Goal: Communication & Community: Answer question/provide support

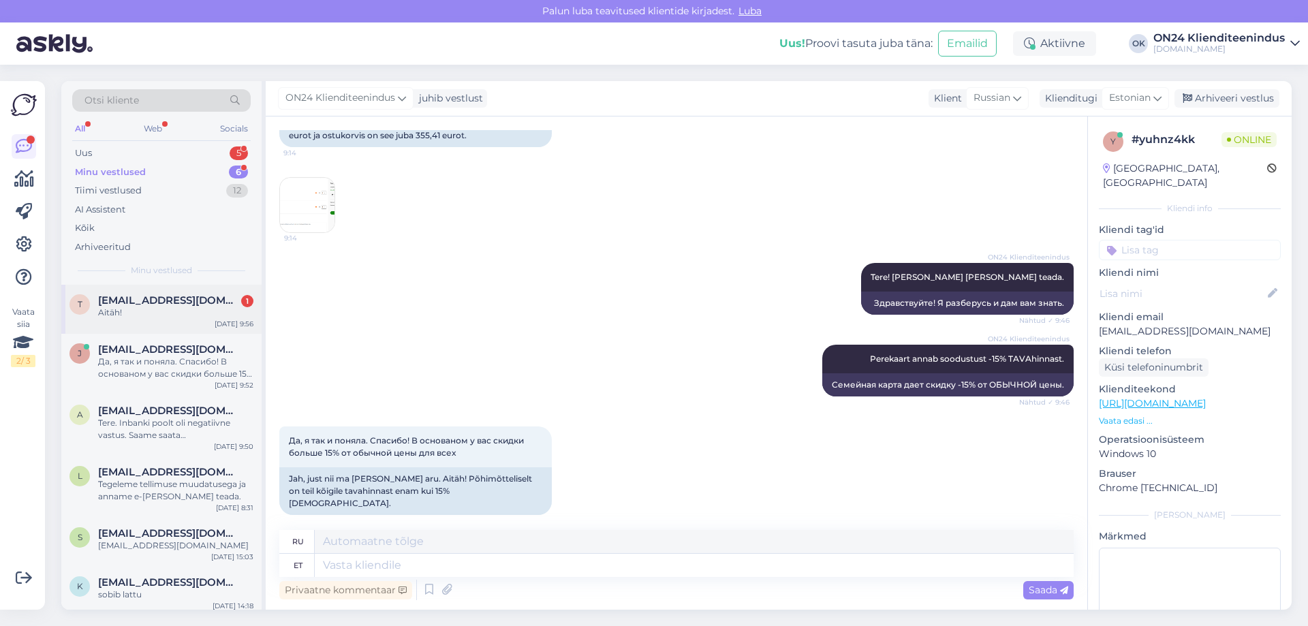
click at [191, 301] on span "[EMAIL_ADDRESS][DOMAIN_NAME]" at bounding box center [169, 300] width 142 height 12
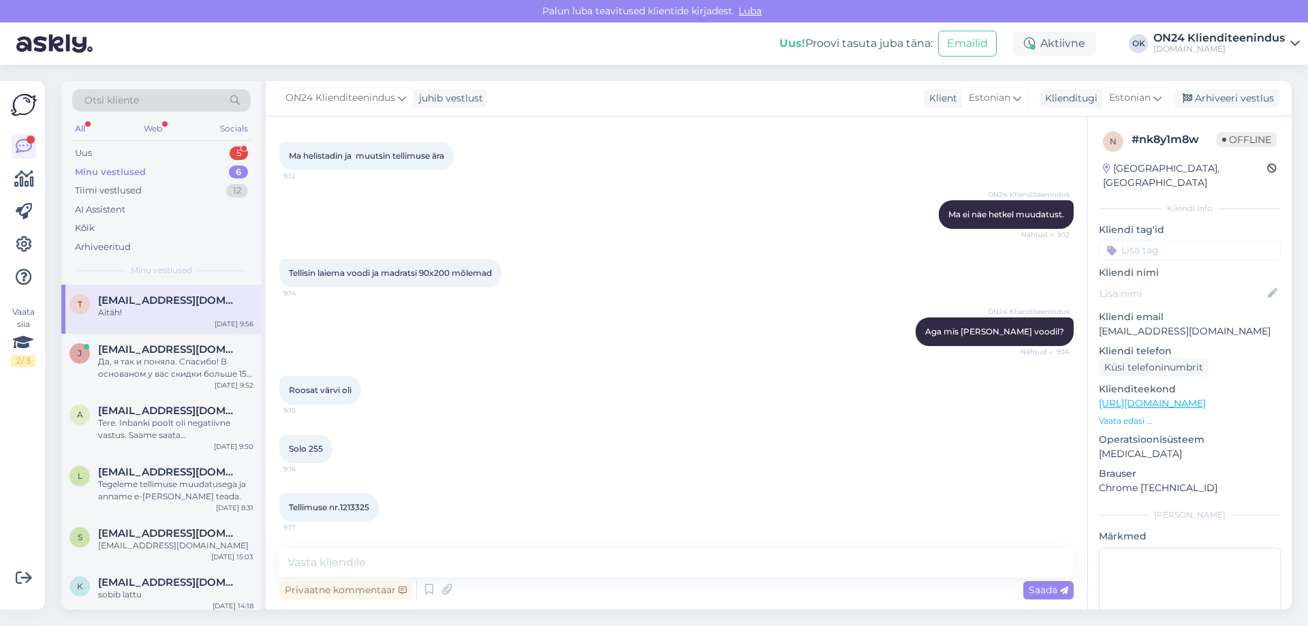
scroll to position [1253, 0]
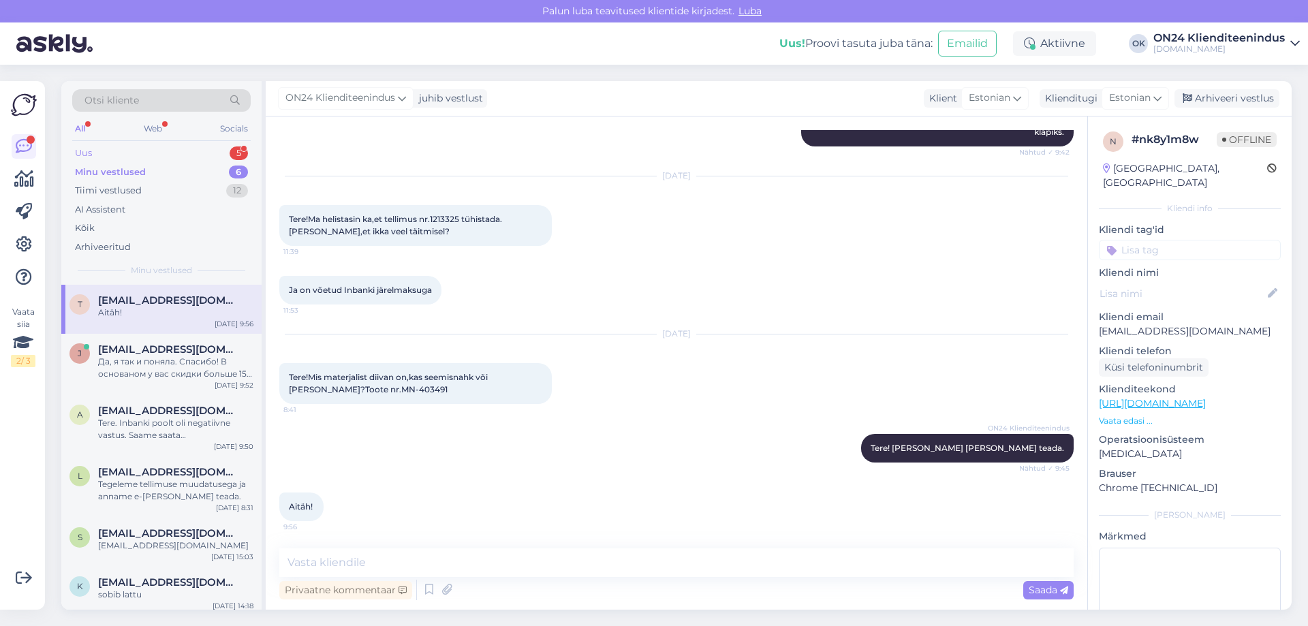
click at [139, 161] on div "Uus 5" at bounding box center [161, 153] width 178 height 19
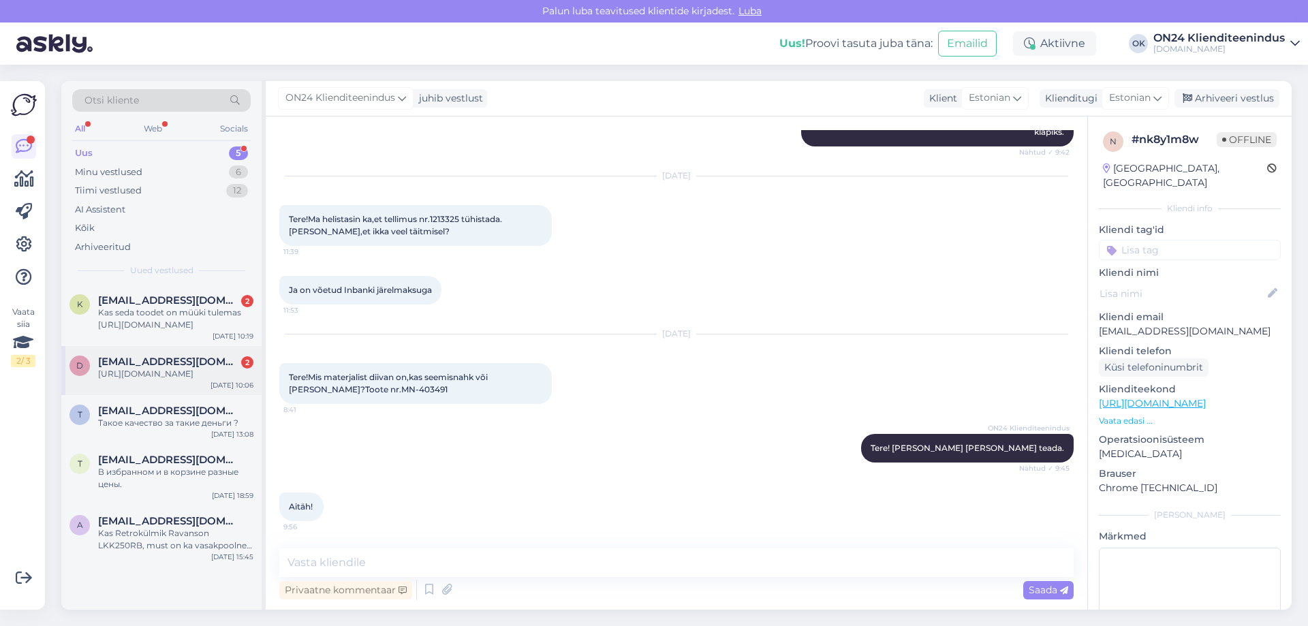
click at [142, 380] on div "[URL][DOMAIN_NAME]" at bounding box center [175, 374] width 155 height 12
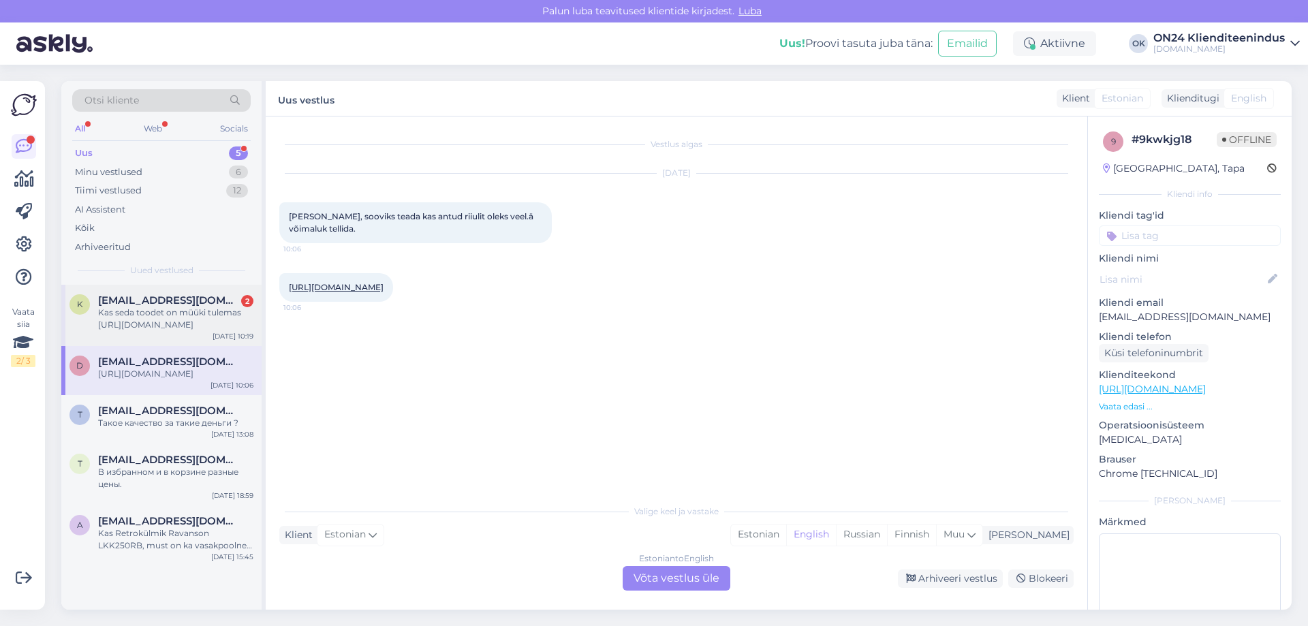
click at [151, 312] on div "Kas seda toodet on müüki tulemas [URL][DOMAIN_NAME]" at bounding box center [175, 319] width 155 height 25
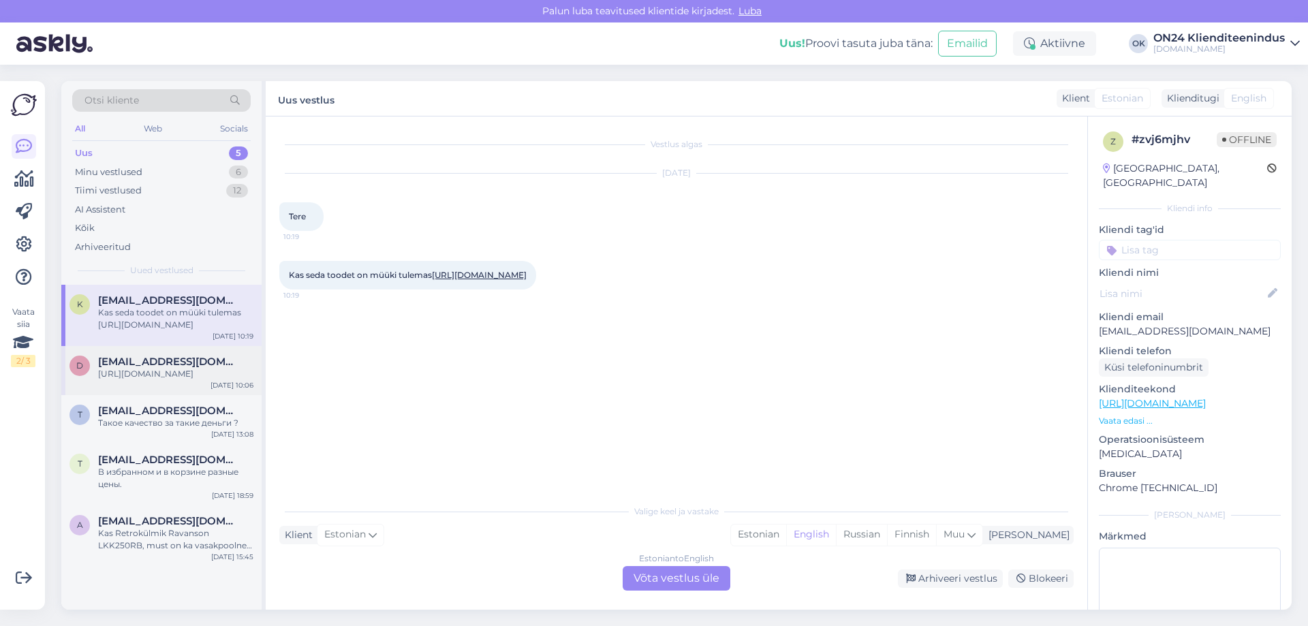
click at [140, 380] on div "[URL][DOMAIN_NAME]" at bounding box center [175, 374] width 155 height 12
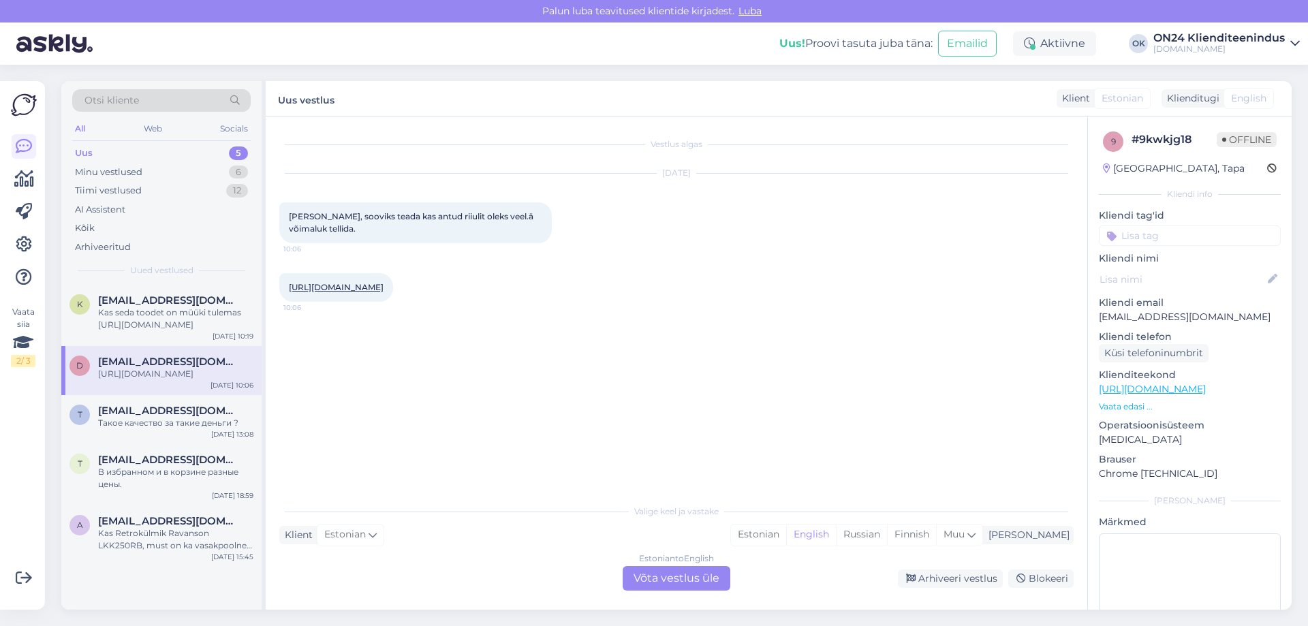
click at [313, 285] on link "[URL][DOMAIN_NAME]" at bounding box center [336, 287] width 95 height 10
click at [188, 322] on div "Kas seda toodet on müüki tulemas [URL][DOMAIN_NAME]" at bounding box center [175, 319] width 155 height 25
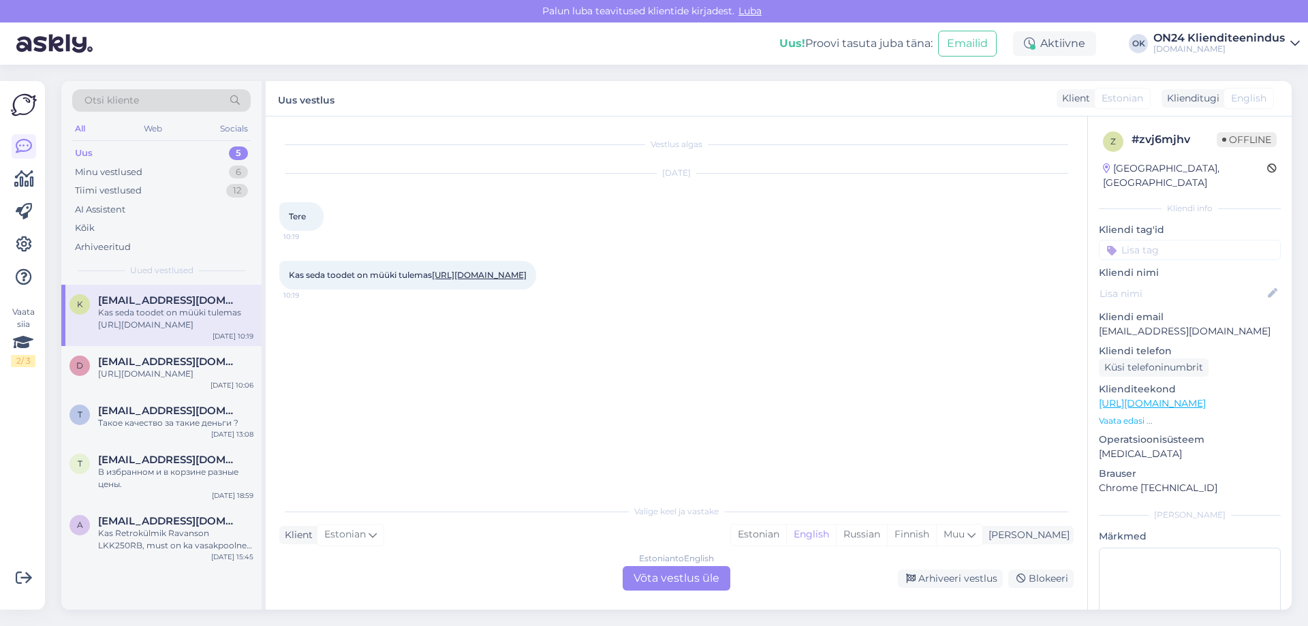
click at [432, 280] on link "[URL][DOMAIN_NAME]" at bounding box center [479, 275] width 95 height 10
click at [786, 528] on div "Estonian" at bounding box center [758, 535] width 55 height 20
click at [676, 580] on div "Estonian to Estonian Võta vestlus üle" at bounding box center [677, 578] width 108 height 25
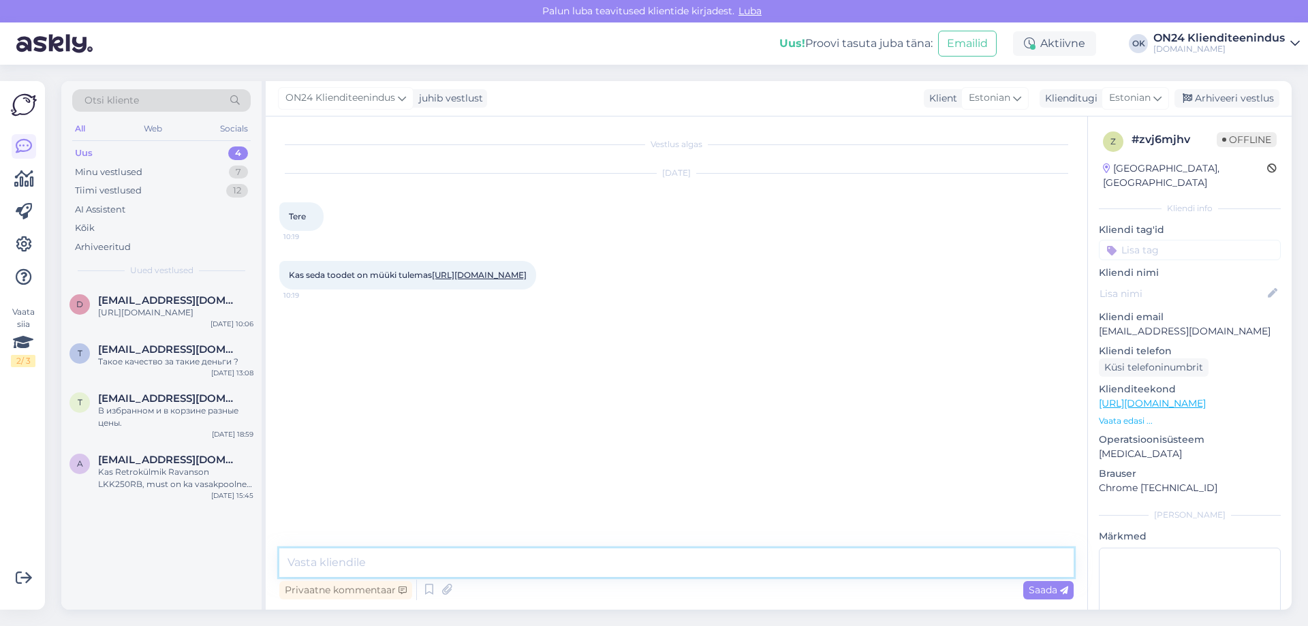
click at [529, 568] on textarea at bounding box center [676, 562] width 794 height 29
type textarea "Tere! [PERSON_NAME] [PERSON_NAME] teada."
click at [183, 290] on div "d [PERSON_NAME][EMAIL_ADDRESS][DOMAIN_NAME] [URL][DOMAIN_NAME] [DATE] 10:06" at bounding box center [161, 309] width 200 height 49
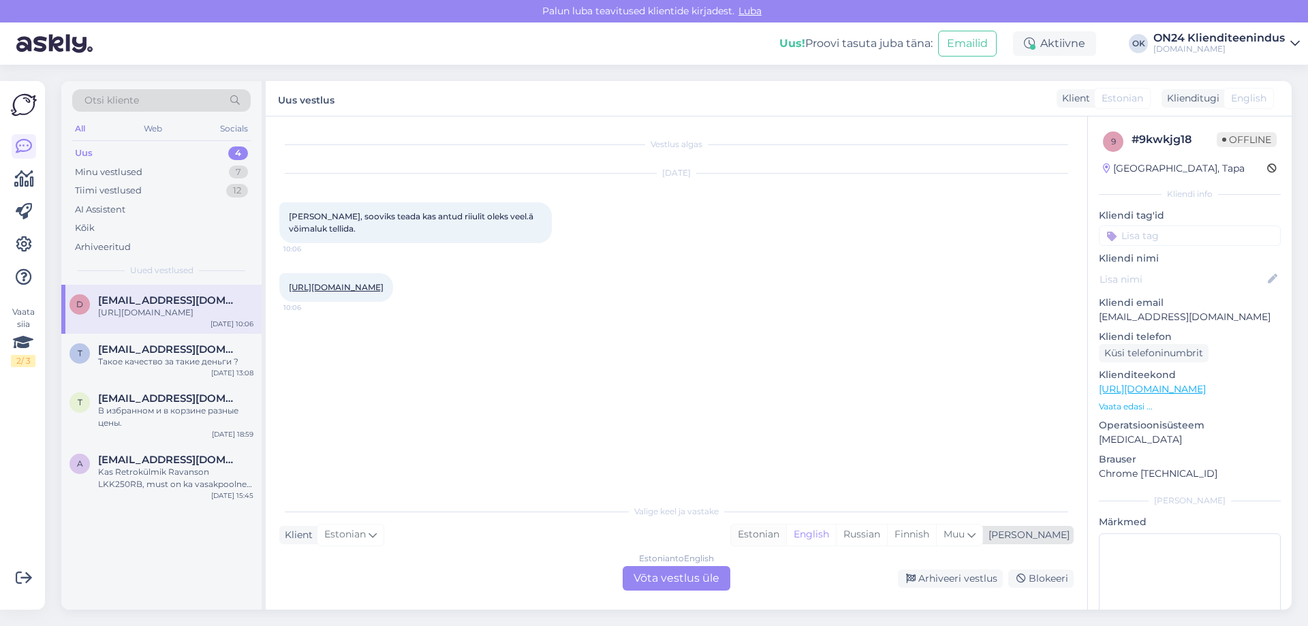
click at [786, 529] on div "Estonian" at bounding box center [758, 535] width 55 height 20
click at [696, 582] on div "Estonian to Estonian Võta vestlus üle" at bounding box center [677, 578] width 108 height 25
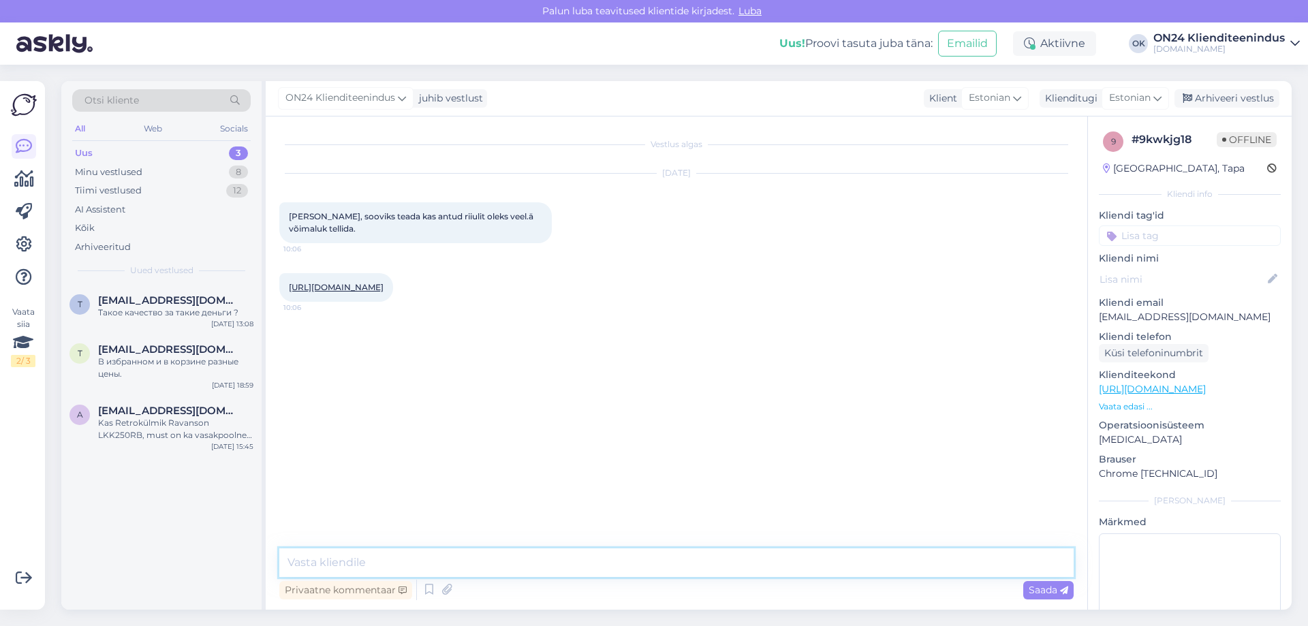
click at [574, 548] on textarea at bounding box center [676, 562] width 794 height 29
type textarea "Tere. Paraku antud toode ei ole enam saadaval."
click at [178, 413] on span "[EMAIL_ADDRESS][DOMAIN_NAME]" at bounding box center [169, 411] width 142 height 12
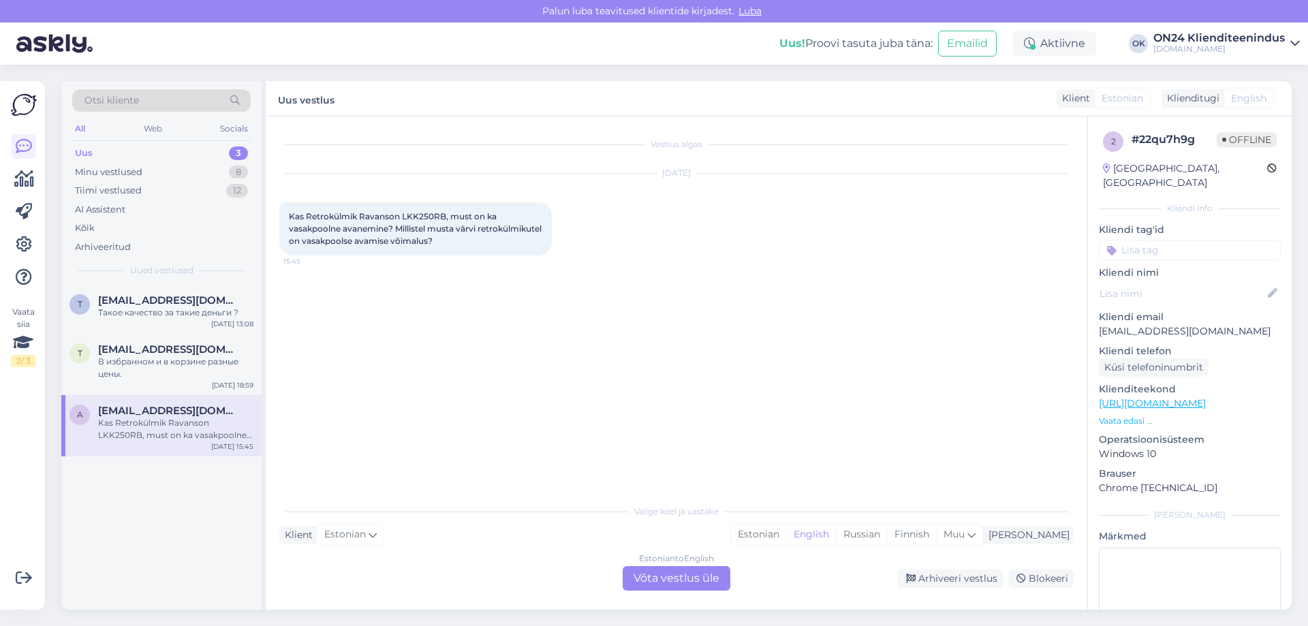
click at [418, 213] on span "Kas Retrokülmik Ravanson LKK250RB, must on ka vasakpoolne avanemine? Millistel …" at bounding box center [416, 228] width 255 height 35
copy span "LKK250RB"
click at [117, 353] on span "[EMAIL_ADDRESS][DOMAIN_NAME]" at bounding box center [169, 349] width 142 height 12
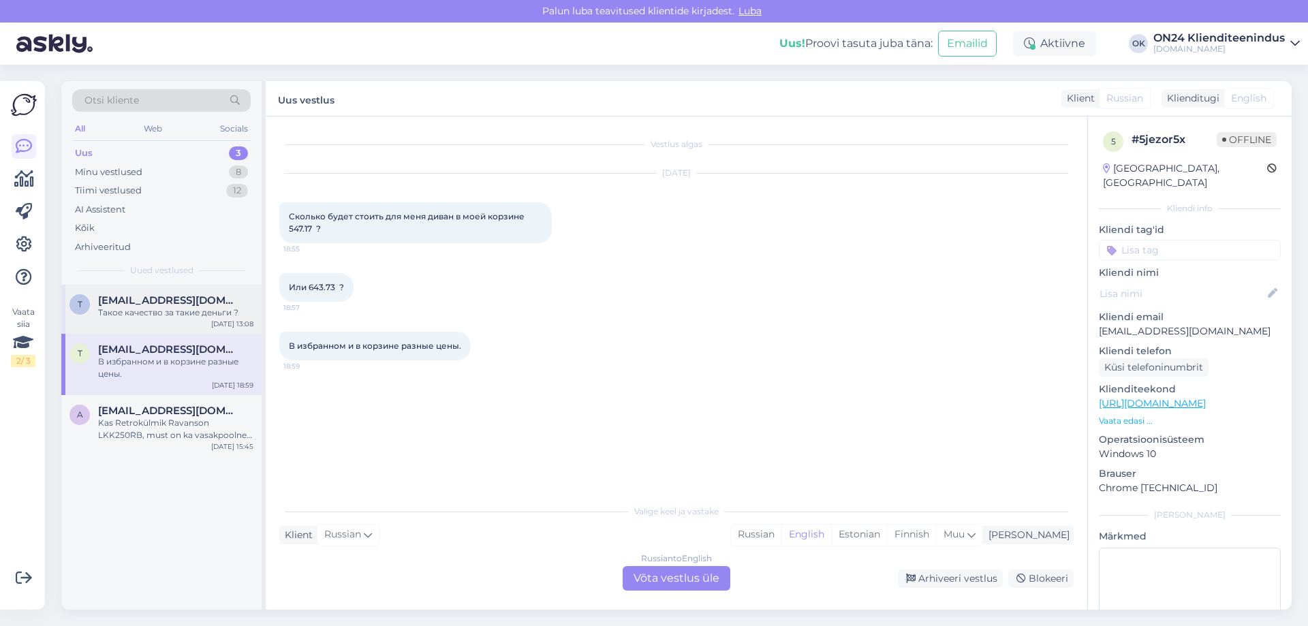
click at [181, 316] on div "Такое качество за такие деньги ?" at bounding box center [175, 313] width 155 height 12
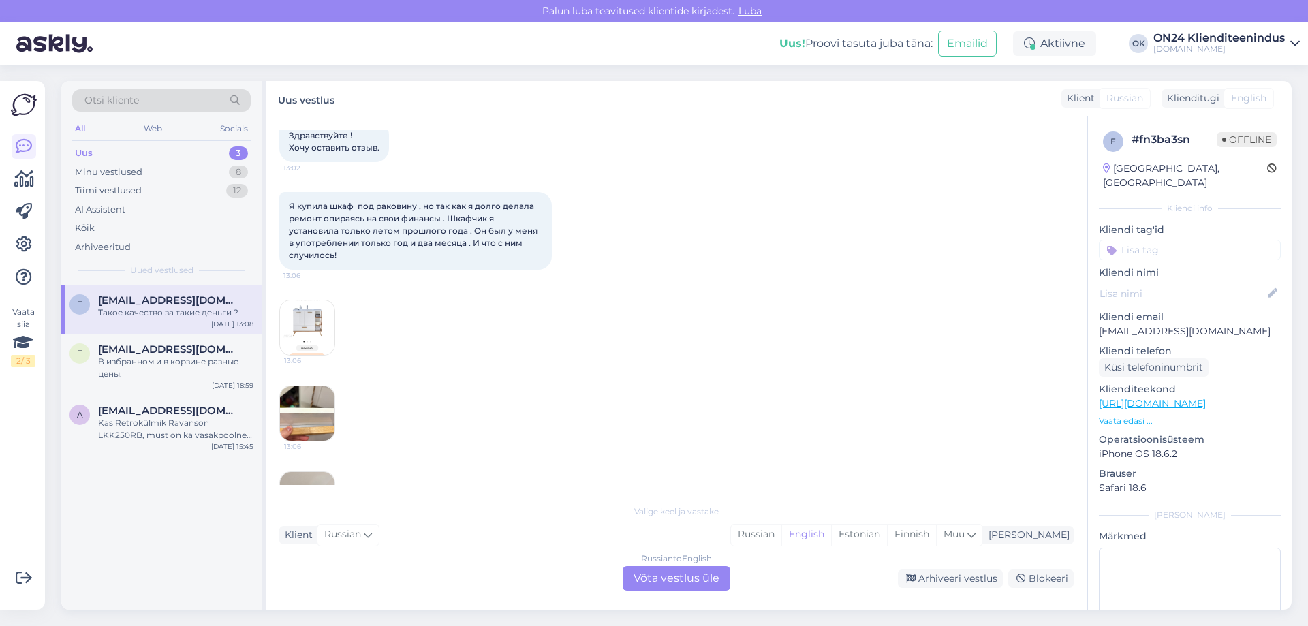
scroll to position [141, 0]
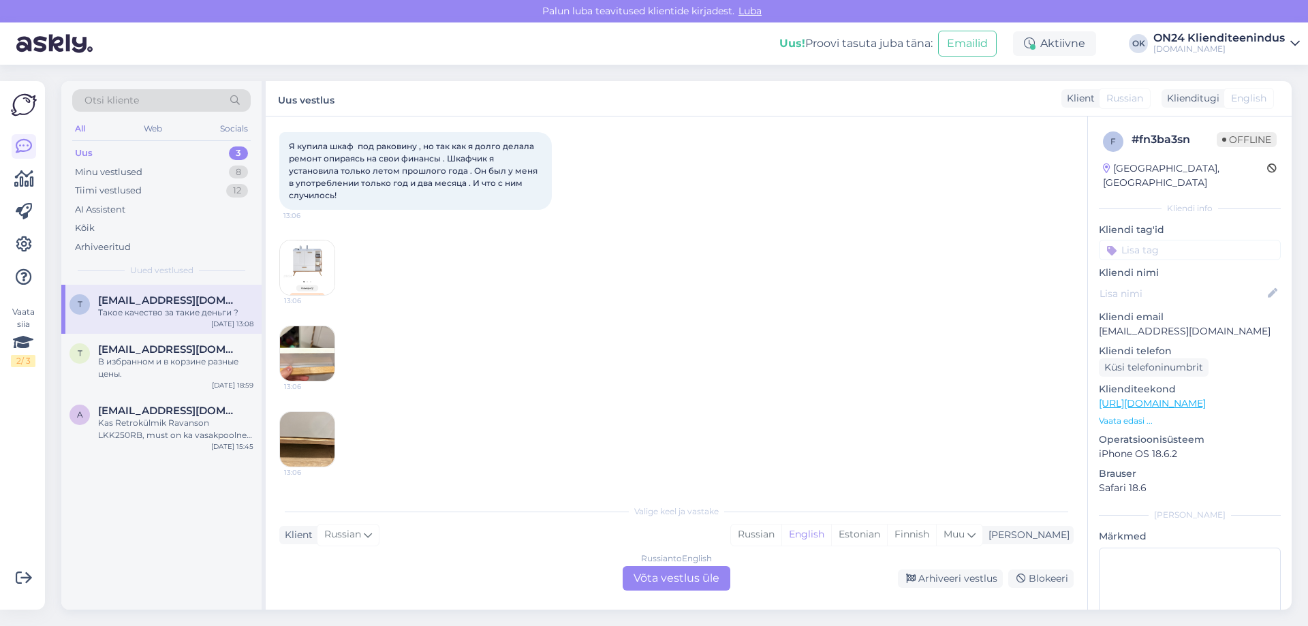
click at [298, 268] on img at bounding box center [307, 267] width 54 height 54
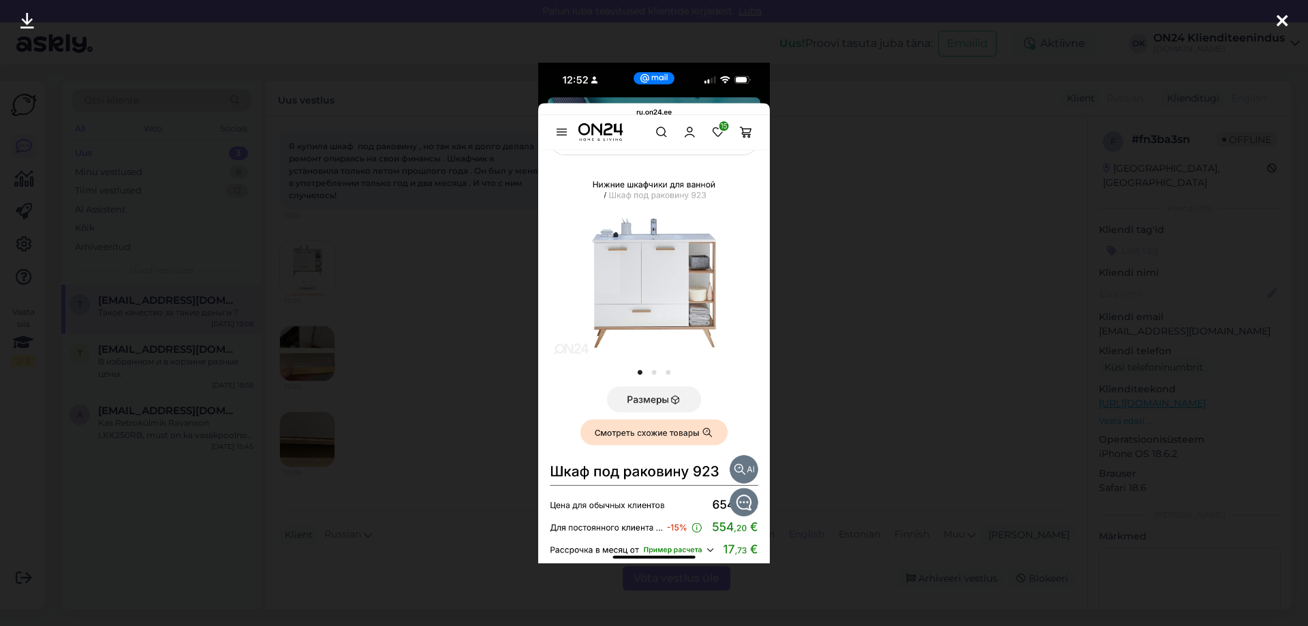
click at [457, 401] on div at bounding box center [654, 313] width 1308 height 626
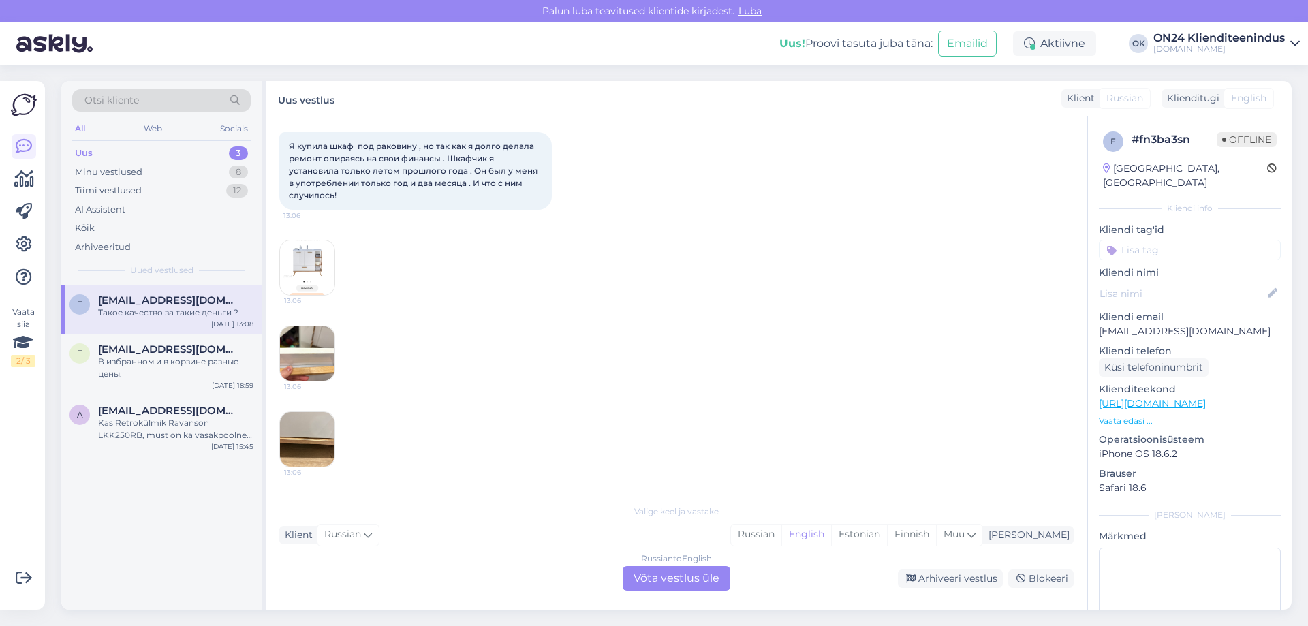
click at [296, 345] on img at bounding box center [307, 353] width 54 height 54
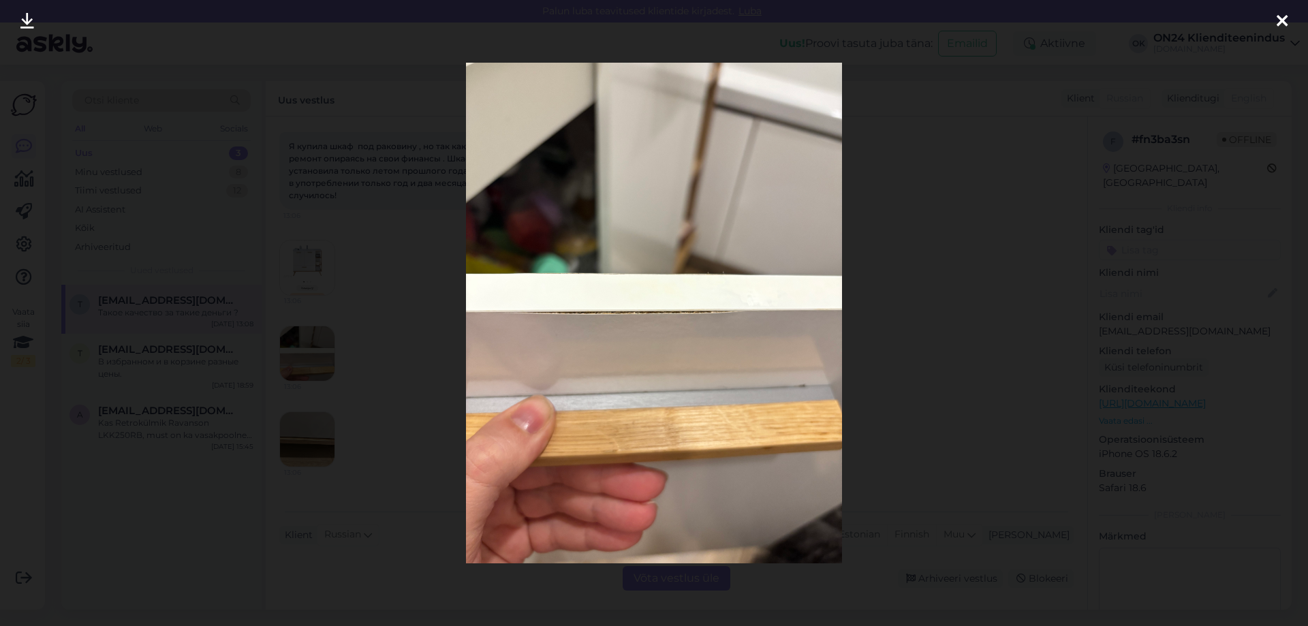
click at [431, 448] on div at bounding box center [654, 313] width 1308 height 626
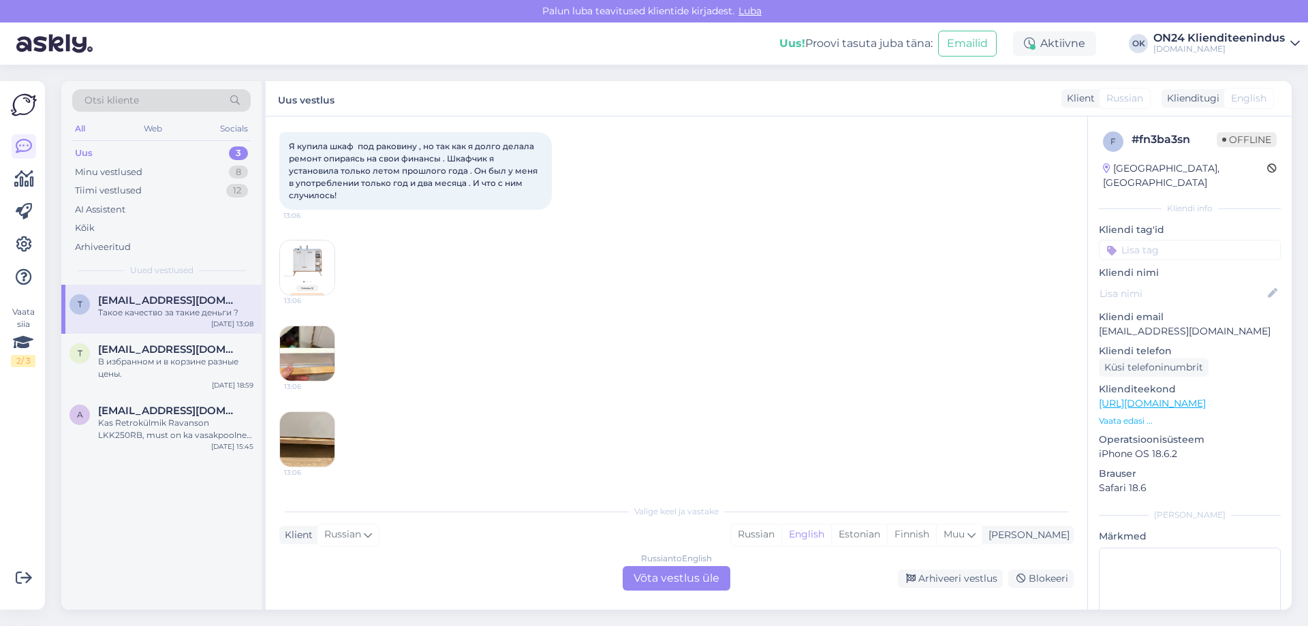
click at [329, 428] on img at bounding box center [307, 439] width 54 height 54
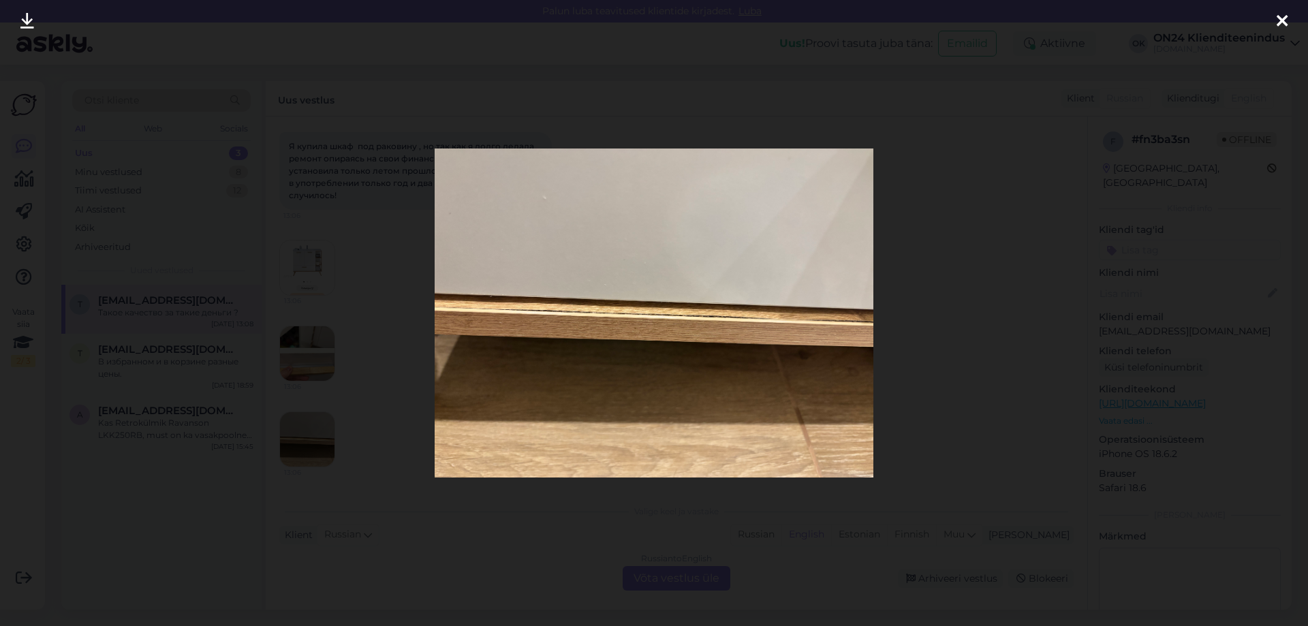
click at [490, 531] on div at bounding box center [654, 313] width 1308 height 626
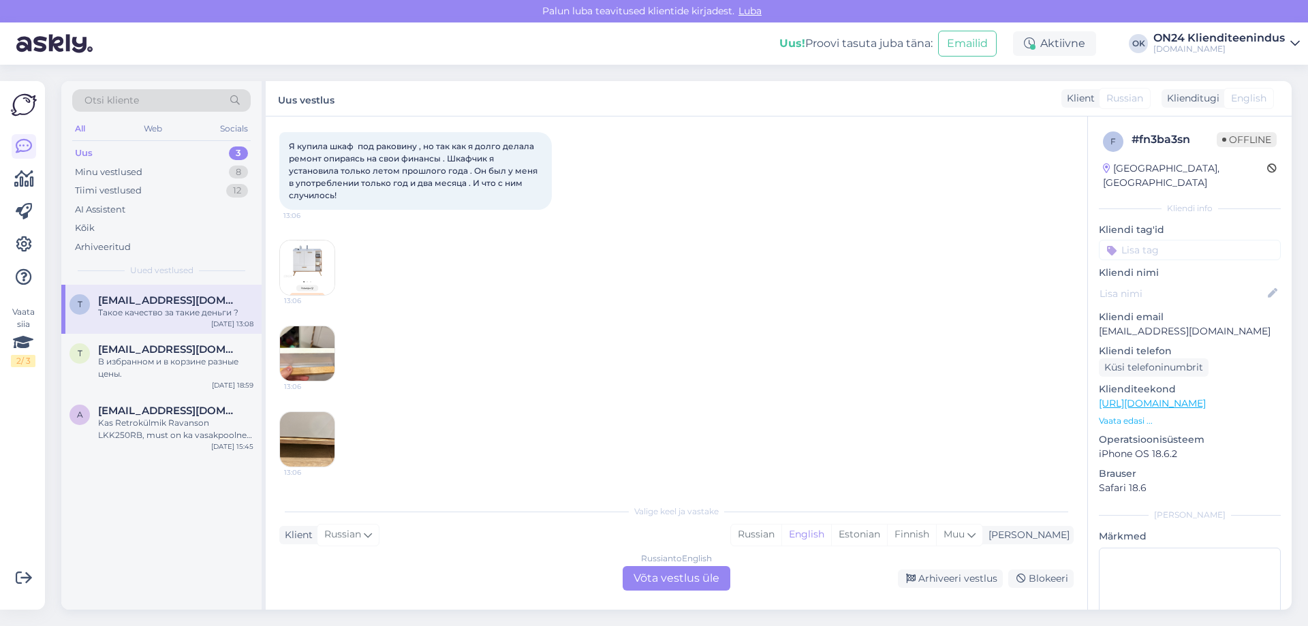
drag, startPoint x: 1075, startPoint y: 354, endPoint x: 1069, endPoint y: 428, distance: 75.2
click at [1069, 428] on div "Vestlus algas [DATE] Здравствуйте ! Хочу оставить отзыв. 13:02 Я купила шкаф по…" at bounding box center [682, 307] width 807 height 355
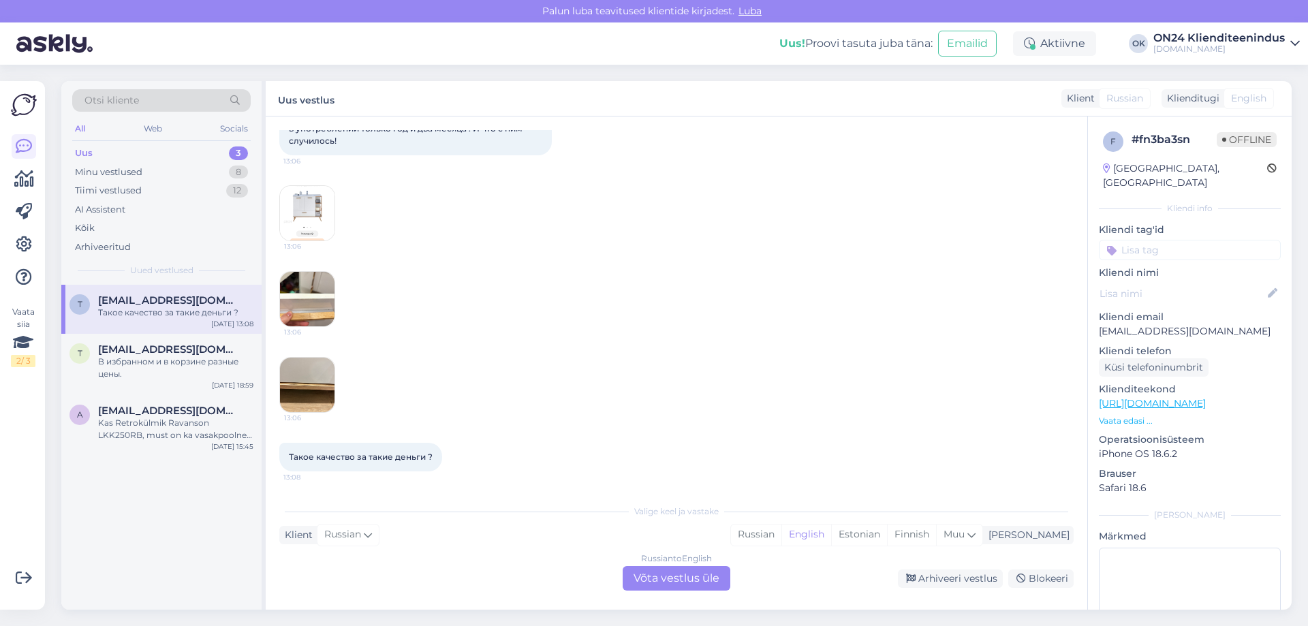
scroll to position [197, 0]
click at [887, 538] on div "Estonian" at bounding box center [859, 535] width 56 height 20
click at [699, 572] on div "Russian to Estonian Võta vestlus üle" at bounding box center [677, 578] width 108 height 25
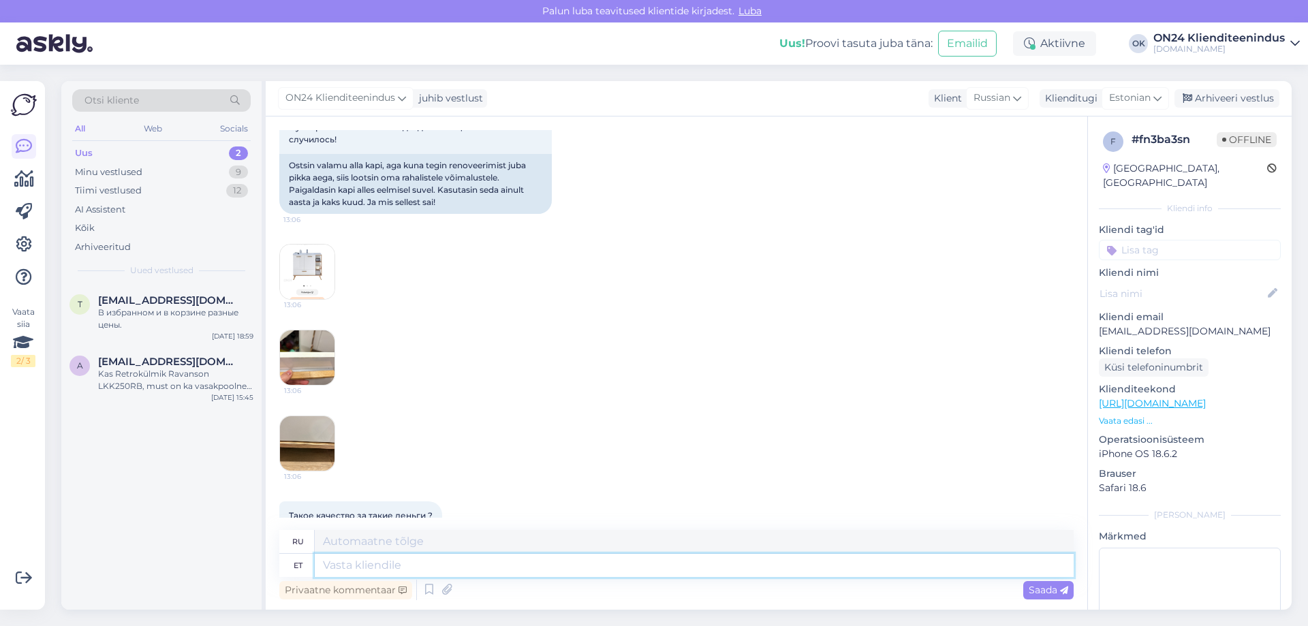
click at [470, 563] on textarea at bounding box center [694, 565] width 759 height 23
type textarea "Tere"
type textarea "Привет"
type textarea "Tere."
type textarea "Привет."
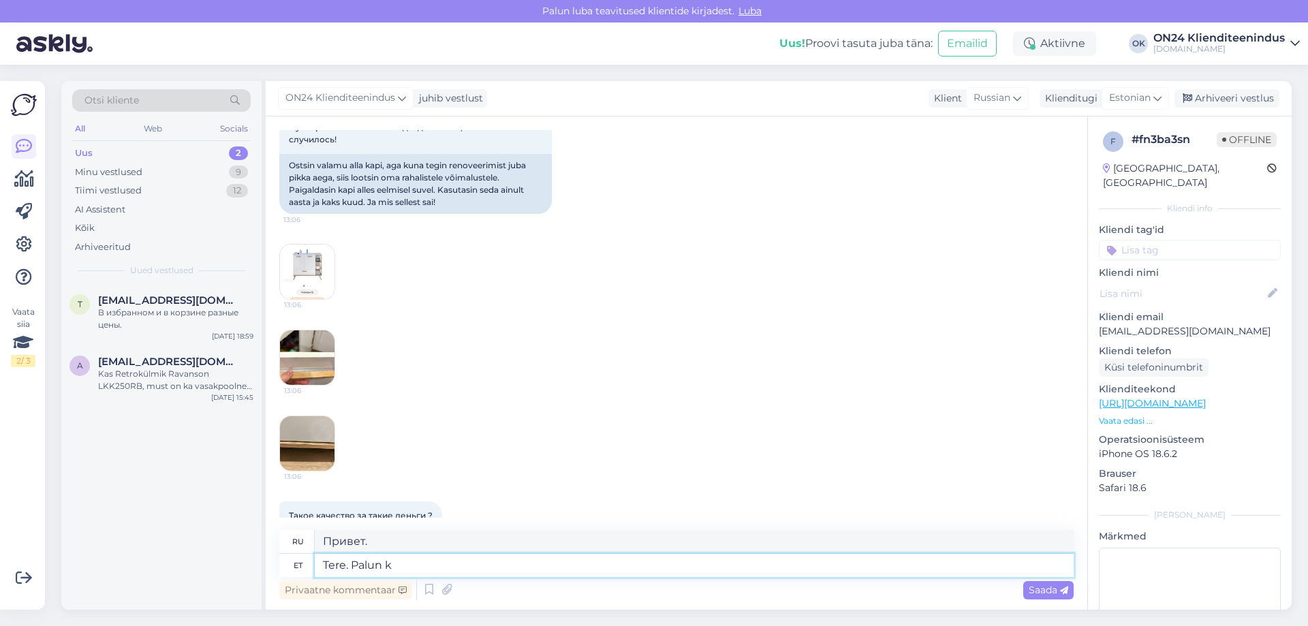
type textarea "Tere. Palun ki"
type textarea "Здравствуйте. Пожалуйста."
type textarea "Tere. Palun kirjutage in"
type textarea "Здравствуйте. Напишите пожалуйста."
type textarea "Tere. Palun kirjutage info@"
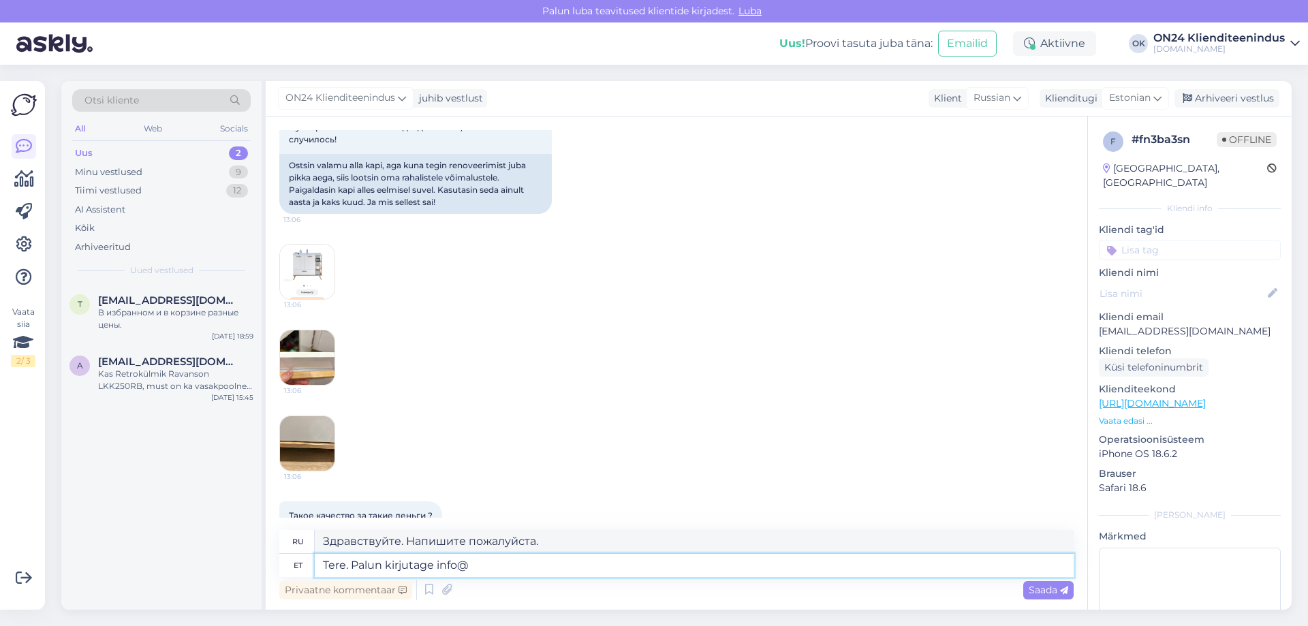
type textarea "Здравствуйте. Напишите пожалуйста информацию."
type textarea "Tere. Palun kirjutage info@o"
type textarea "Здравствуйте. Напишите, пожалуйста, на info@"
type textarea "Tere. Palun kirjutage [EMAIL_ADDRESS][DOMAIN_NAME]"
type textarea "Здравствуйте. Напишите, пожалуйста, на [EMAIL_ADDRESS][DOMAIN_NAME]"
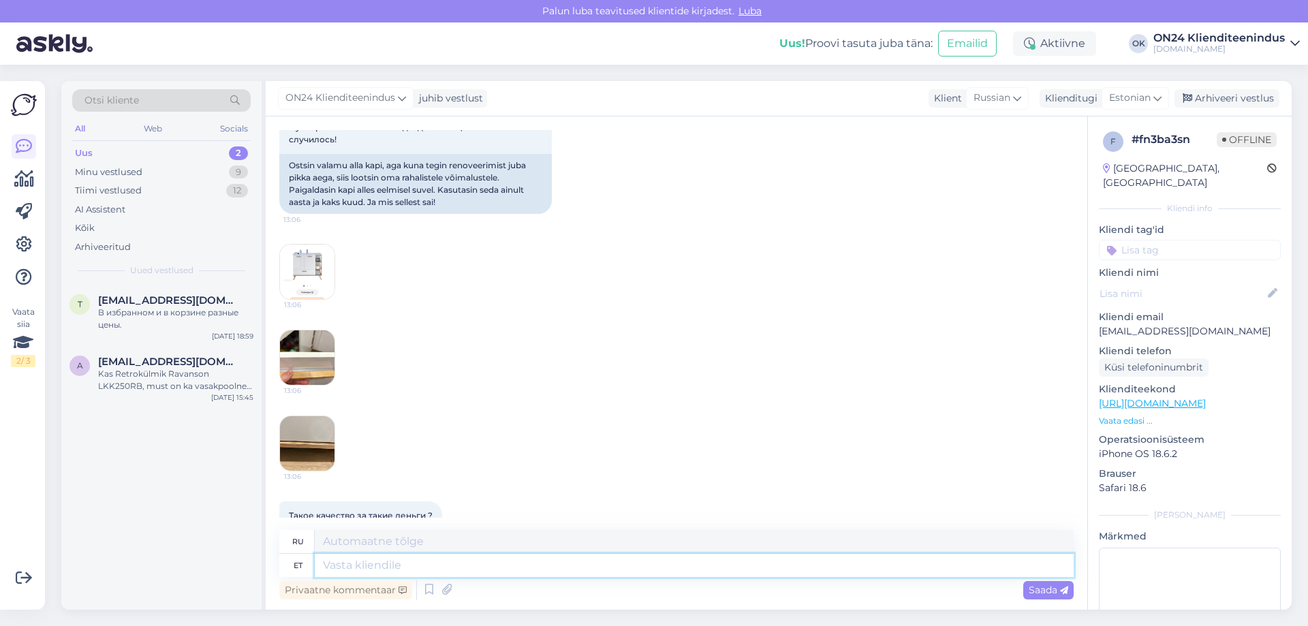
scroll to position [393, 0]
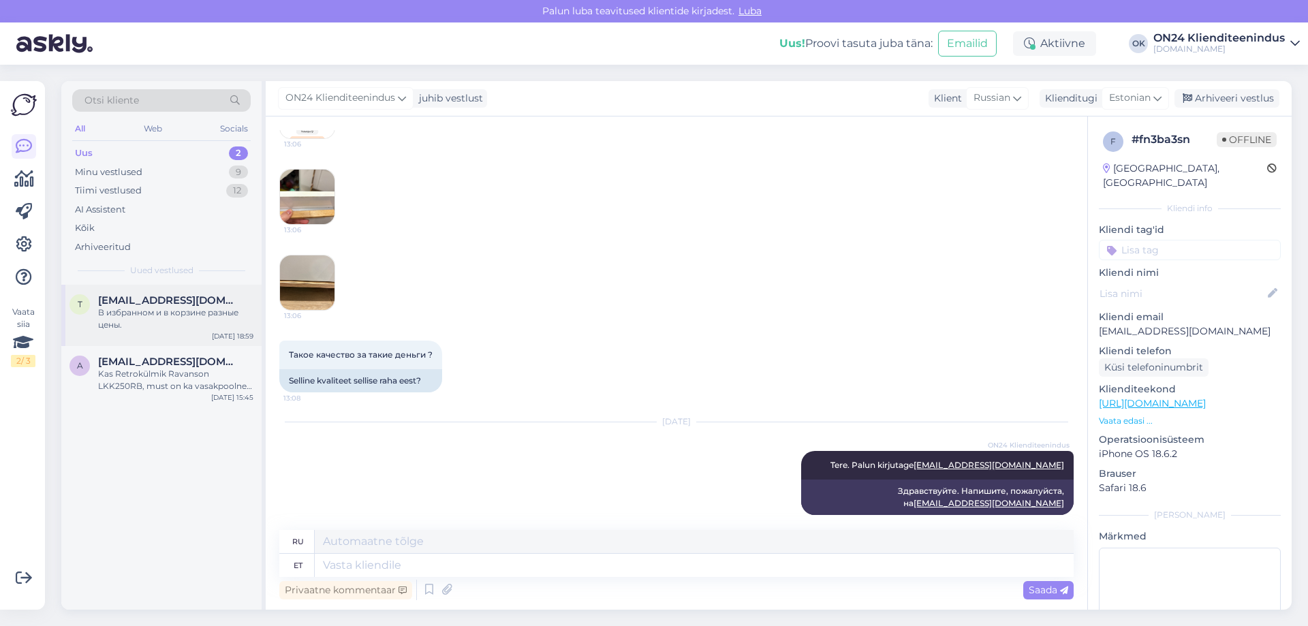
click at [174, 303] on span "[EMAIL_ADDRESS][DOMAIN_NAME]" at bounding box center [169, 300] width 142 height 12
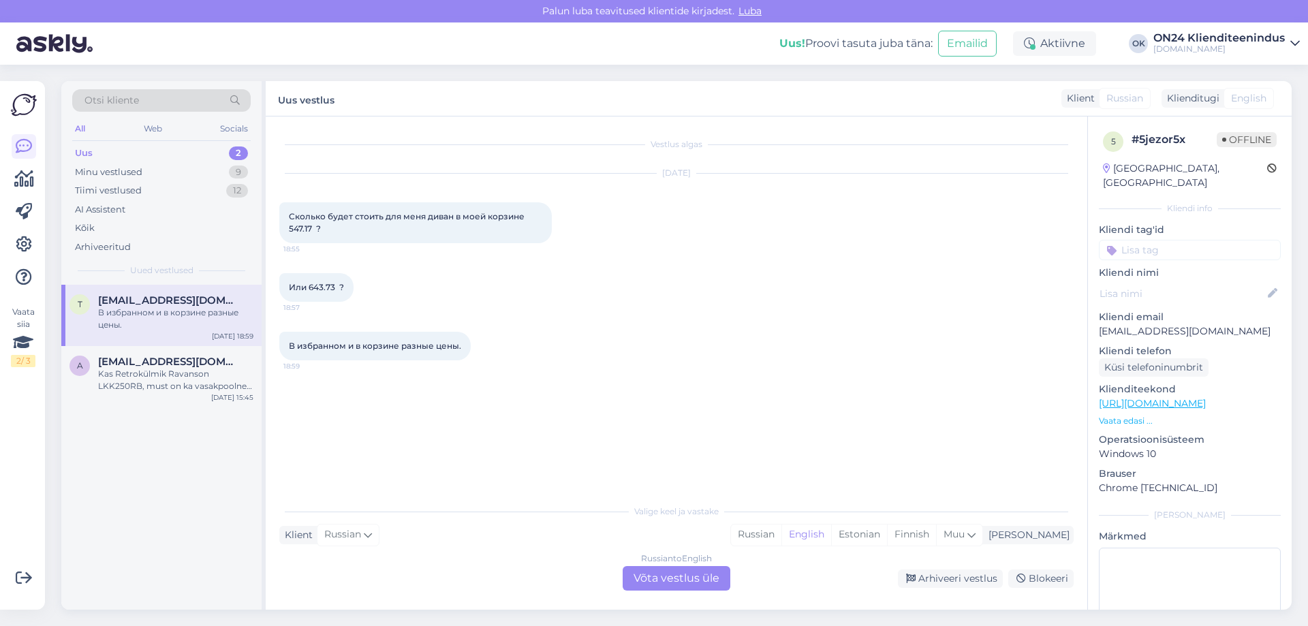
scroll to position [0, 0]
click at [200, 392] on div "Kas Retrokülmik Ravanson LKK250RB, must on ka vasakpoolne avanemine? Millistel …" at bounding box center [175, 380] width 155 height 25
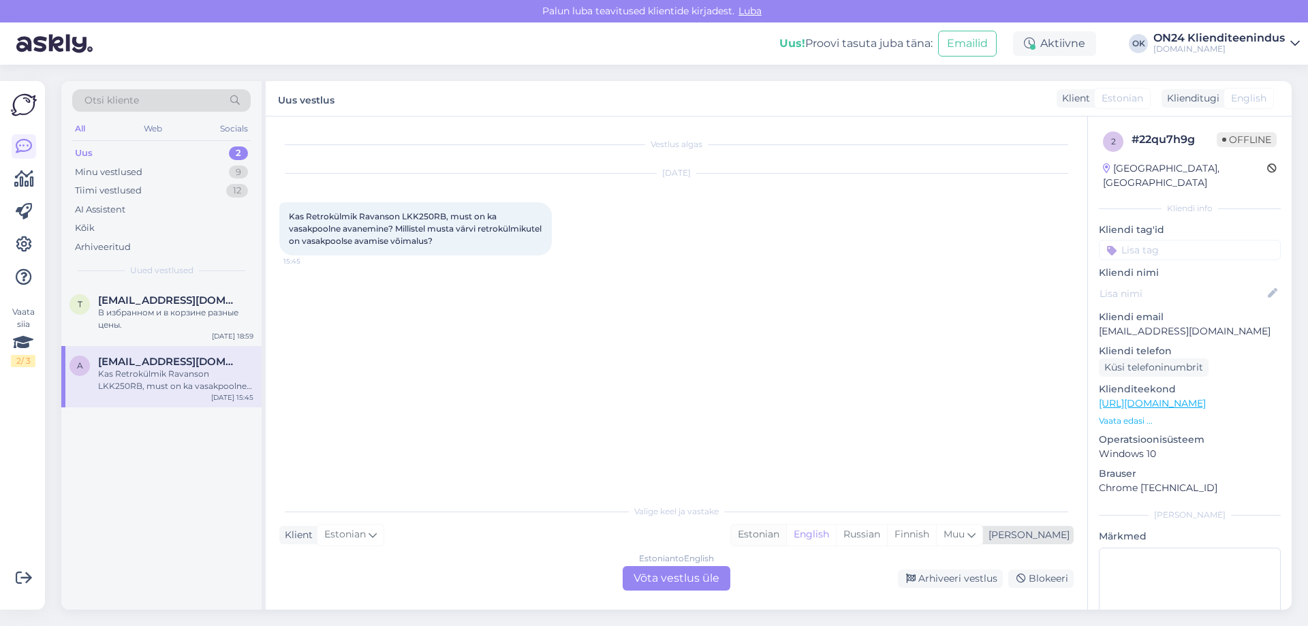
click at [786, 536] on div "Estonian" at bounding box center [758, 535] width 55 height 20
click at [715, 572] on div "Estonian to Estonian Võta vestlus üle" at bounding box center [677, 578] width 108 height 25
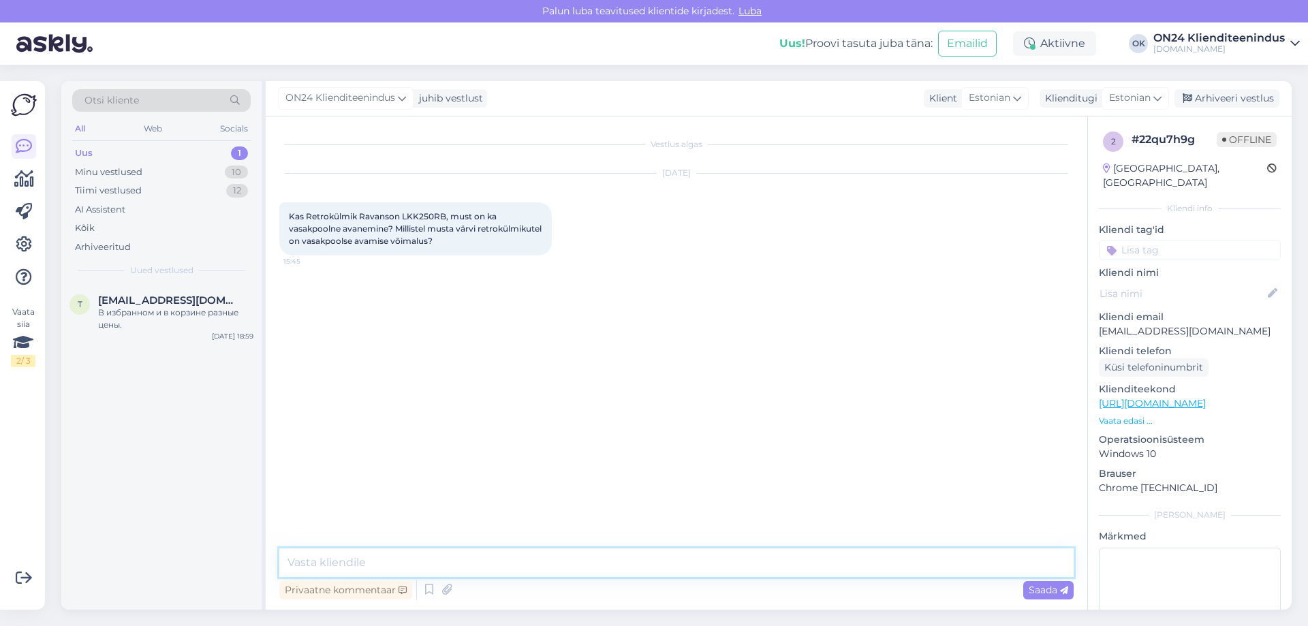
click at [495, 562] on textarea at bounding box center [676, 562] width 794 height 29
paste textarea "retrokülmikutel ei saa paraku uksepoolsust vahetada. Tänan."
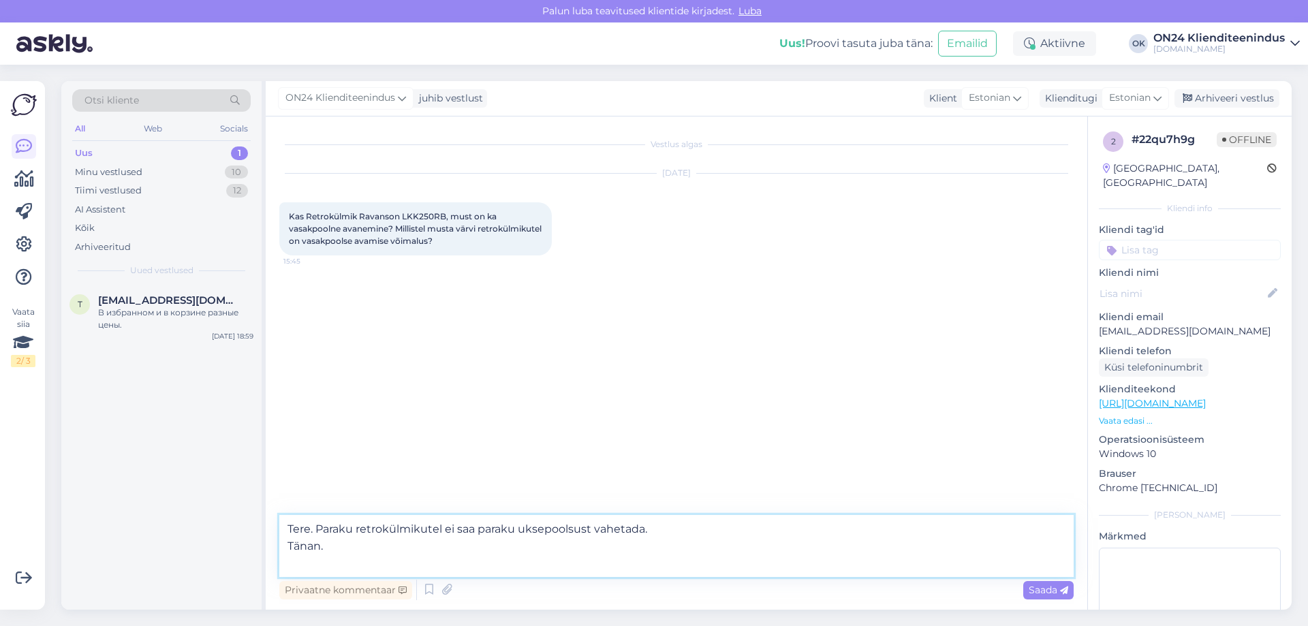
drag, startPoint x: 341, startPoint y: 541, endPoint x: 277, endPoint y: 548, distance: 64.5
click at [277, 548] on div "Vestlus algas [DATE] Kas Retrokülmik Ravanson LKK250RB, must on ka vasakpoolne …" at bounding box center [677, 362] width 822 height 493
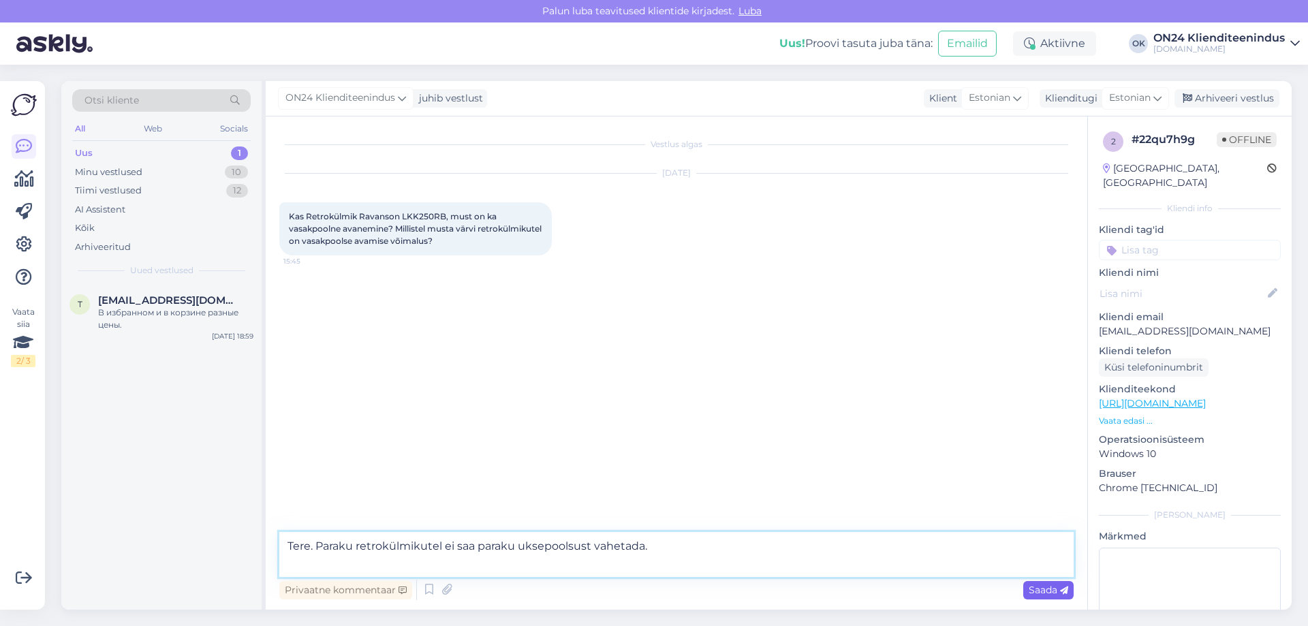
type textarea "Tere. Paraku retrokülmikutel ei saa paraku uksepoolsust vahetada."
click at [1051, 596] on div "Saada" at bounding box center [1048, 590] width 50 height 18
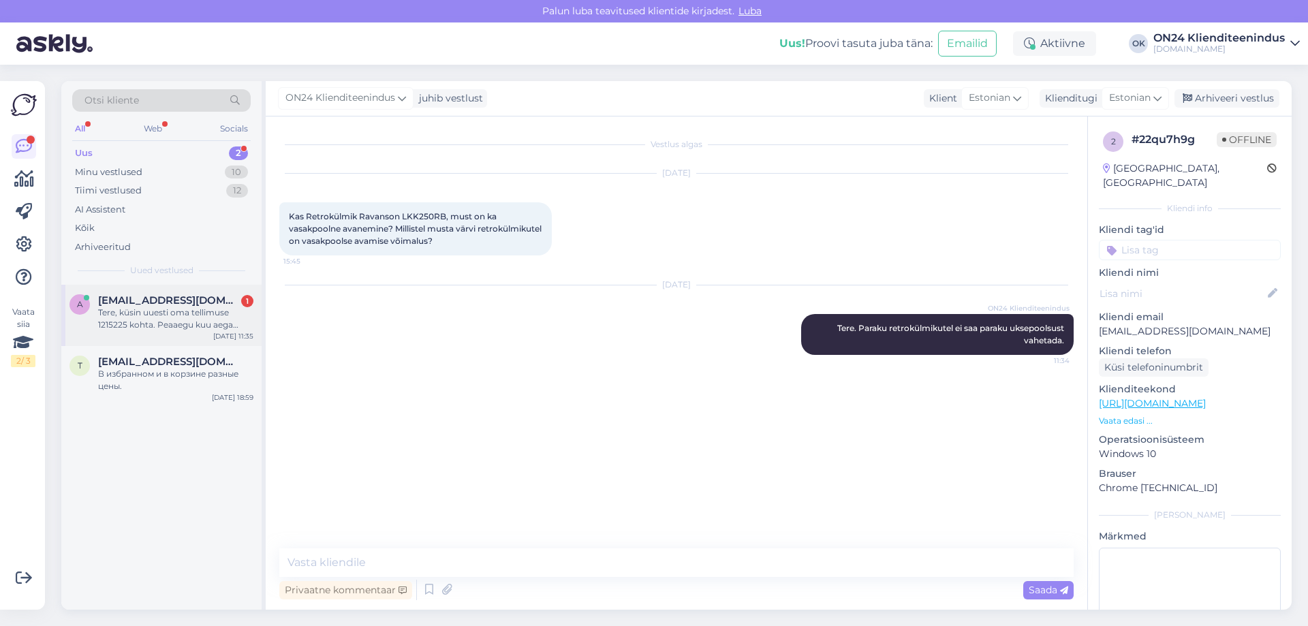
click at [134, 338] on div "a [EMAIL_ADDRESS][DOMAIN_NAME] 1 Tere, küsin uuesti oma tellimuse 1215225 kohta…" at bounding box center [161, 315] width 200 height 61
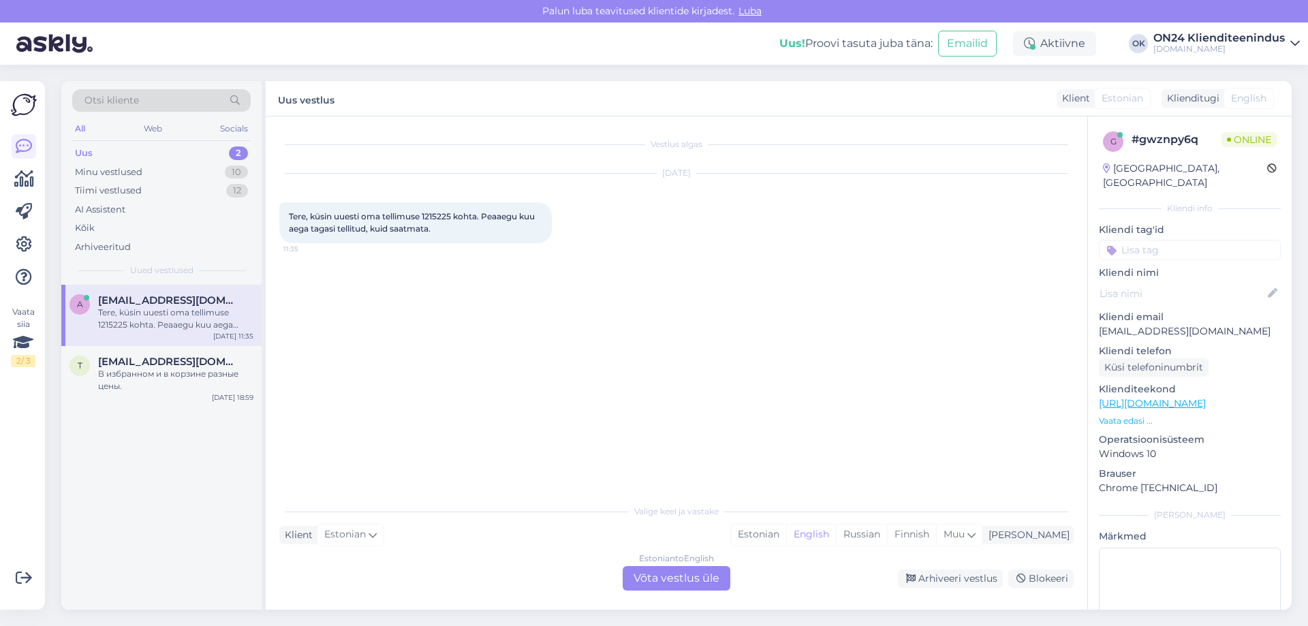
click at [435, 219] on span "Tere, küsin uuesti oma tellimuse 1215225 kohta. Peaaegu kuu aega tagasi tellitu…" at bounding box center [413, 222] width 248 height 22
copy span "1215225"
click at [786, 538] on div "Estonian" at bounding box center [758, 535] width 55 height 20
click at [641, 578] on div "Estonian to Estonian Võta vestlus üle" at bounding box center [677, 578] width 108 height 25
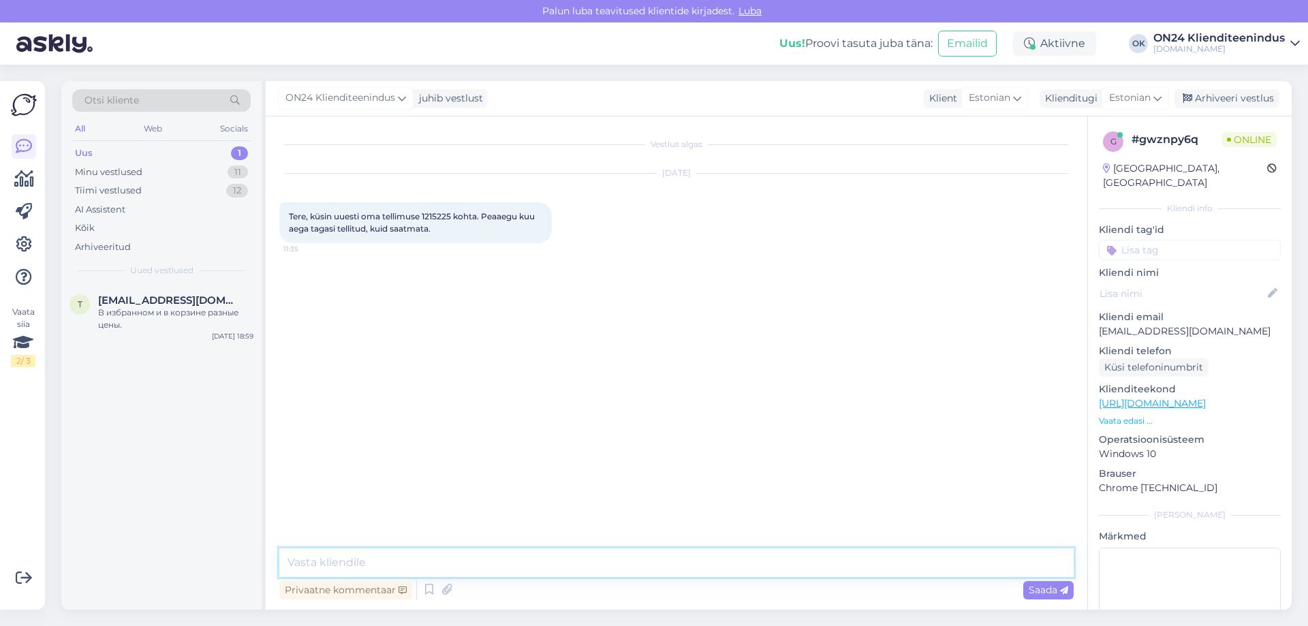
click at [542, 557] on textarea at bounding box center [676, 562] width 794 height 29
type textarea "Tere! [PERSON_NAME] [PERSON_NAME] teada."
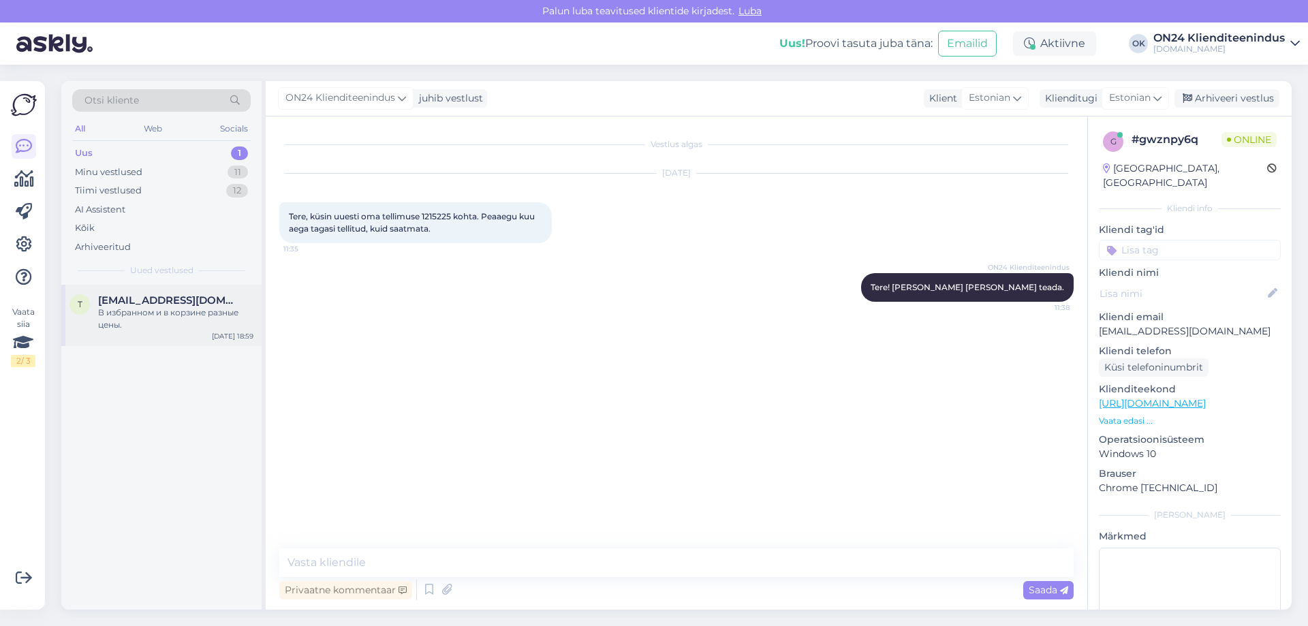
click at [191, 309] on div "В избранном и в корзине разные цены." at bounding box center [175, 319] width 155 height 25
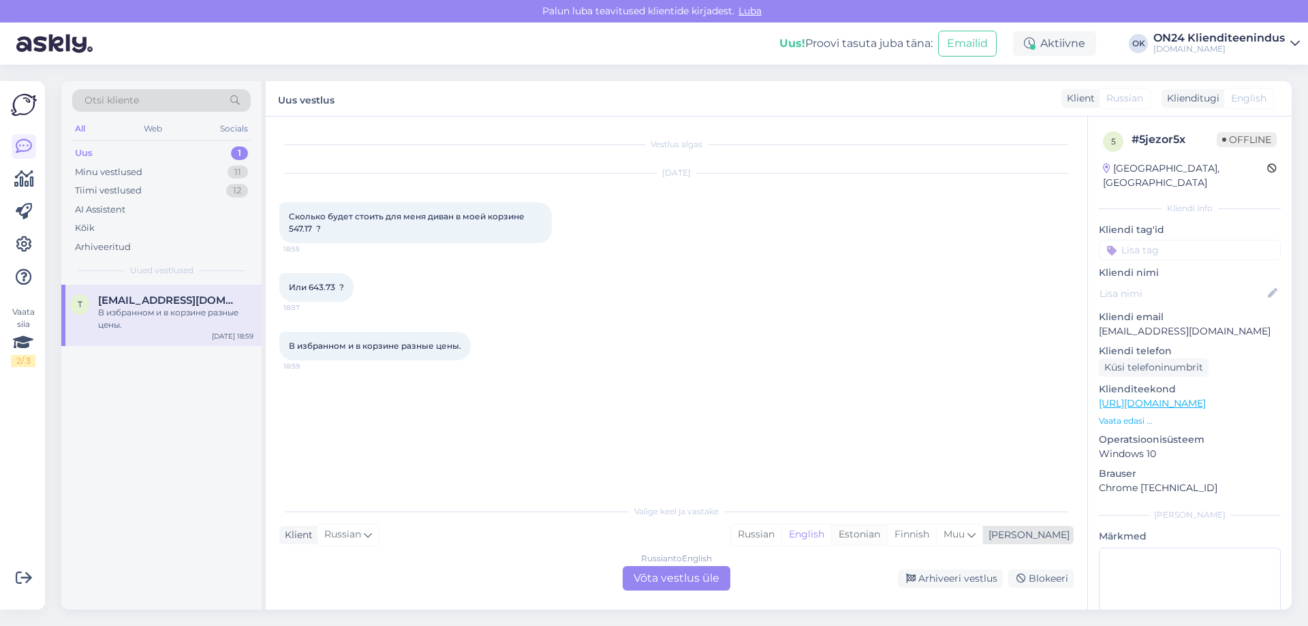
click at [887, 531] on div "Estonian" at bounding box center [859, 535] width 56 height 20
click at [713, 580] on div "Russian to Estonian Võta vestlus üle" at bounding box center [677, 578] width 108 height 25
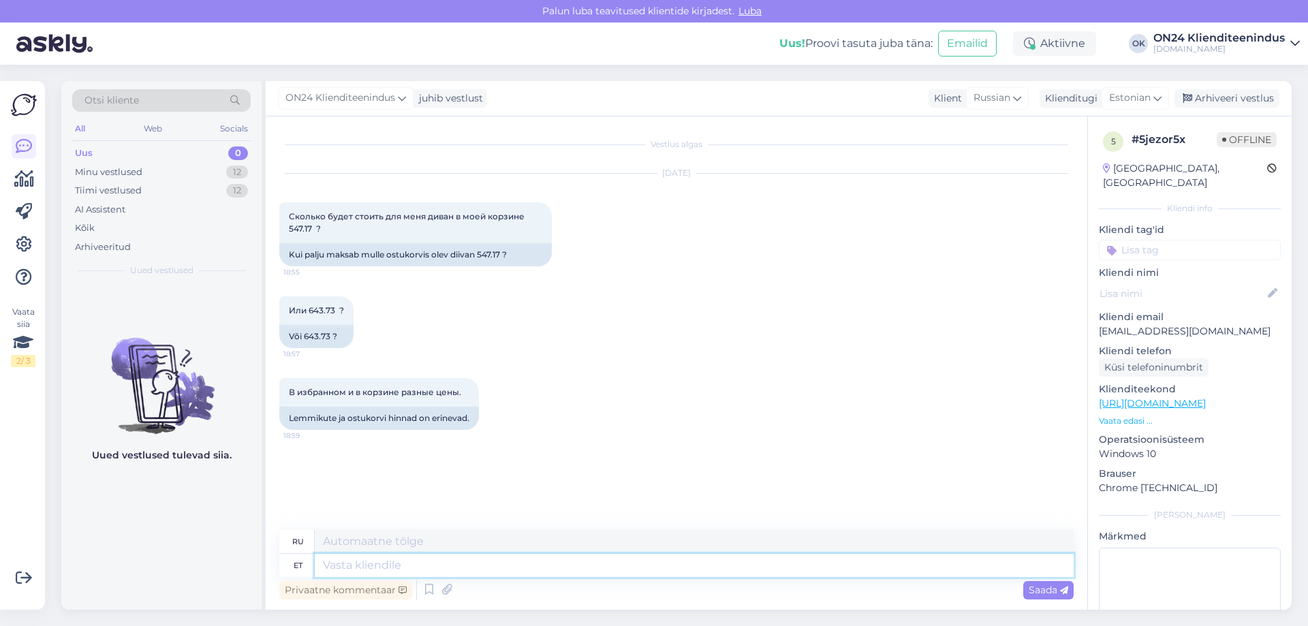
click at [491, 563] on textarea at bounding box center [694, 565] width 759 height 23
type textarea "Tere. V"
type textarea "Привет."
type textarea "Tere. Vabandust"
type textarea "Здравствуйте. Извините."
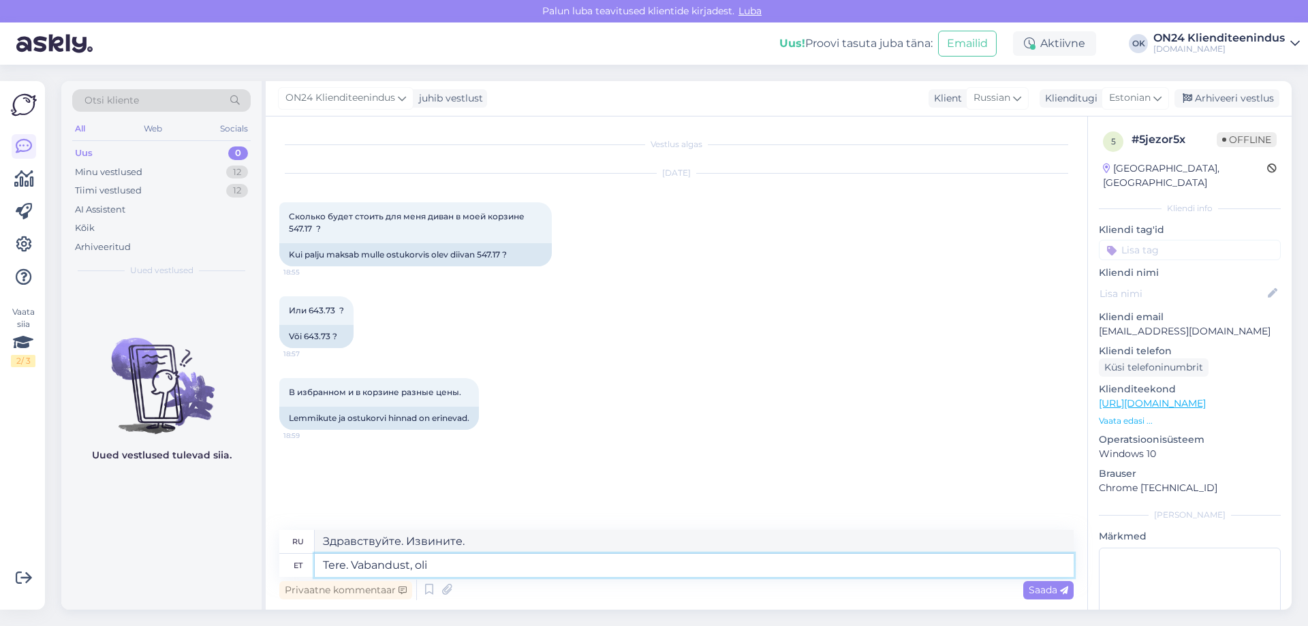
type textarea "Tere. Vabandust, oli t"
type textarea "Здравствуйте. Извините, это было"
type textarea "Tere. Vabandust, oli tehn"
type textarea "Здравствуйте. Извините, это было по техническим причинам."
type textarea "Tere. Vabandust, oli tehniline tõrge."
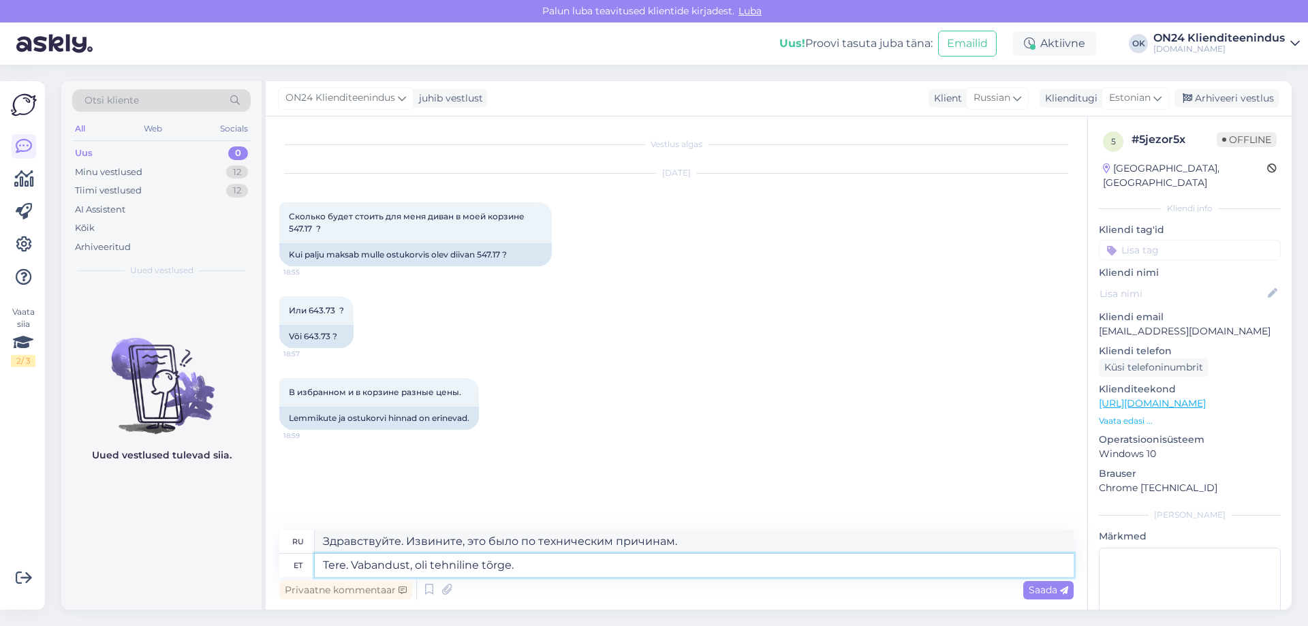
type textarea "Здравствуйте. Извините, произошла техническая ошибка."
type textarea "Tere. Vabandust, oli tehniline tõrge. Nüüd o"
type textarea "Здравствуйте. Извините, произошла техническая ошибка. Сейчас"
type textarea "Tere. Vabandust, oli tehniline tõrge. Nüüd on korras."
type textarea "Здравствуйте. Извините, произошла техническая ошибка. Сейчас всё исправлено."
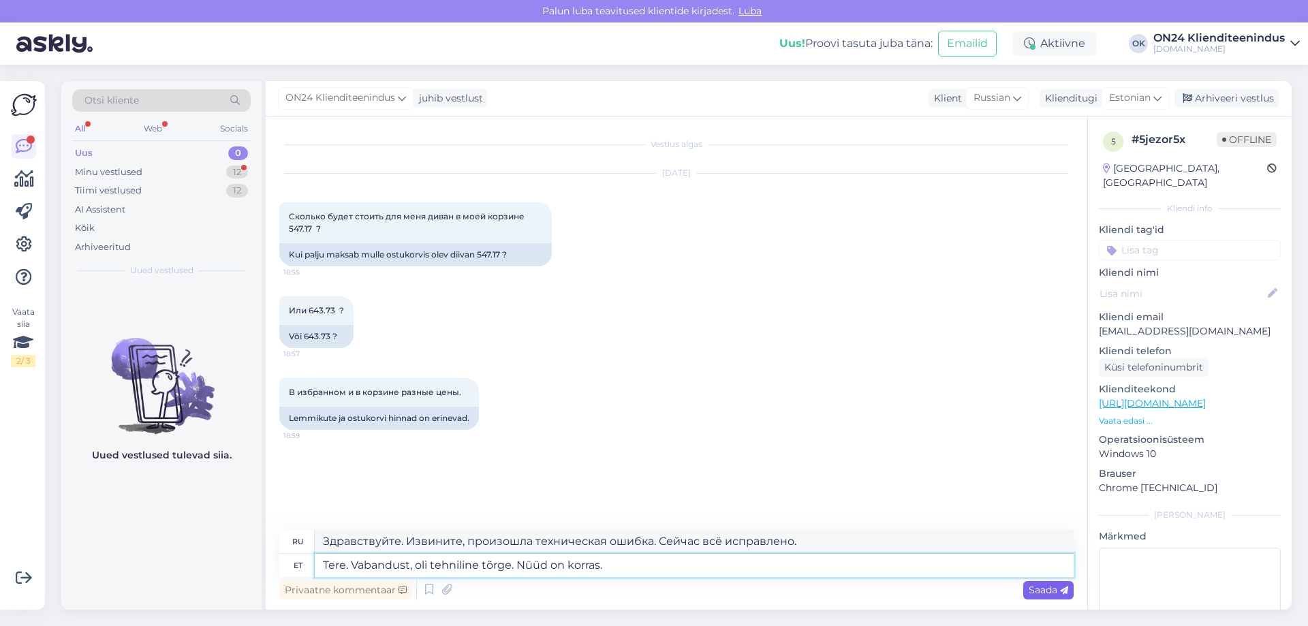
type textarea "Tere. Vabandust, oli tehniline tõrge. Nüüd on korras."
click at [1046, 584] on span "Saada" at bounding box center [1049, 590] width 40 height 12
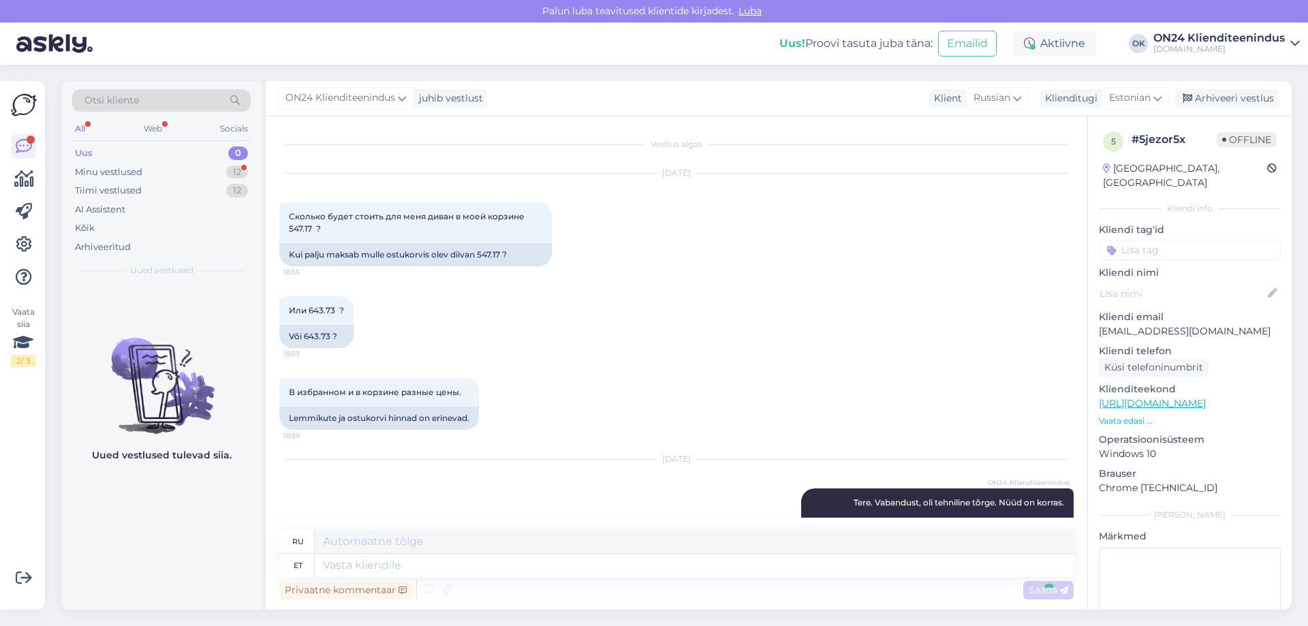
scroll to position [50, 0]
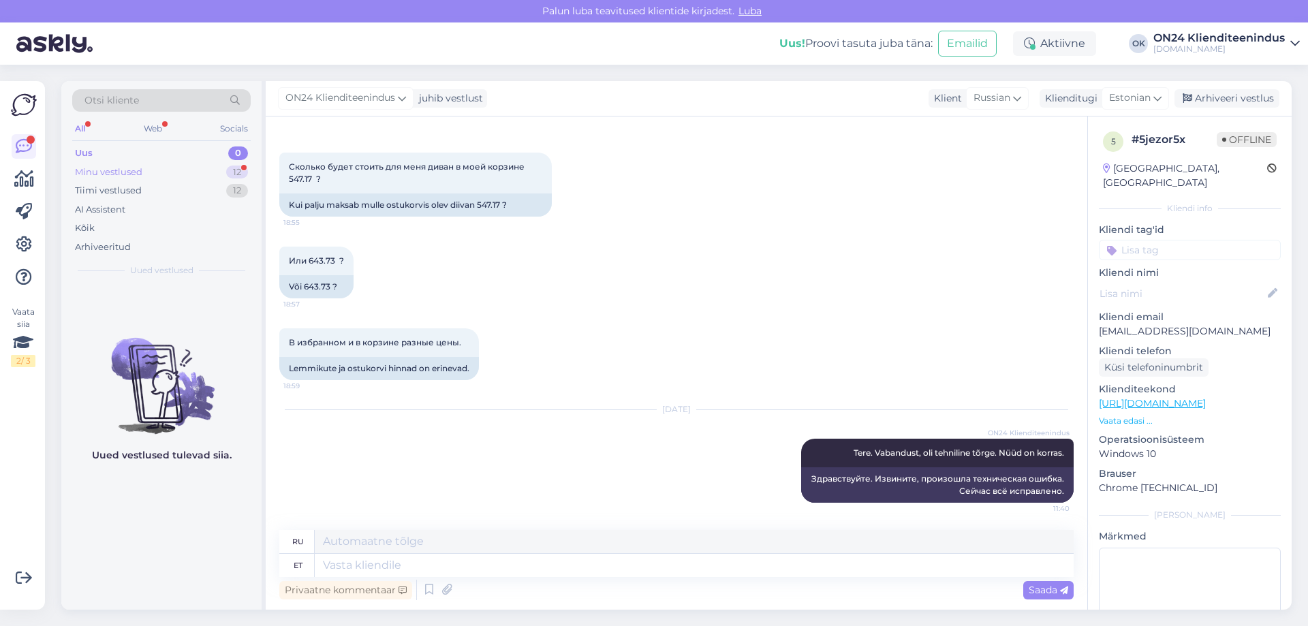
click at [175, 165] on div "Minu vestlused 12" at bounding box center [161, 172] width 178 height 19
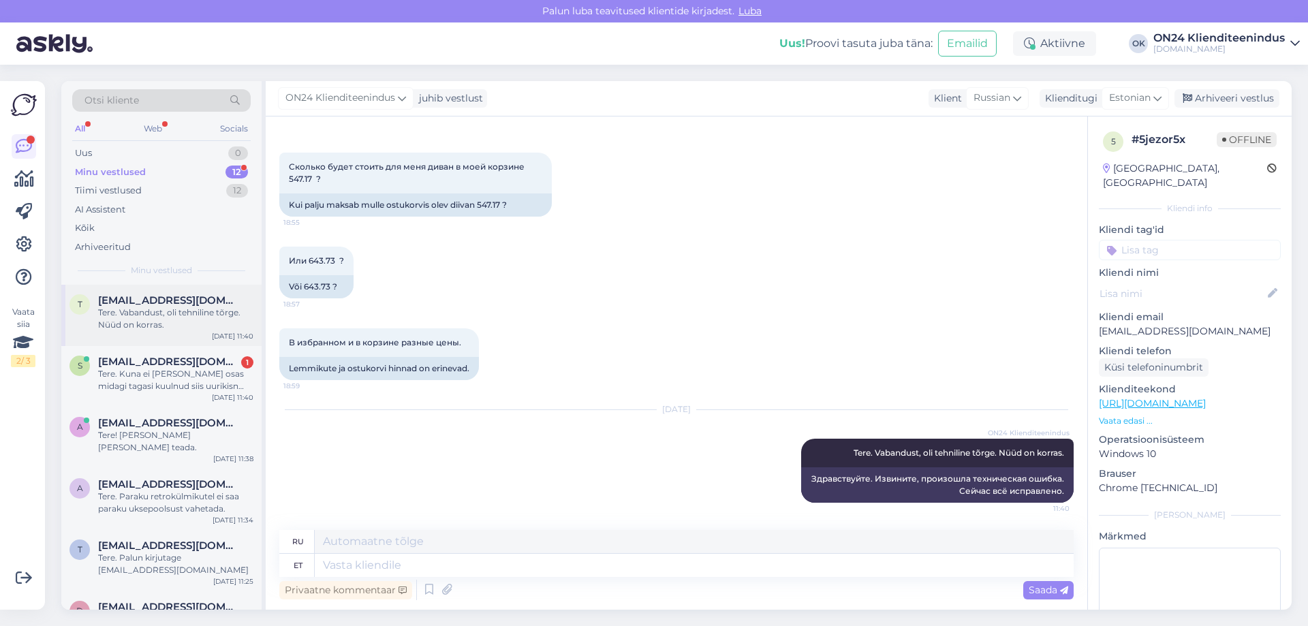
click at [132, 309] on div "Tere. Vabandust, oli tehniline tõrge. Nüüd on korras." at bounding box center [175, 319] width 155 height 25
click at [125, 381] on div "Tere. Kuna ei [PERSON_NAME] osas midagi tagasi kuulnud siis uurikisn kas selleg…" at bounding box center [175, 380] width 155 height 25
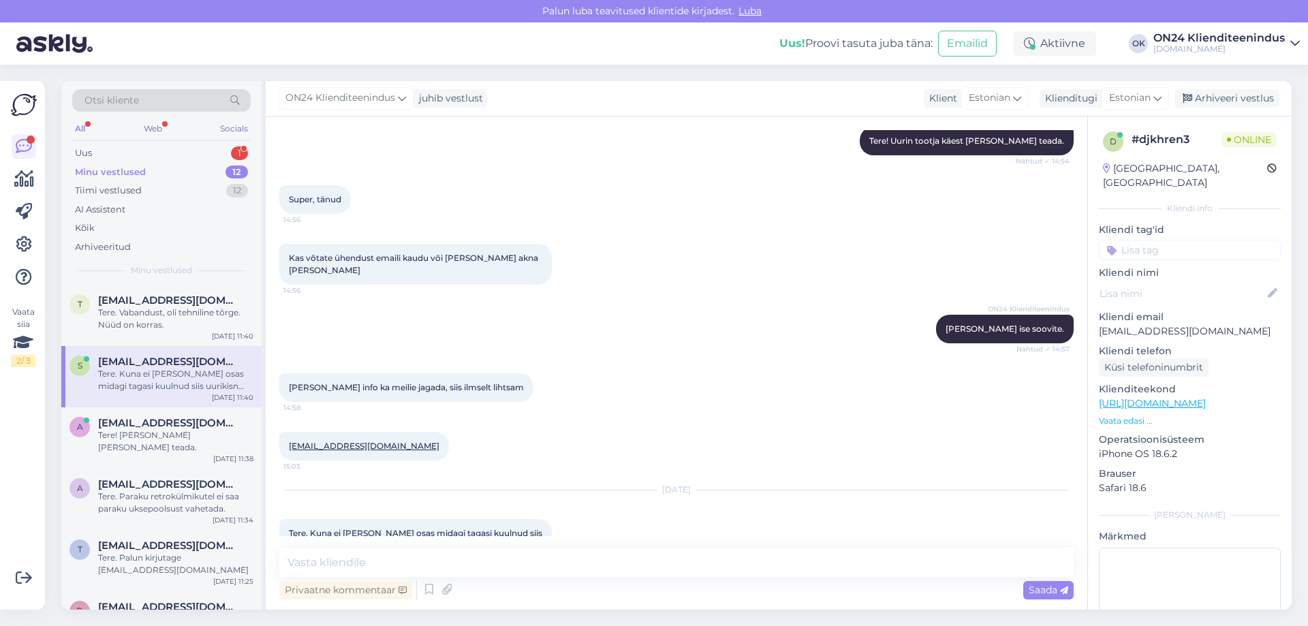
scroll to position [185, 0]
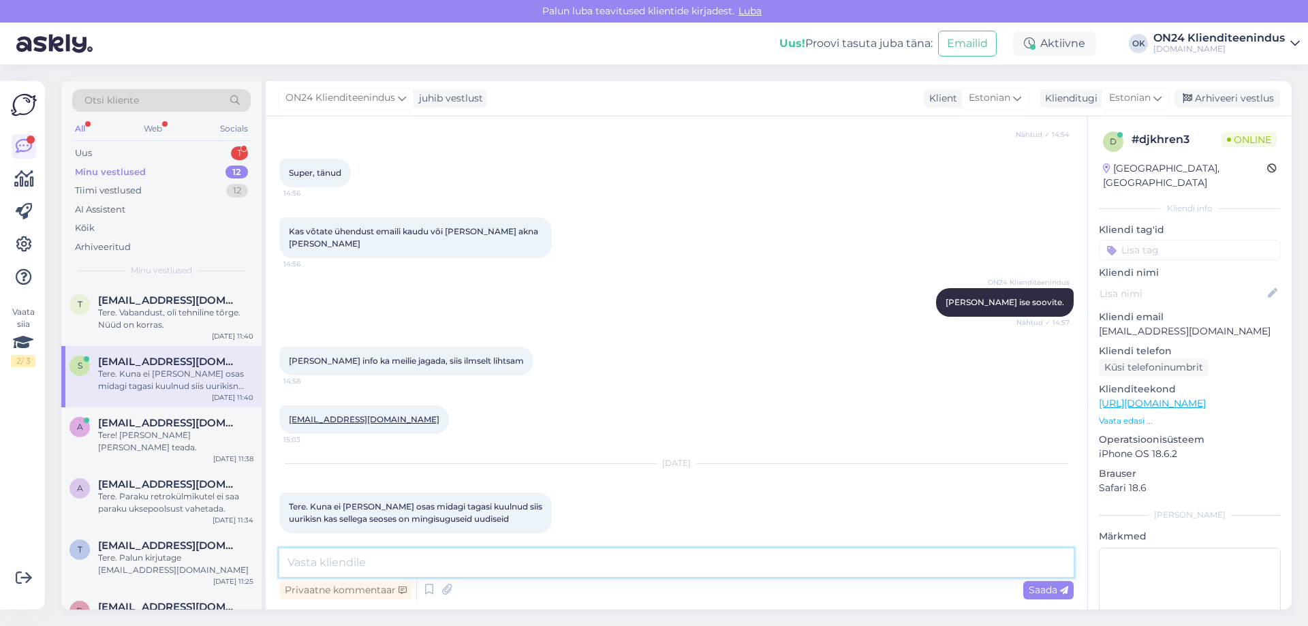
click at [845, 564] on textarea at bounding box center [676, 562] width 794 height 29
type textarea "Tere. Vabandame viivituse pärast."
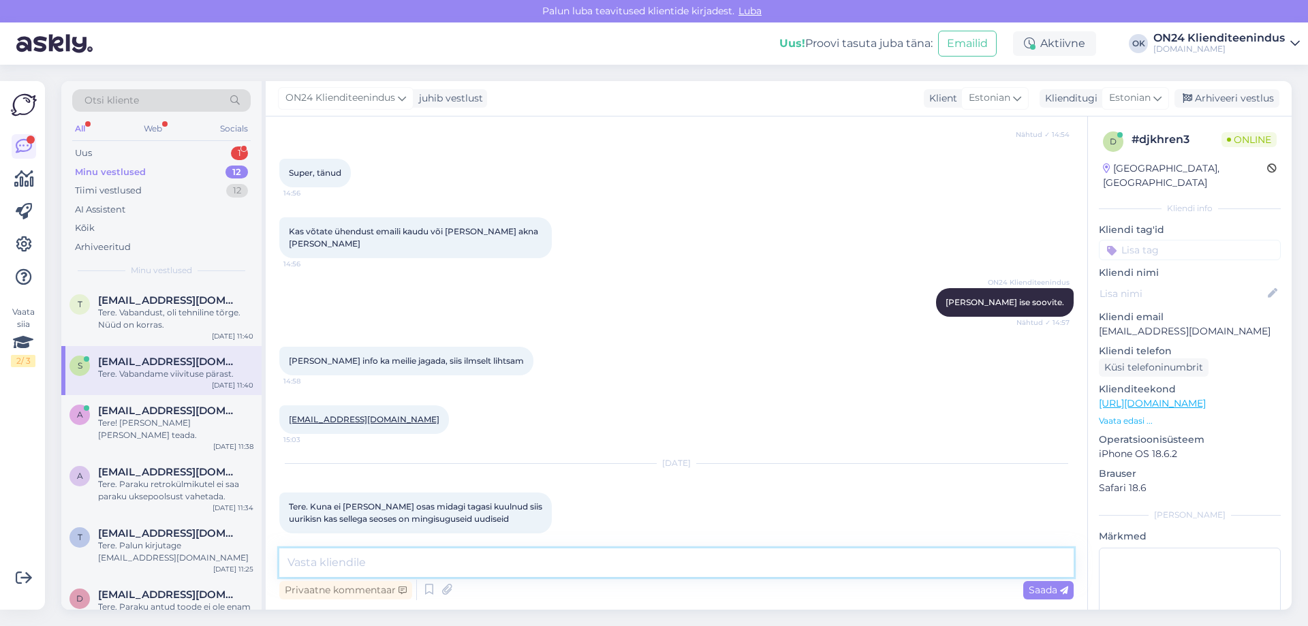
scroll to position [244, 0]
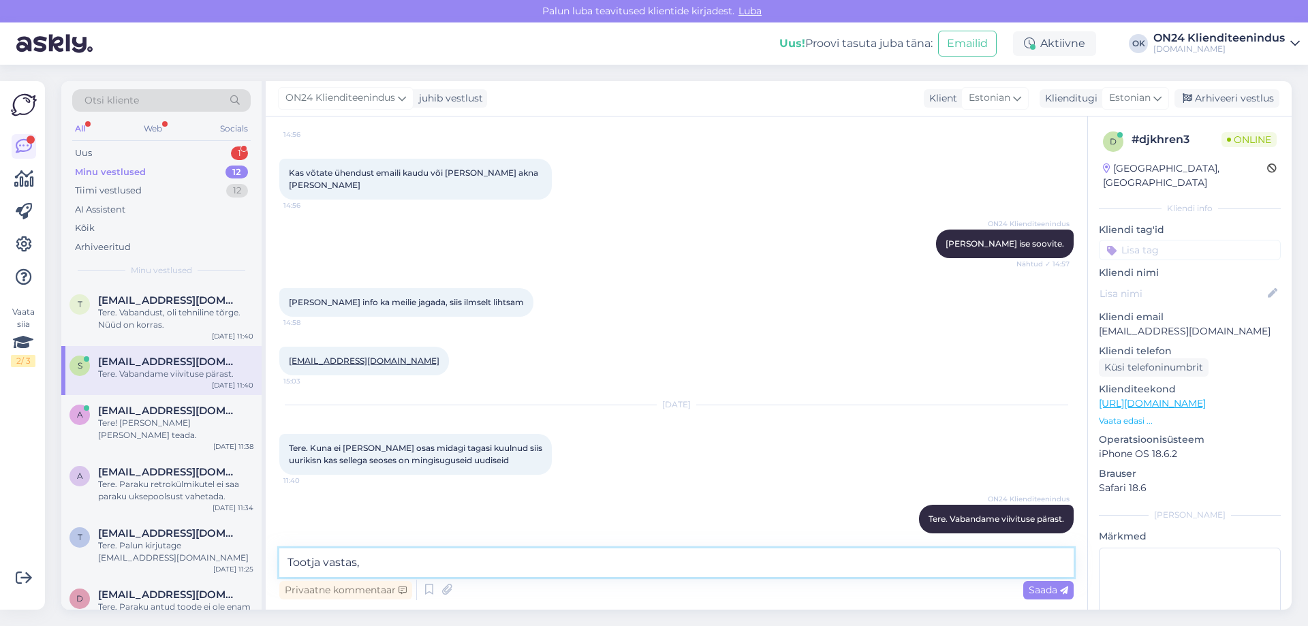
paste textarea "Saab, aga kahjuks mitte e-poodidest."
click at [371, 562] on textarea "Tootja vastas, Saab, aga kahjuks mitte e-poodidest." at bounding box center [676, 562] width 794 height 29
type textarea "Tootja vastas, saab, aga kahjuks mitte e-poodidest."
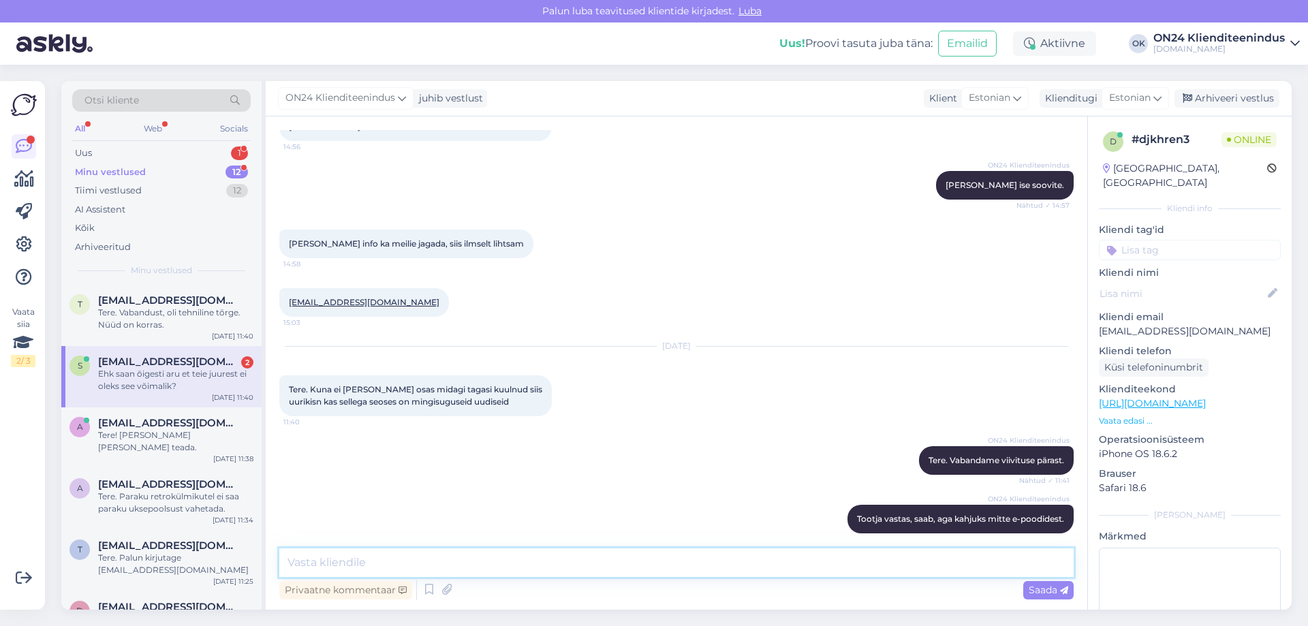
scroll to position [420, 0]
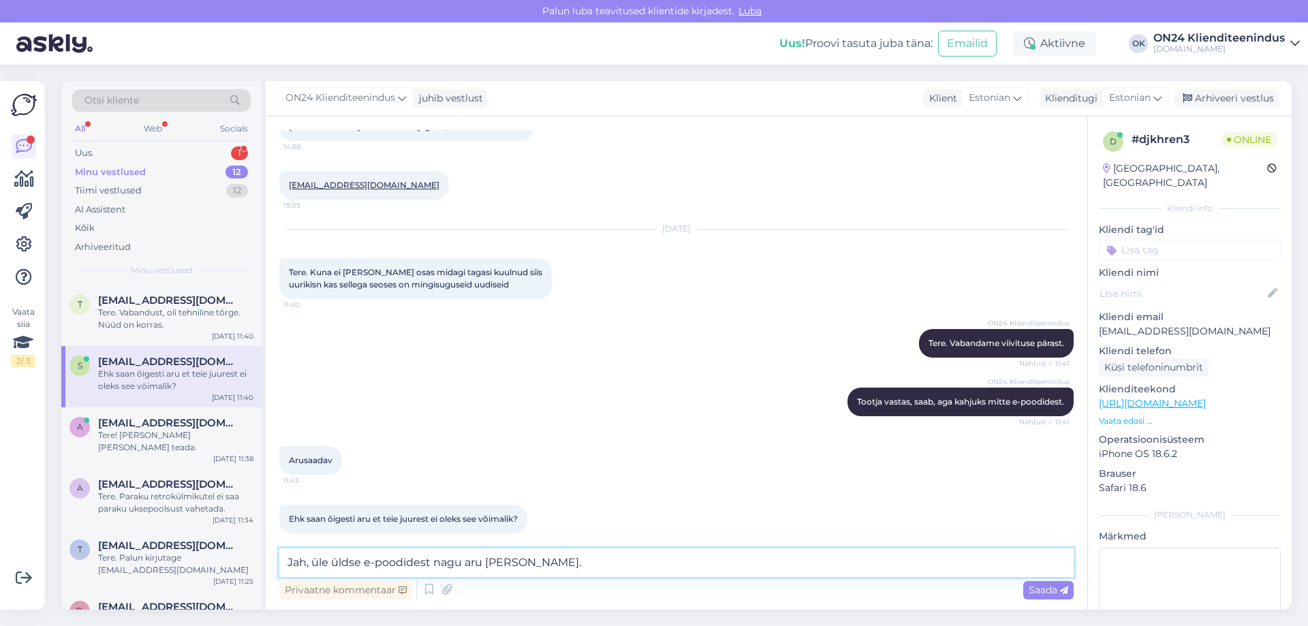
type textarea "Jah, üle üldse e-poodidest nagu aru [PERSON_NAME]."
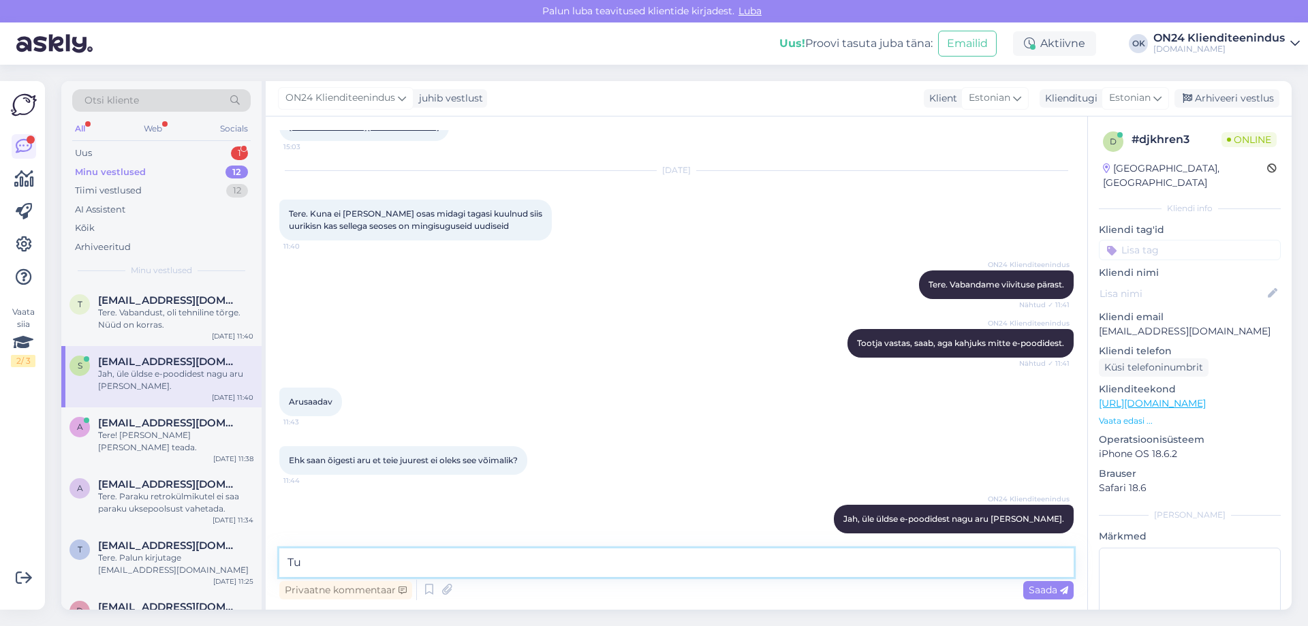
type textarea "T"
type textarea "E"
click at [100, 154] on div "Uus 1" at bounding box center [161, 153] width 178 height 19
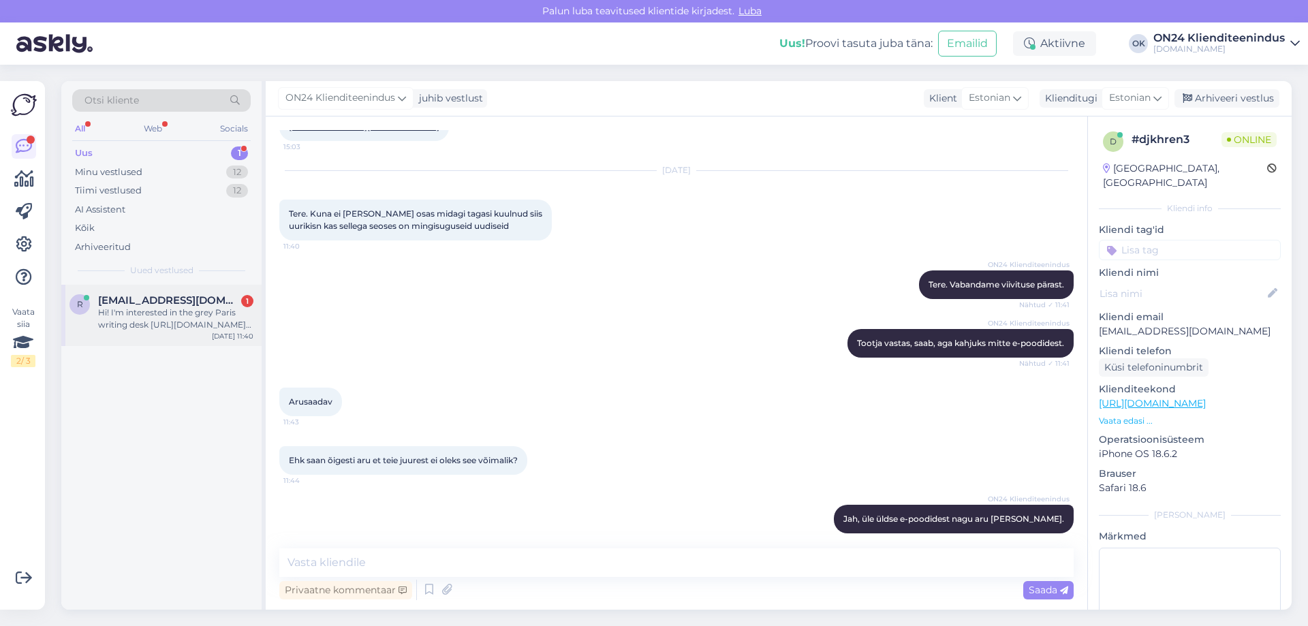
click at [131, 300] on span "[EMAIL_ADDRESS][DOMAIN_NAME]" at bounding box center [169, 300] width 142 height 12
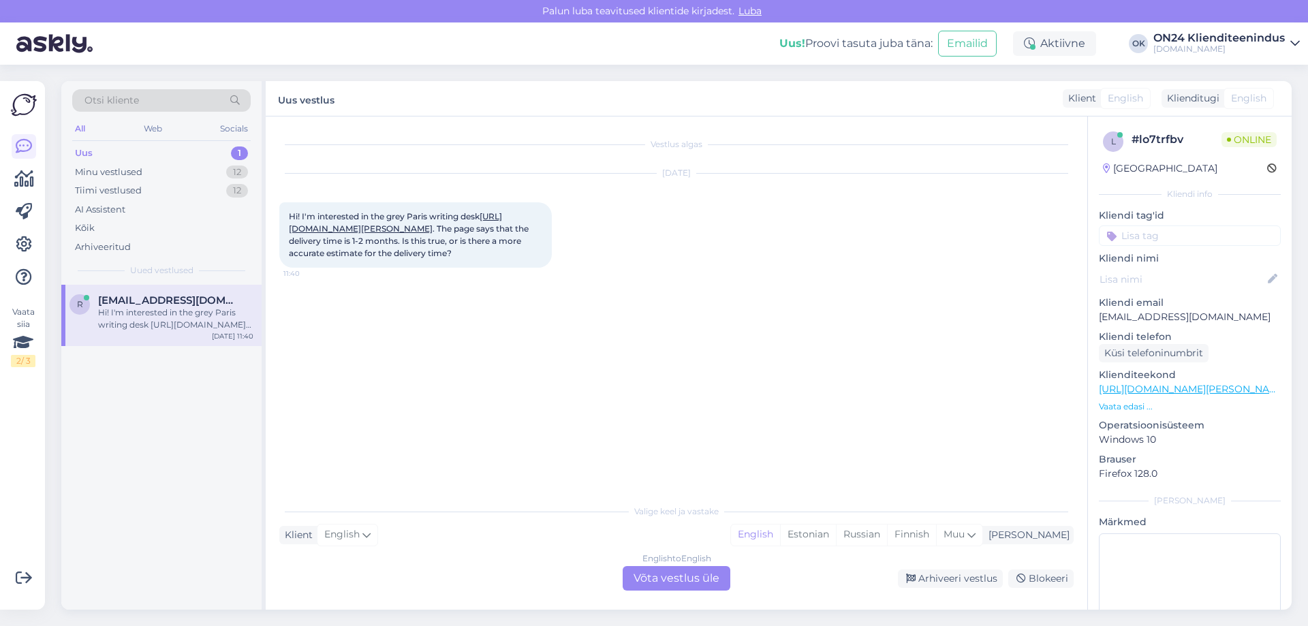
click at [328, 232] on link "[URL][DOMAIN_NAME][PERSON_NAME]" at bounding box center [395, 222] width 213 height 22
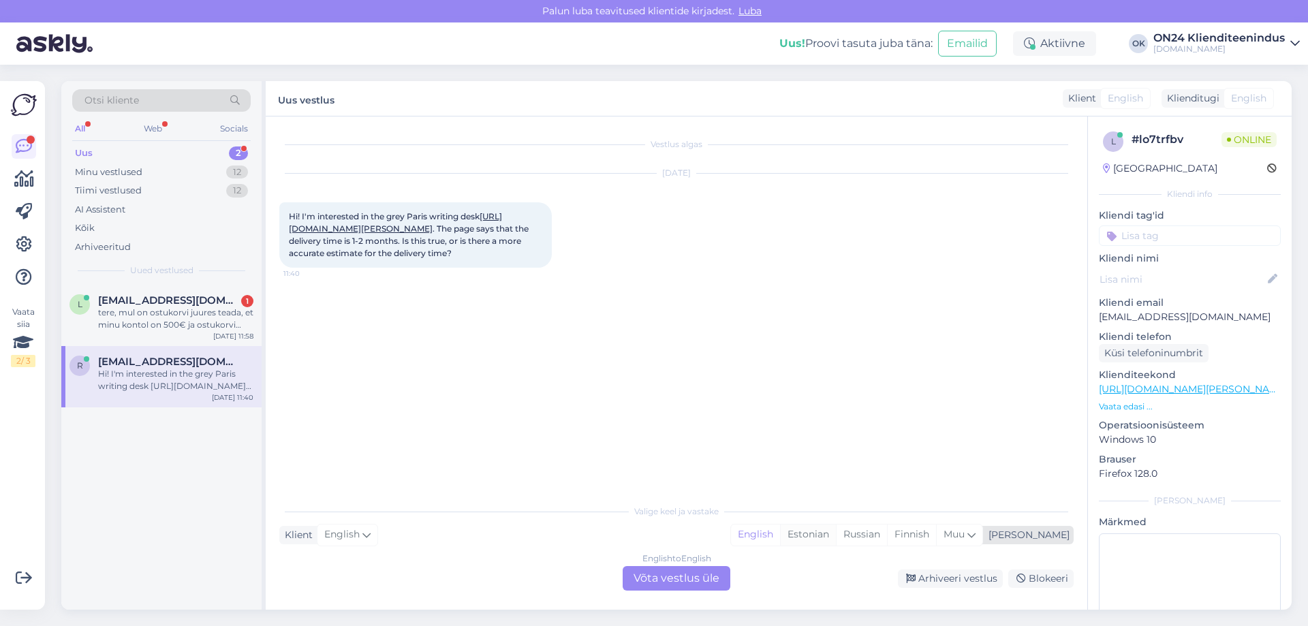
click at [836, 541] on div "Estonian" at bounding box center [808, 535] width 56 height 20
click at [715, 578] on div "English to Estonian Võta vestlus üle" at bounding box center [677, 578] width 108 height 25
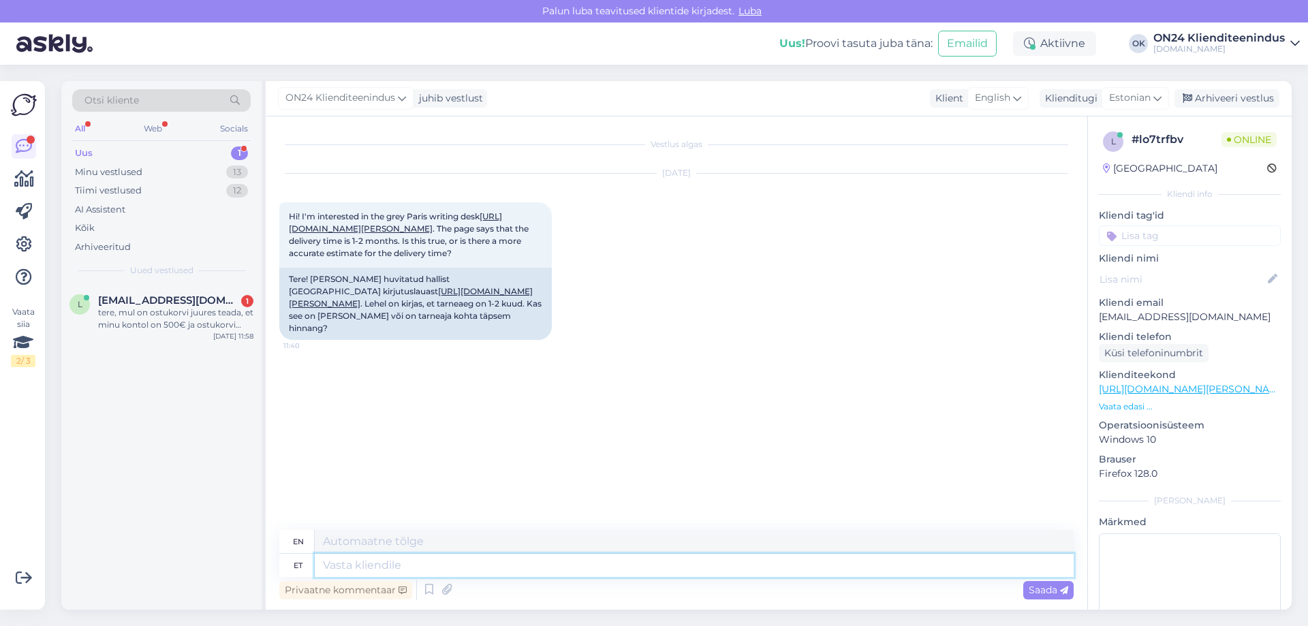
click at [583, 573] on textarea at bounding box center [694, 565] width 759 height 23
type textarea "Tere."
type textarea "Hello."
type textarea "Tere. Tarne o"
type textarea "Hello. Delivery"
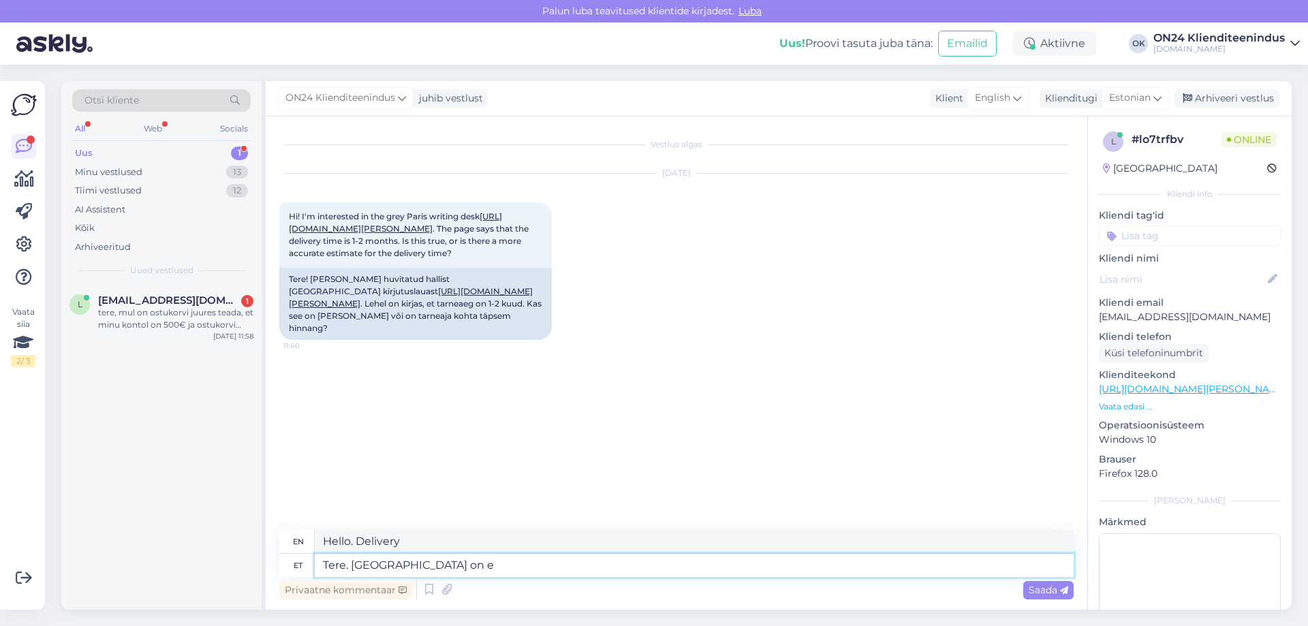
type textarea "Tere. Tarne on [GEOGRAPHIC_DATA]"
type textarea "Hello. Delivery is"
type textarea "Tere. Tarne on eeldatavasti"
type textarea "Hello. Delivery is expected."
type textarea "Tere. Tarne on eeldatavasti 1-1,5"
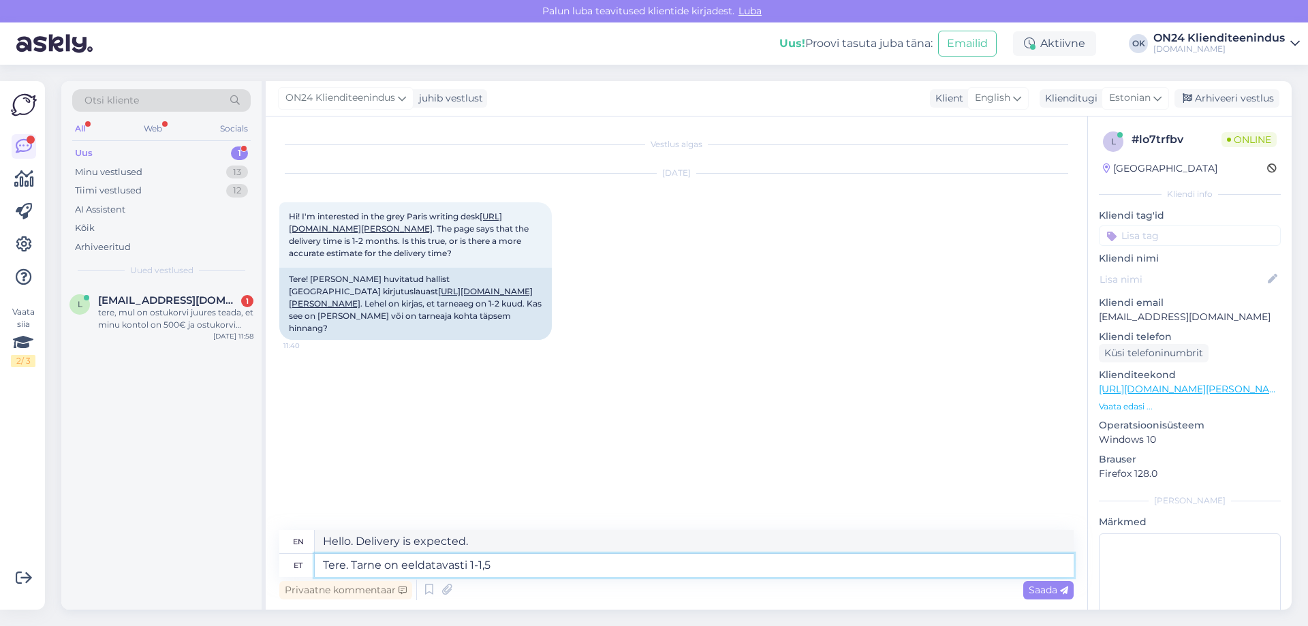
type textarea "Hello. Delivery is expected in 1-1.5"
type textarea "Tere. Tarne on eeldatavasti 1-1,5 kuud."
type textarea "Hello. Delivery is expected to take 1-1.5 months."
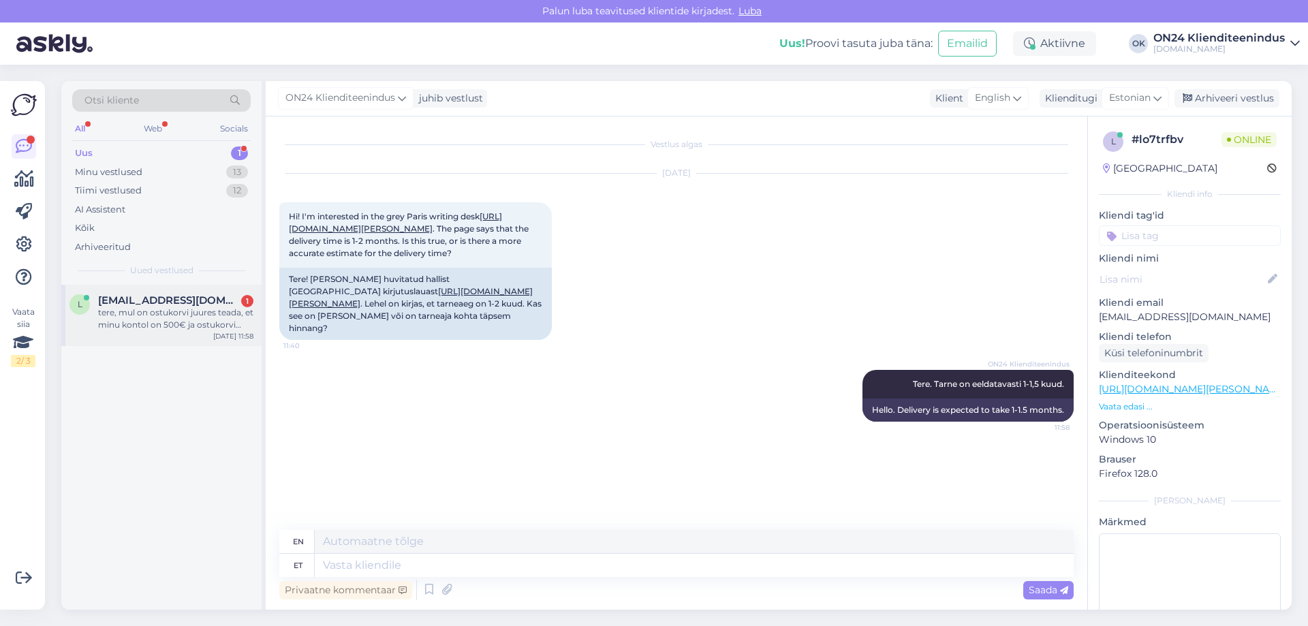
click at [194, 335] on div "l [EMAIL_ADDRESS][DOMAIN_NAME] 1 tere, mul on ostukorvi juures teada, et minu k…" at bounding box center [161, 315] width 200 height 61
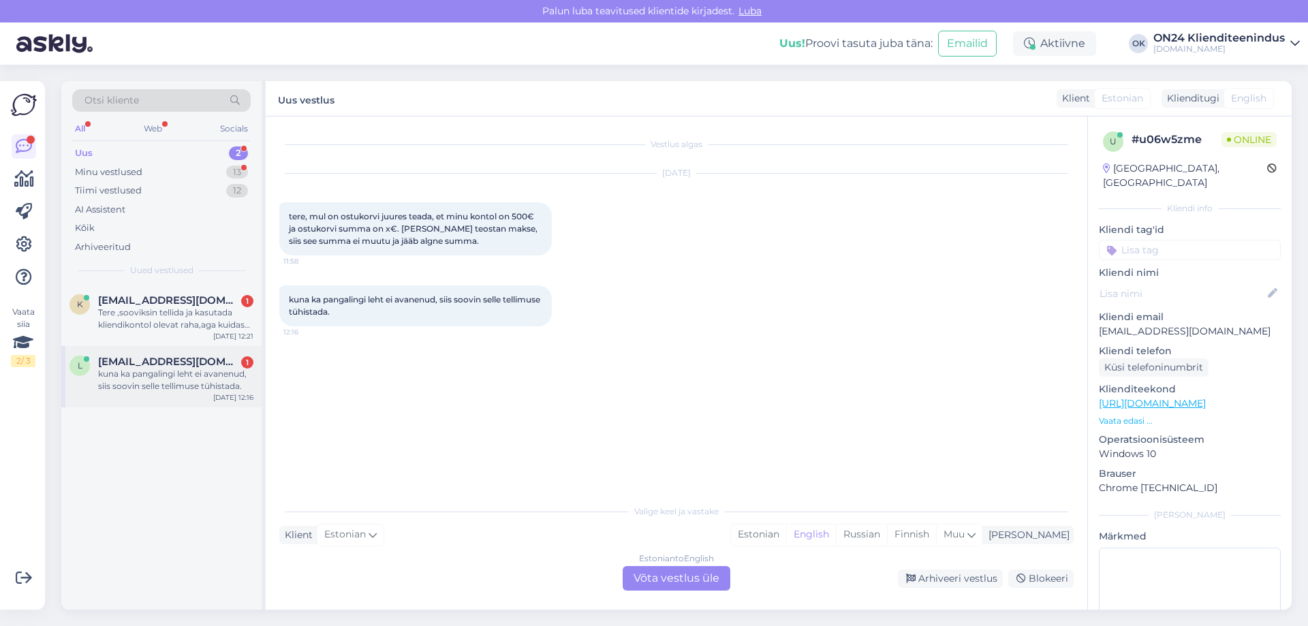
click at [154, 369] on div "kuna ka pangalingi leht ei avanenud, siis soovin selle tellimuse tühistada." at bounding box center [175, 380] width 155 height 25
click at [163, 323] on div "Tere ,sooviksin tellida ja kasutada kliendikontol olevat raha,aga kuidas seda s…" at bounding box center [175, 319] width 155 height 25
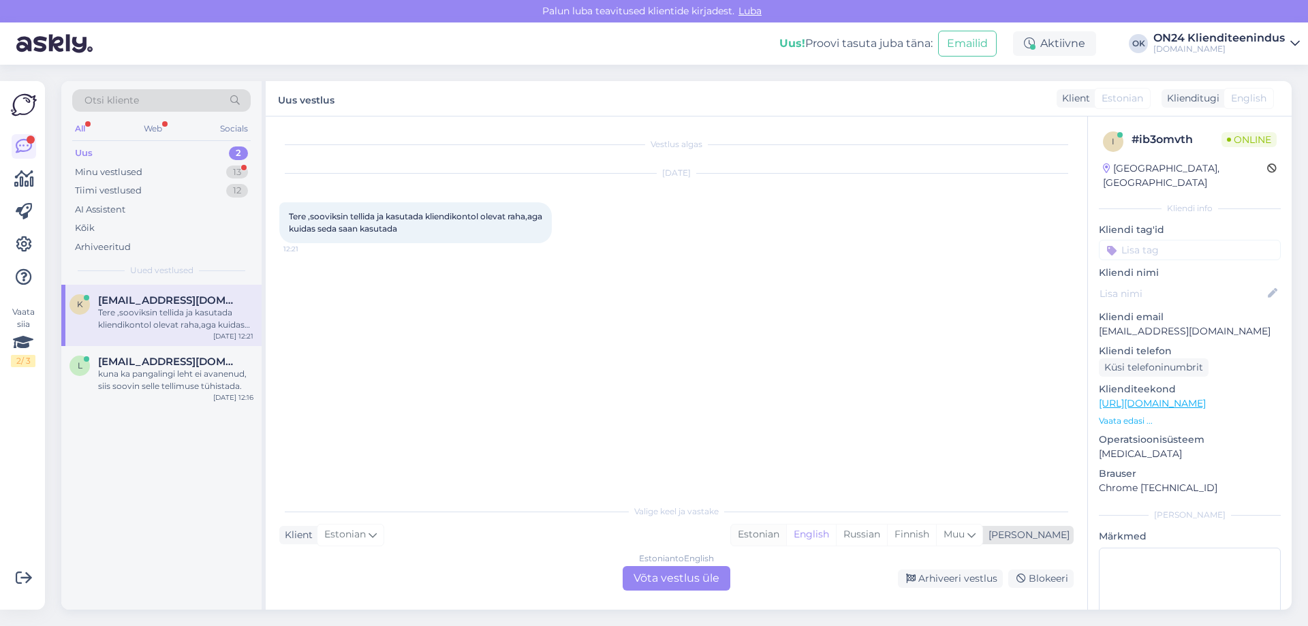
click at [786, 538] on div "Estonian" at bounding box center [758, 535] width 55 height 20
click at [715, 578] on div "Estonian to Estonian Võta vestlus üle" at bounding box center [677, 578] width 108 height 25
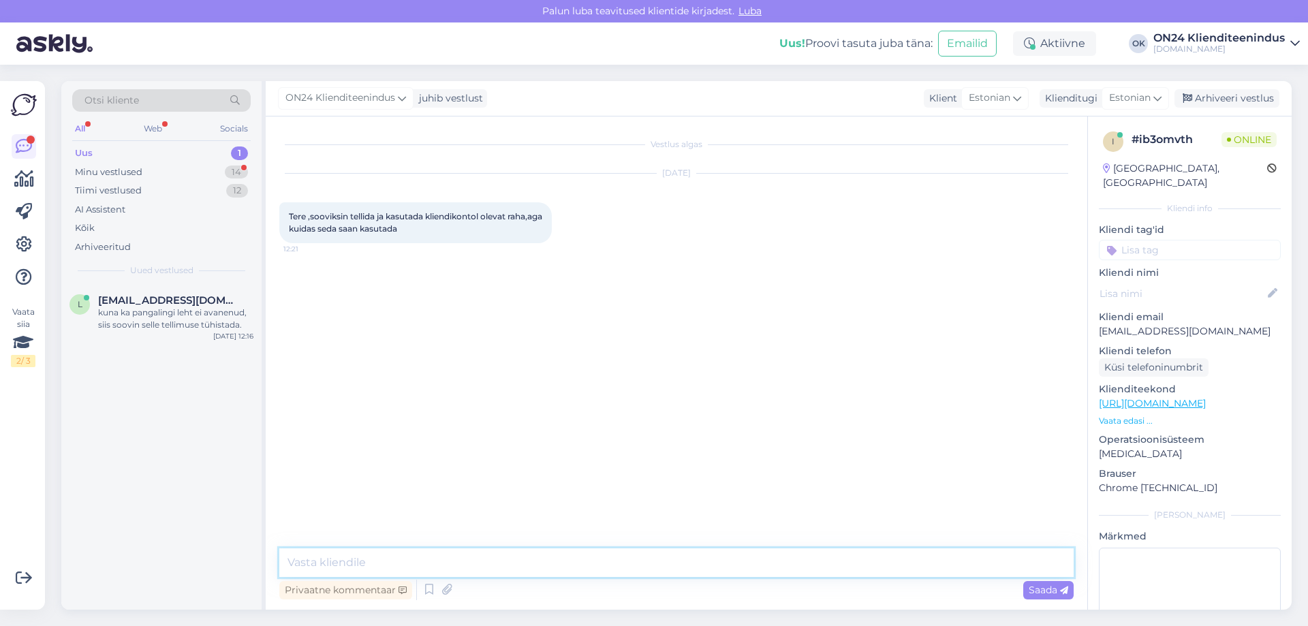
click at [589, 556] on textarea at bounding box center [676, 562] width 794 height 29
click at [136, 174] on div "Minu vestlused" at bounding box center [108, 173] width 67 height 14
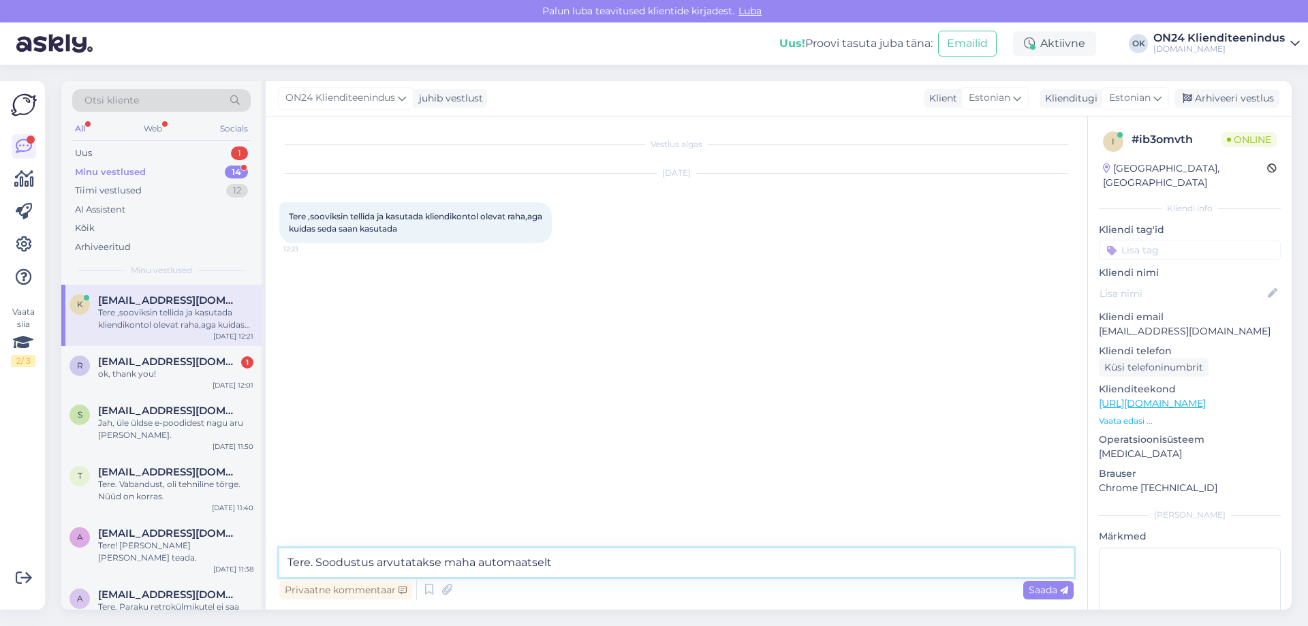
click at [574, 564] on textarea "Tere. Soodustus arvutatakse maha automaatselt" at bounding box center [676, 562] width 794 height 29
type textarea "Tere. Soodustus arvutatakse maha automaatselt ostukorvis."
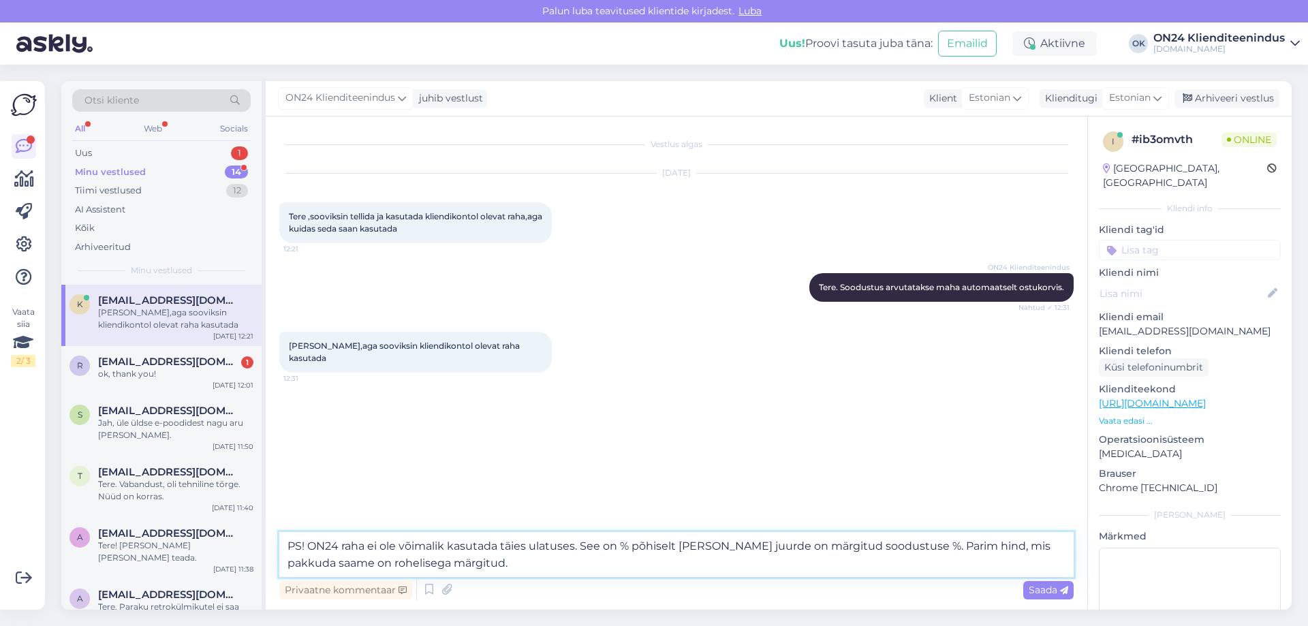
type textarea "PS! ON24 raha ei ole võimalik kasutada täies ulatuses. See on % põhiselt [PERSO…"
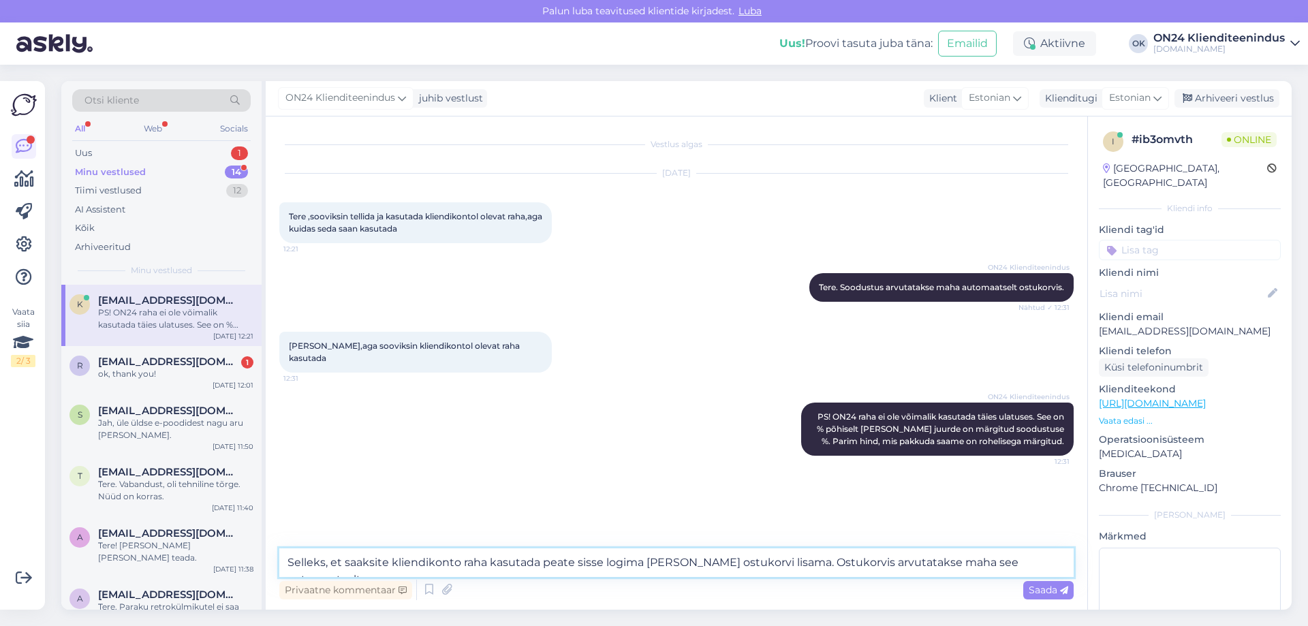
type textarea "Selleks, et saaksite kliendikonto raha kasutada peate sisse logima [PERSON_NAME…"
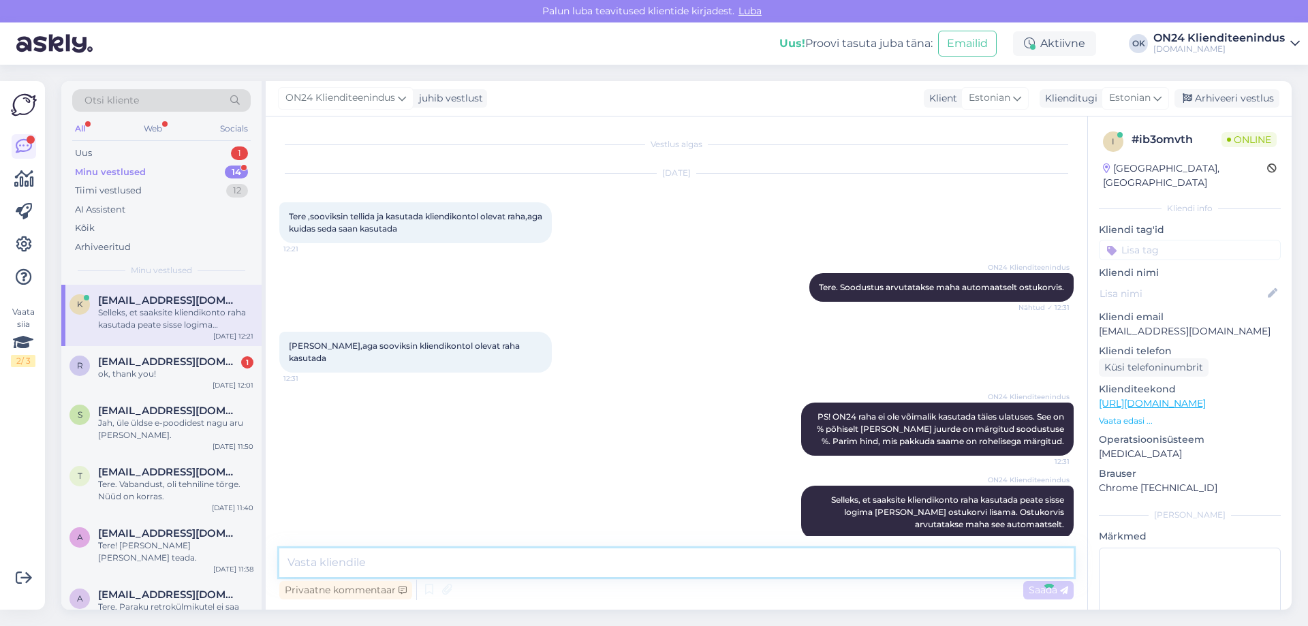
scroll to position [5, 0]
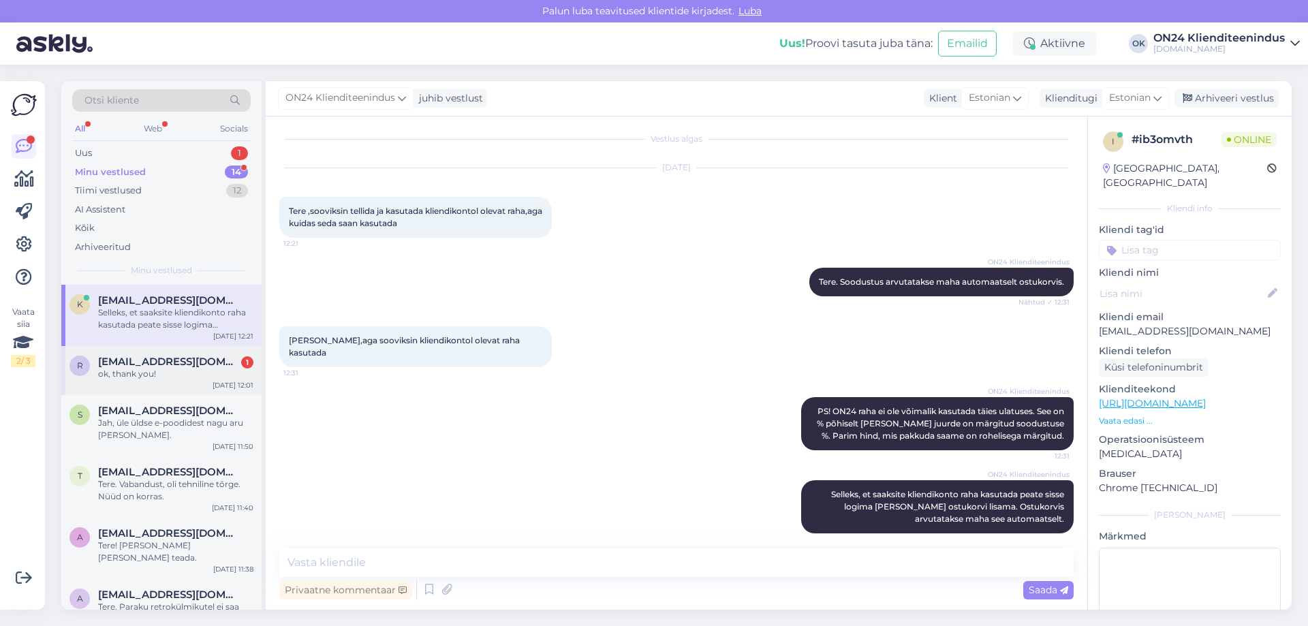
click at [167, 366] on span "[EMAIL_ADDRESS][DOMAIN_NAME]" at bounding box center [169, 362] width 142 height 12
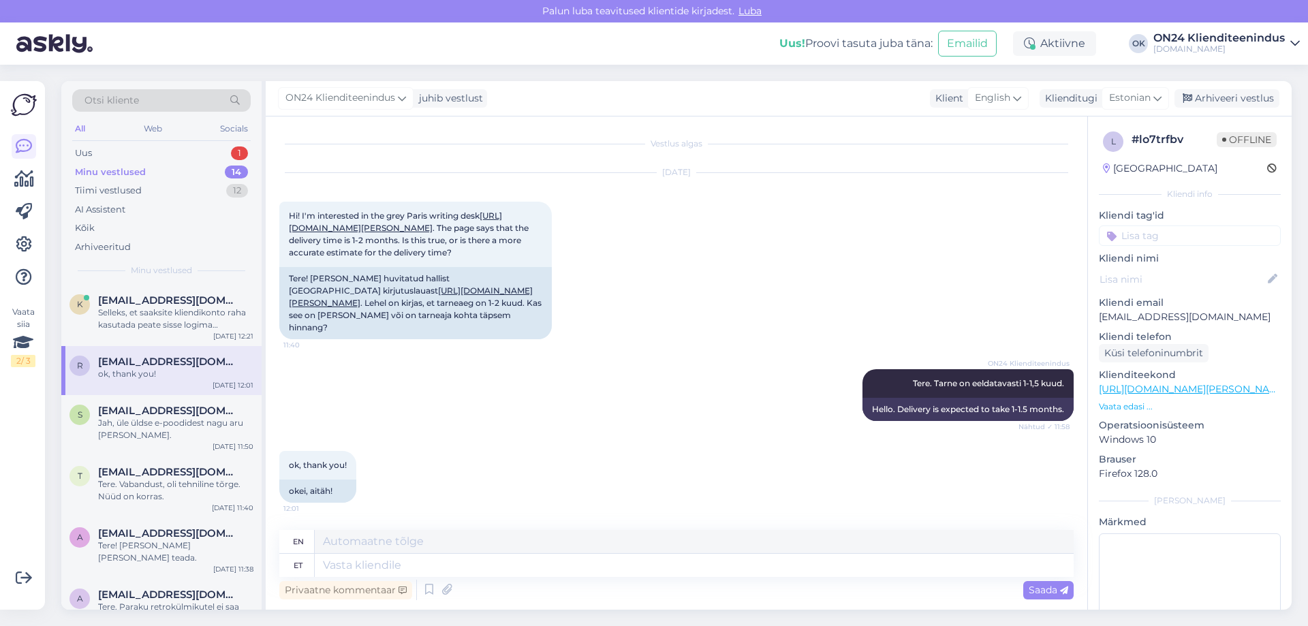
scroll to position [1, 0]
click at [1202, 99] on div "Arhiveeri vestlus" at bounding box center [1226, 98] width 105 height 18
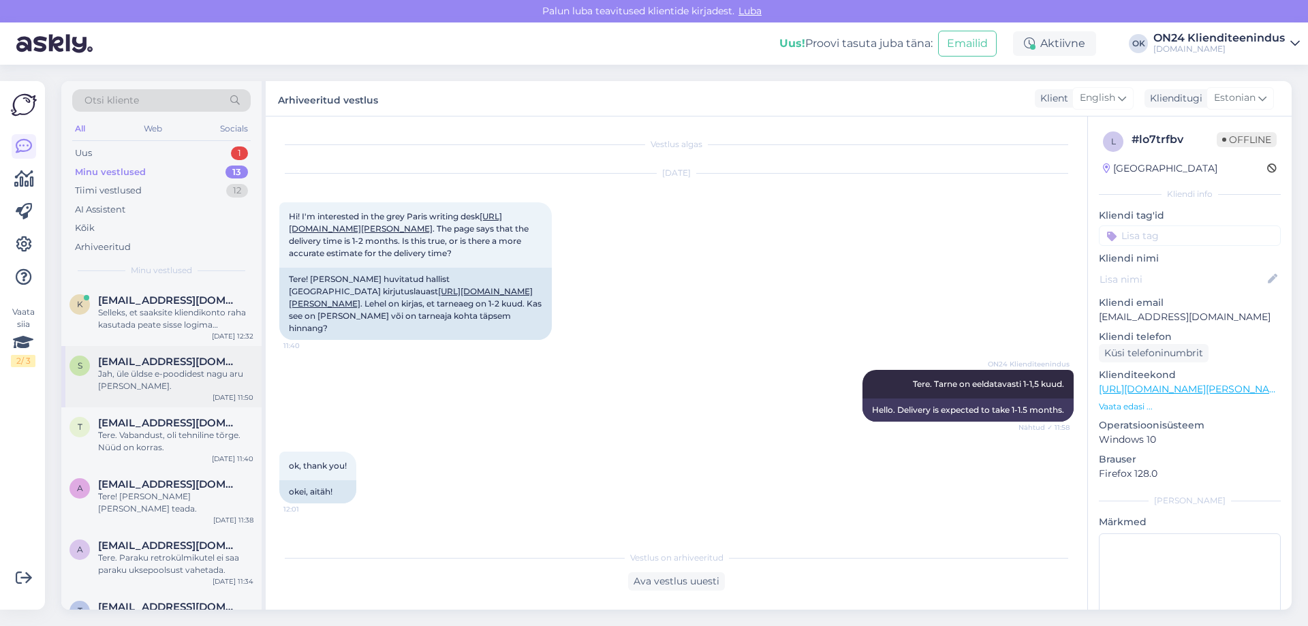
click at [159, 381] on div "Jah, üle üldse e-poodidest nagu aru [PERSON_NAME]." at bounding box center [175, 380] width 155 height 25
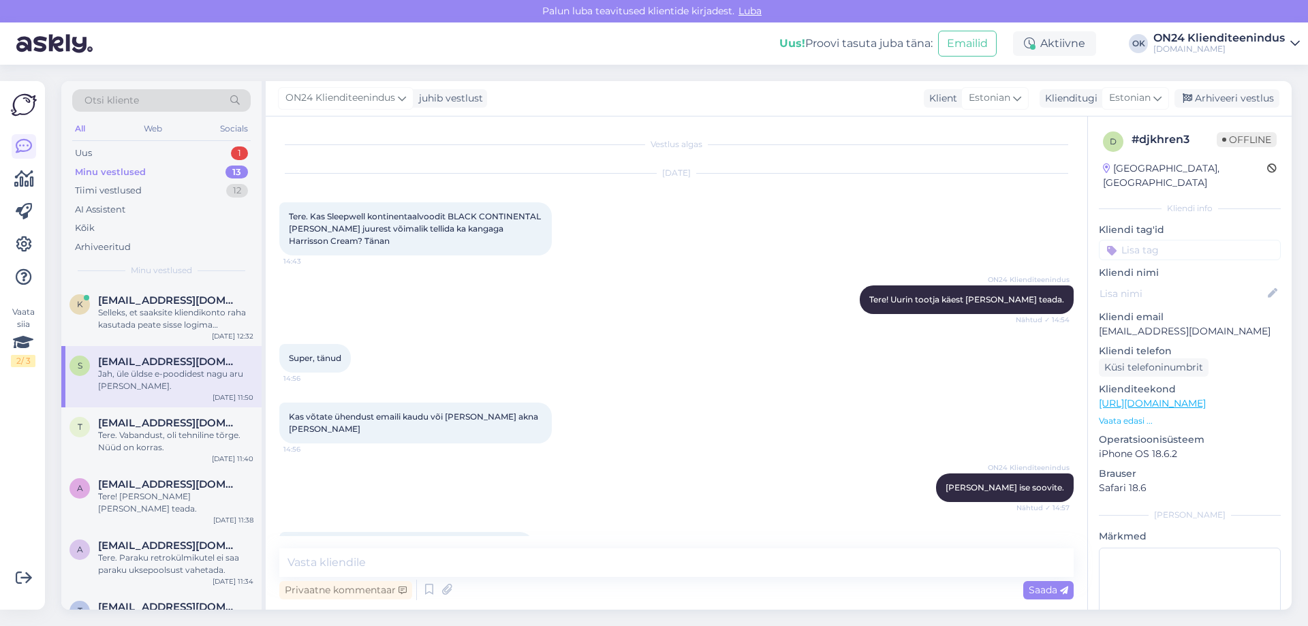
scroll to position [478, 0]
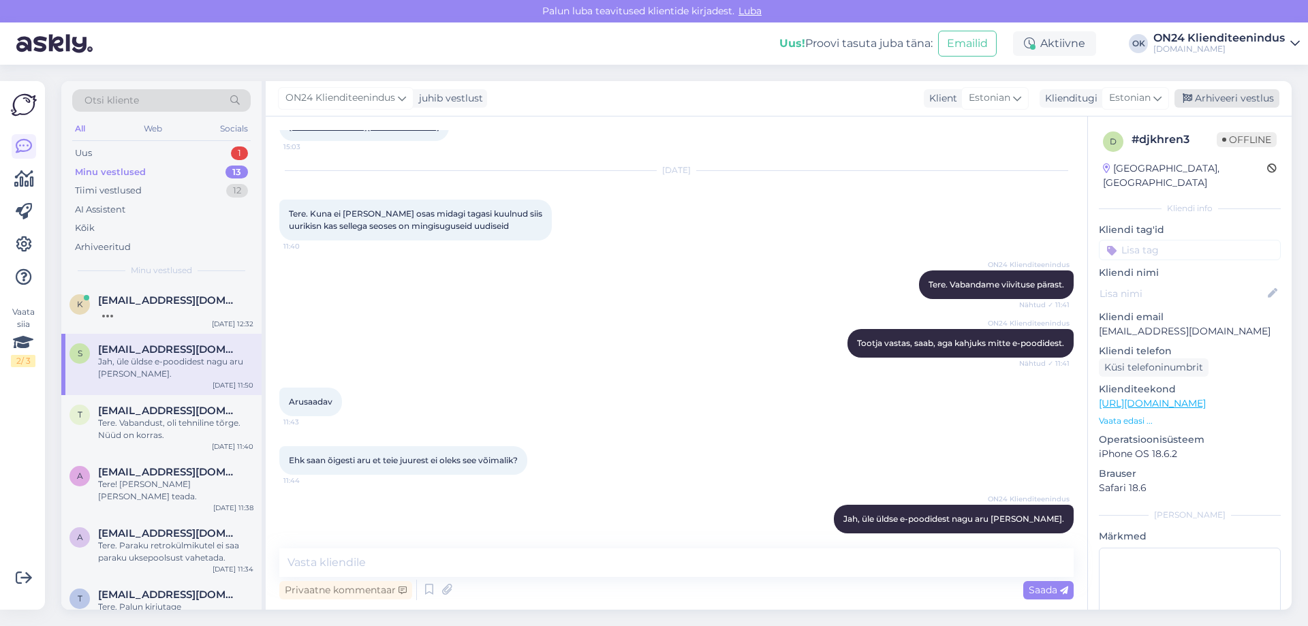
click at [1212, 92] on div "Arhiveeri vestlus" at bounding box center [1226, 98] width 105 height 18
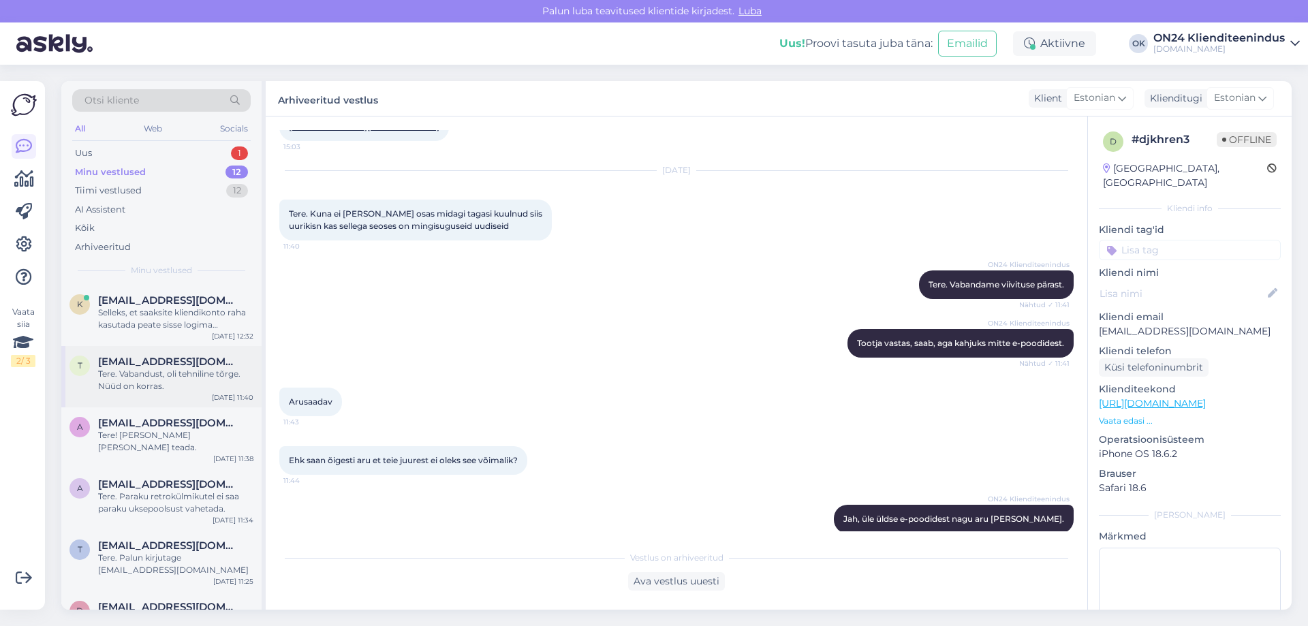
click at [119, 382] on div "Tere. Vabandust, oli tehniline tõrge. Nüüd on korras." at bounding box center [175, 380] width 155 height 25
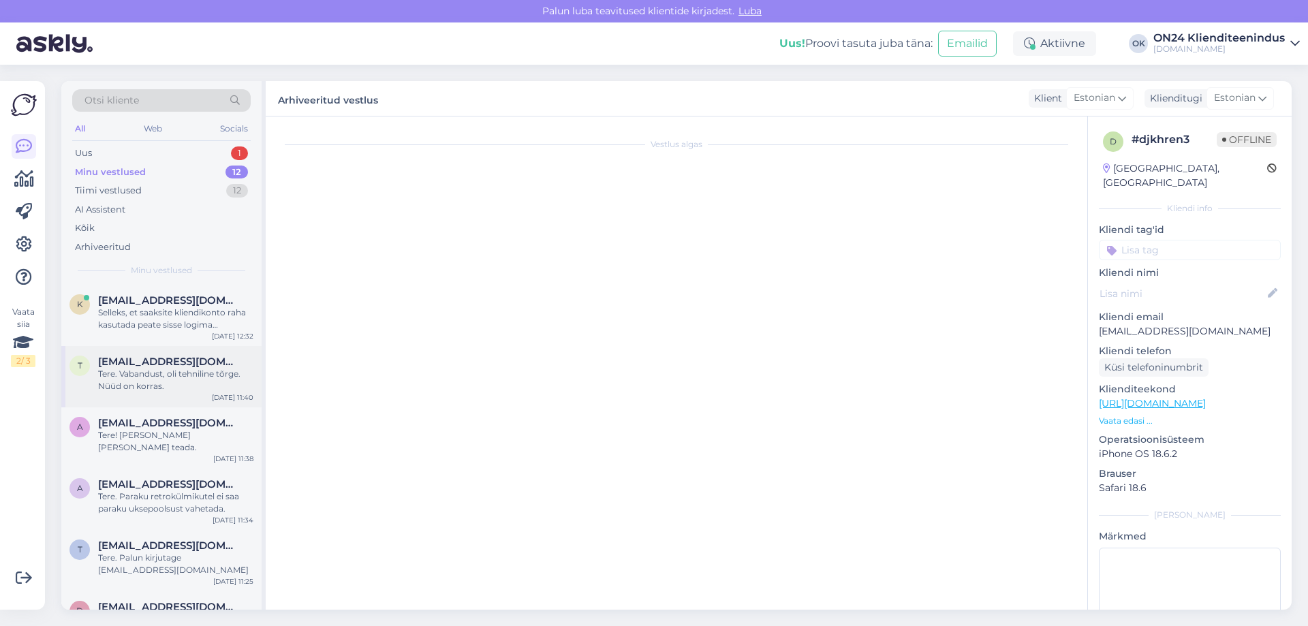
scroll to position [50, 0]
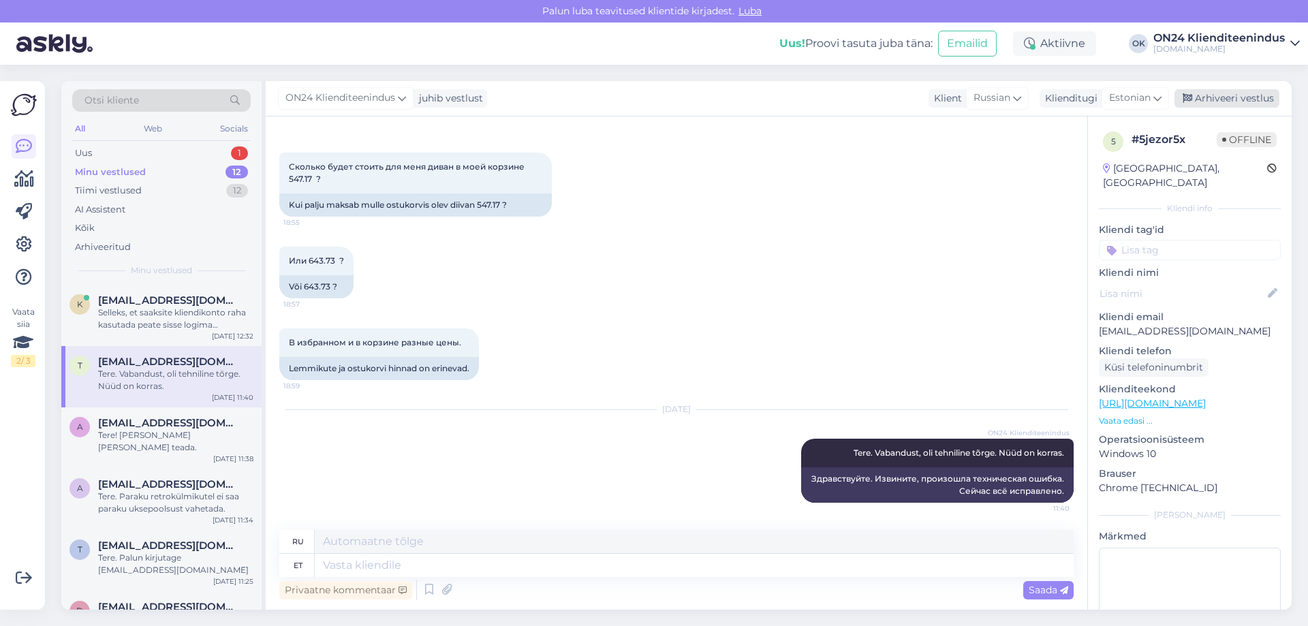
click at [1225, 95] on div "Arhiveeri vestlus" at bounding box center [1226, 98] width 105 height 18
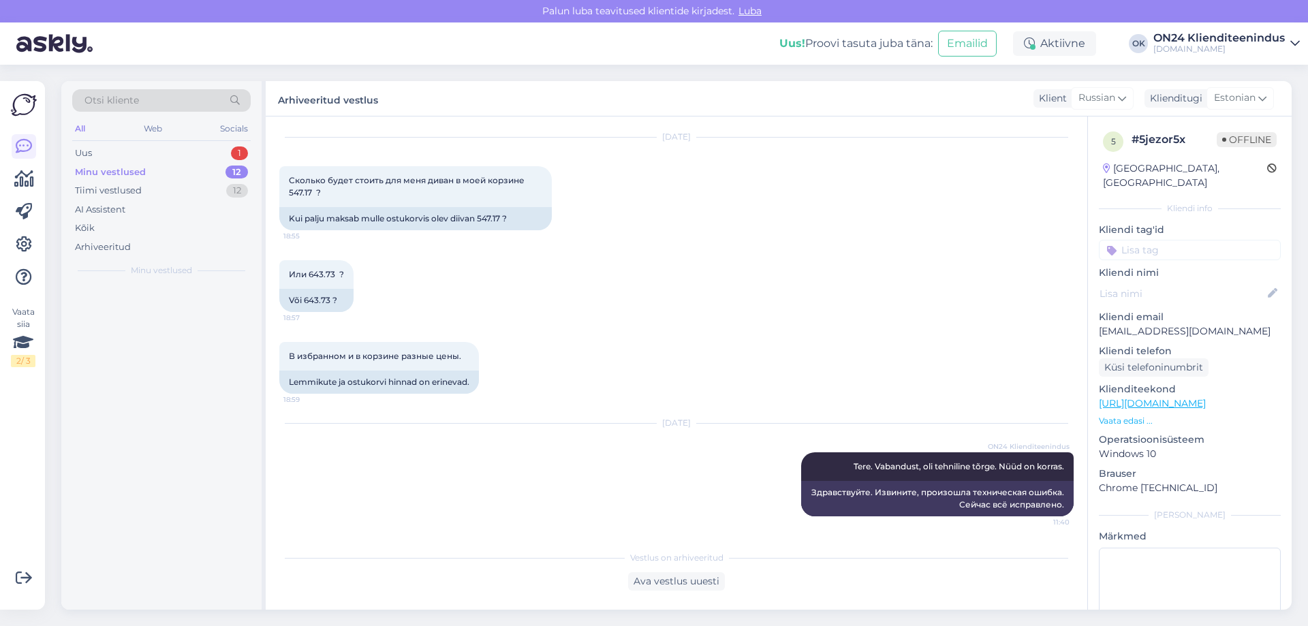
scroll to position [36, 0]
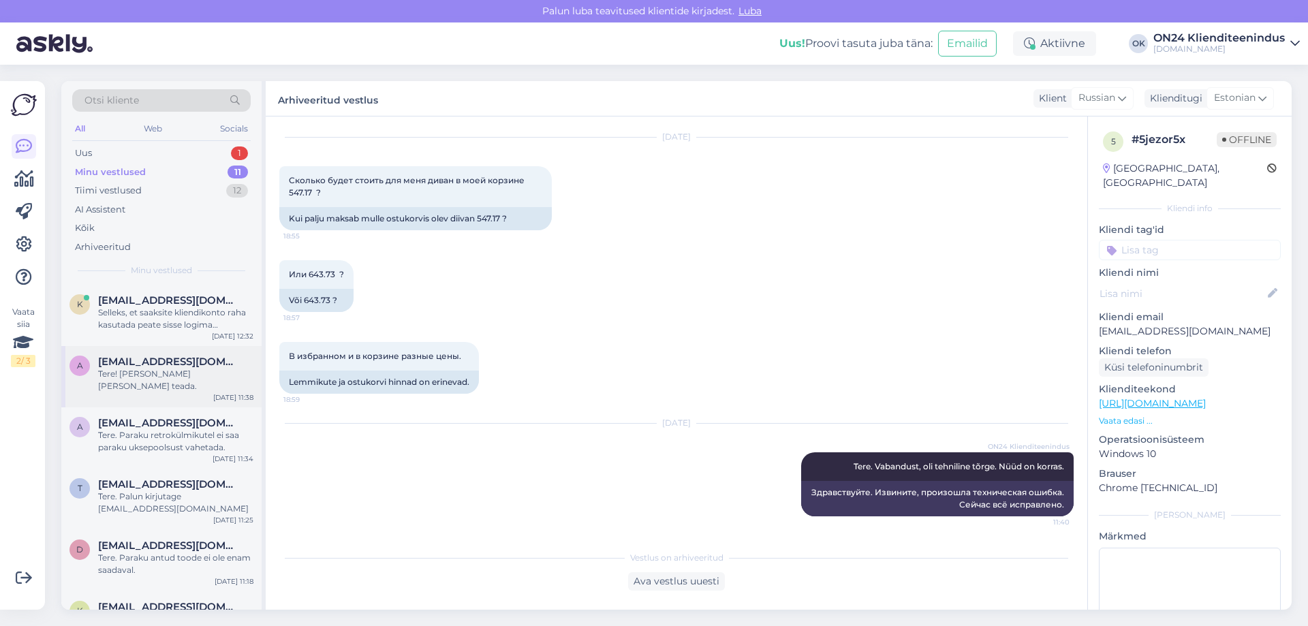
click at [123, 373] on div "Tere! [PERSON_NAME] [PERSON_NAME] teada." at bounding box center [175, 380] width 155 height 25
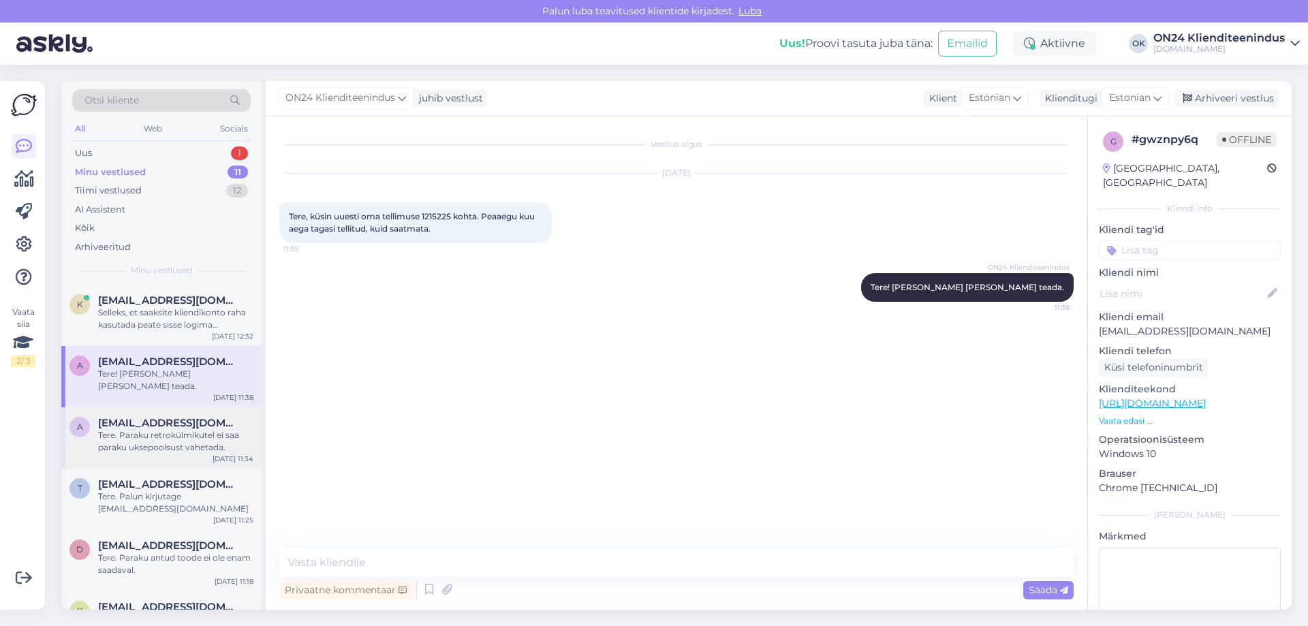
click at [136, 429] on div "Tere. Paraku retrokülmikutel ei saa paraku uksepoolsust vahetada." at bounding box center [175, 441] width 155 height 25
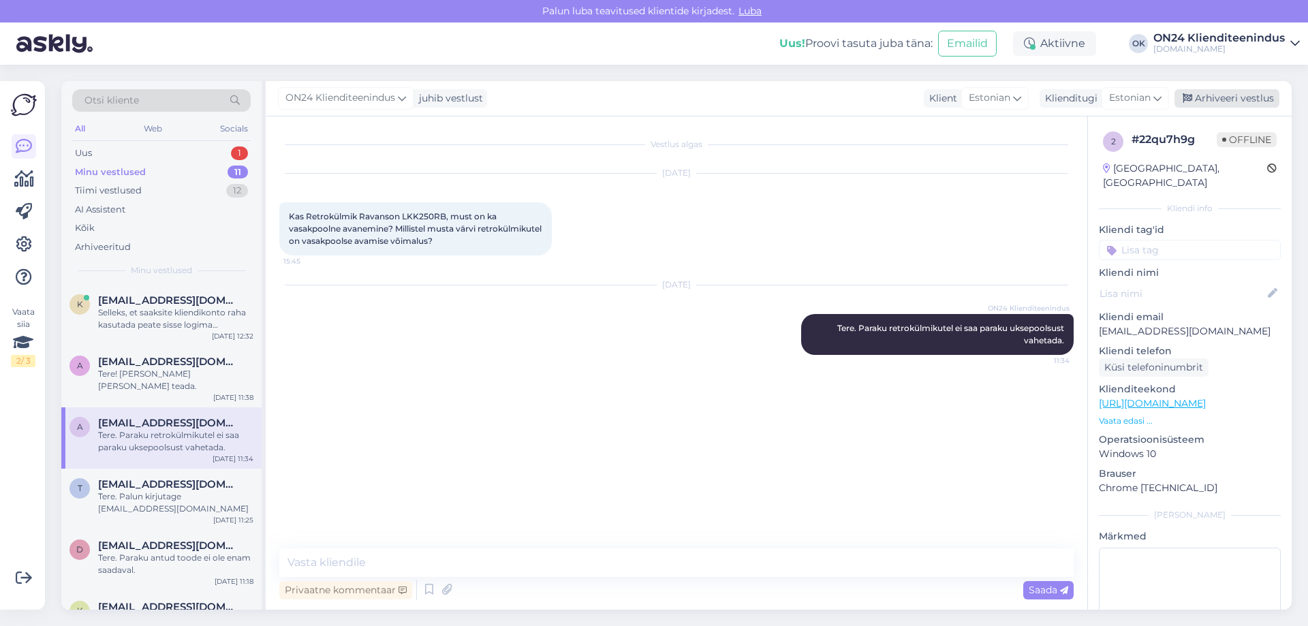
click at [1221, 99] on div "Arhiveeri vestlus" at bounding box center [1226, 98] width 105 height 18
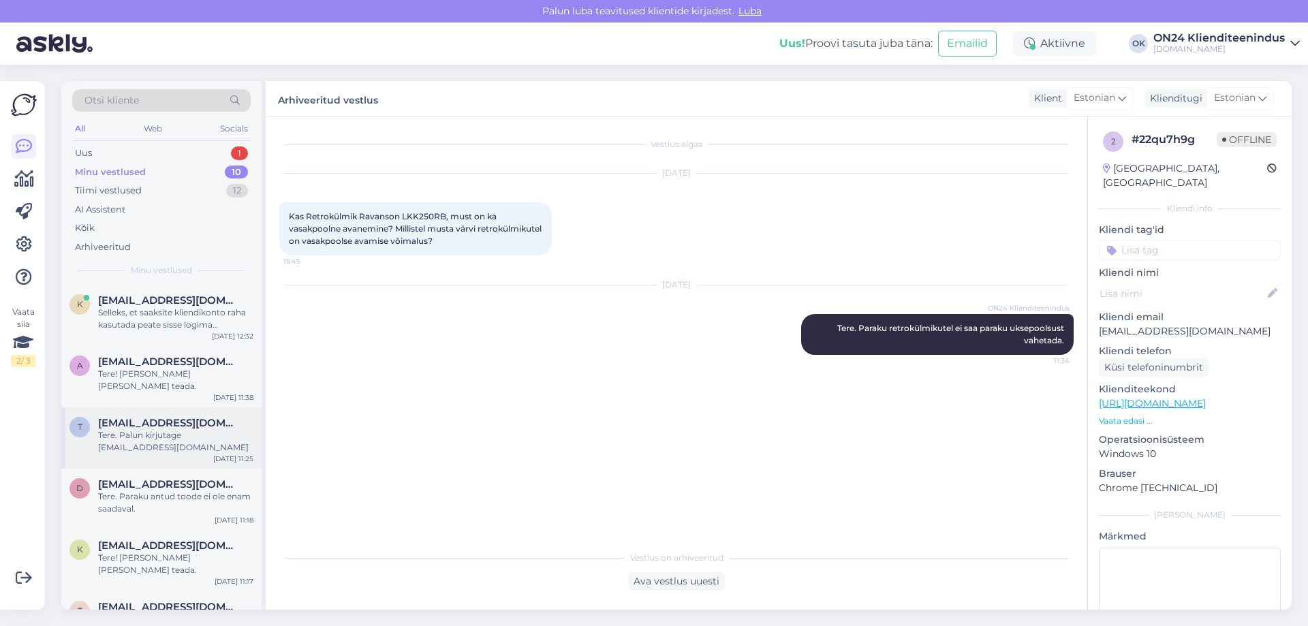
click at [176, 417] on span "[EMAIL_ADDRESS][DOMAIN_NAME]" at bounding box center [169, 423] width 142 height 12
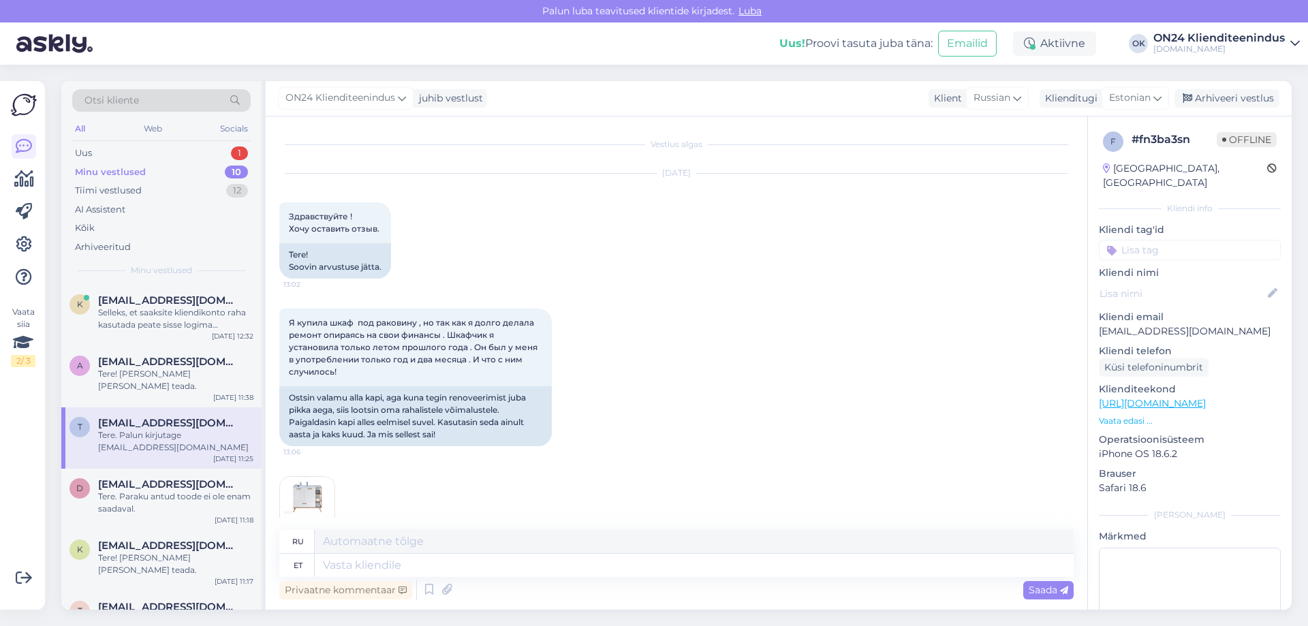
scroll to position [393, 0]
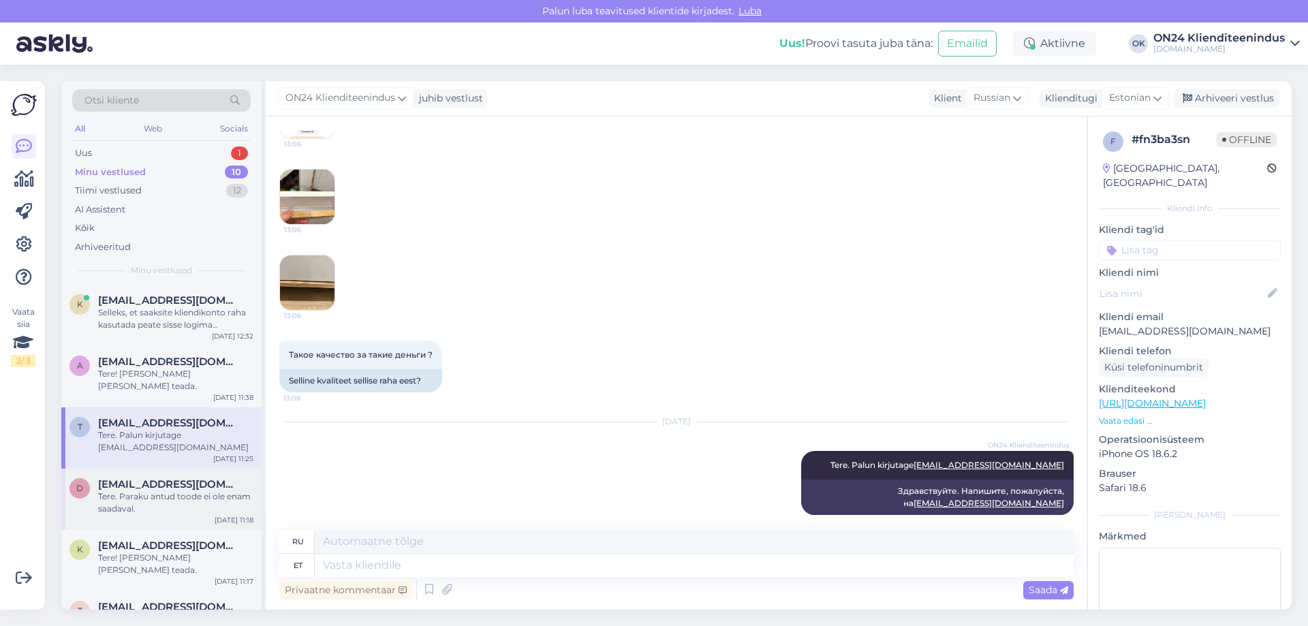
click at [161, 478] on span "[EMAIL_ADDRESS][DOMAIN_NAME]" at bounding box center [169, 484] width 142 height 12
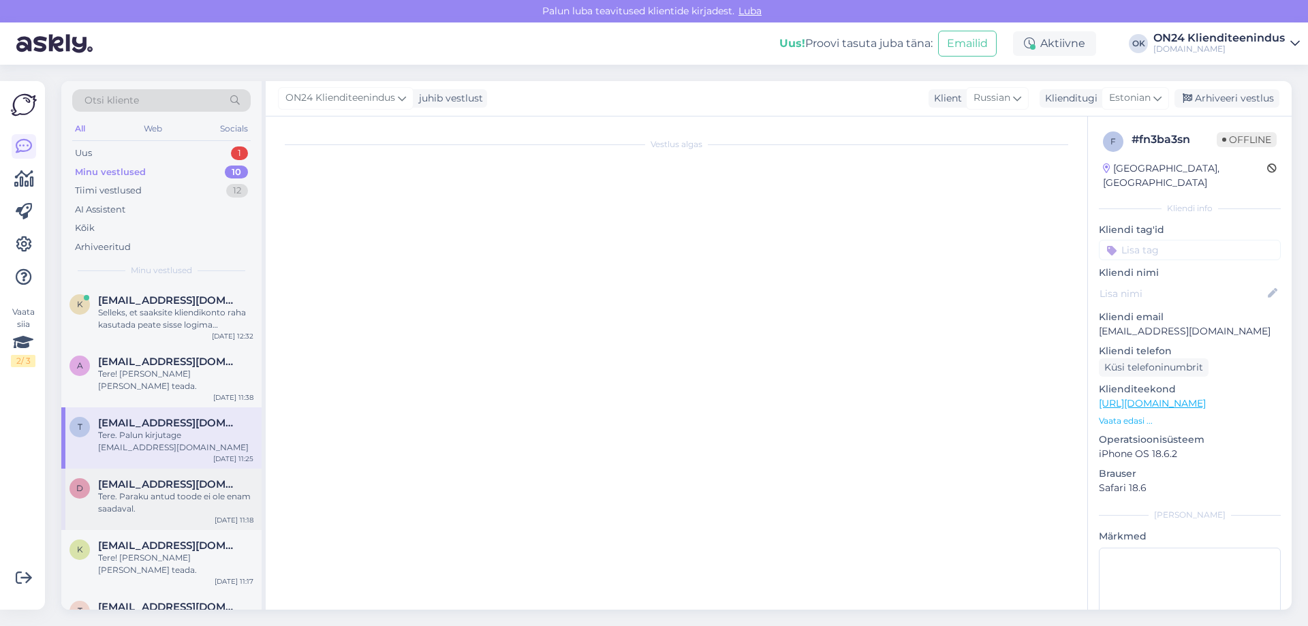
scroll to position [0, 0]
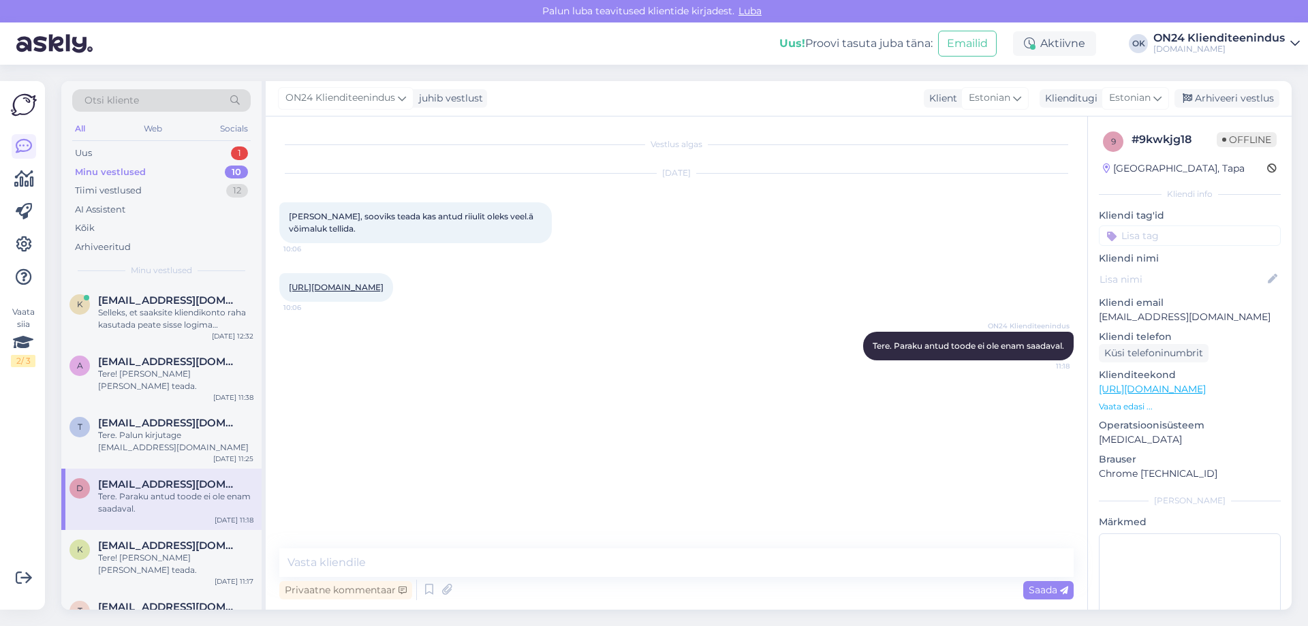
click at [161, 478] on span "[EMAIL_ADDRESS][DOMAIN_NAME]" at bounding box center [169, 484] width 142 height 12
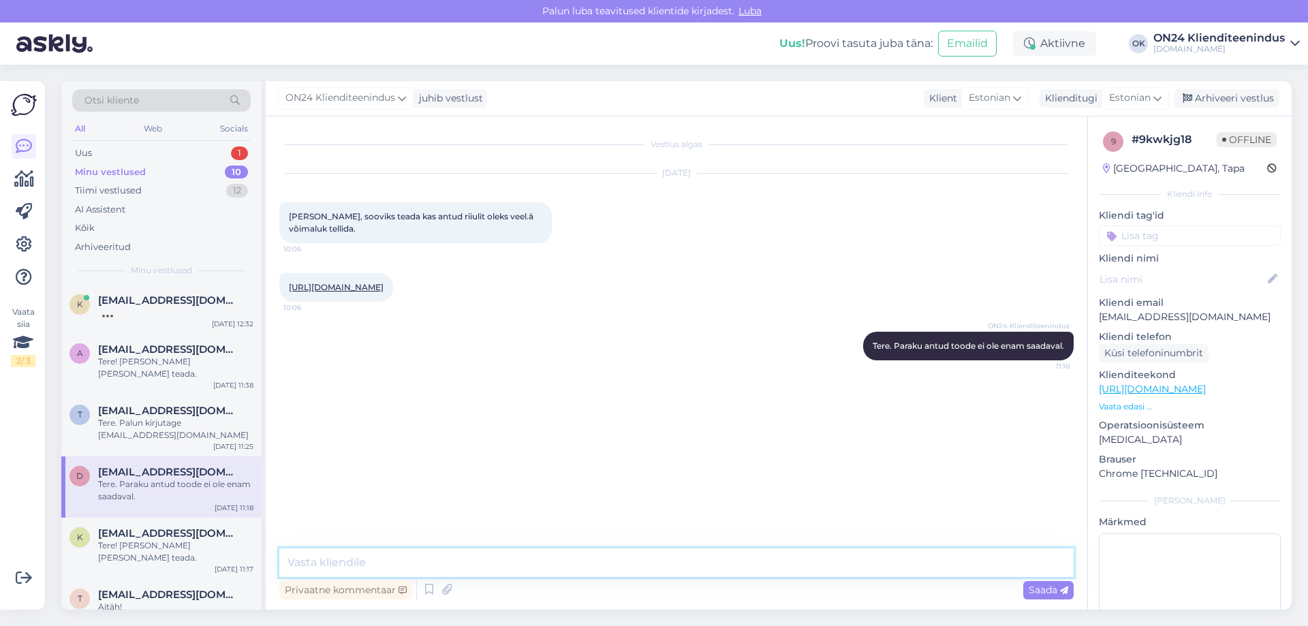
click at [360, 570] on textarea at bounding box center [676, 562] width 794 height 29
type textarea "Ja ei ole võimalik ka tellida."
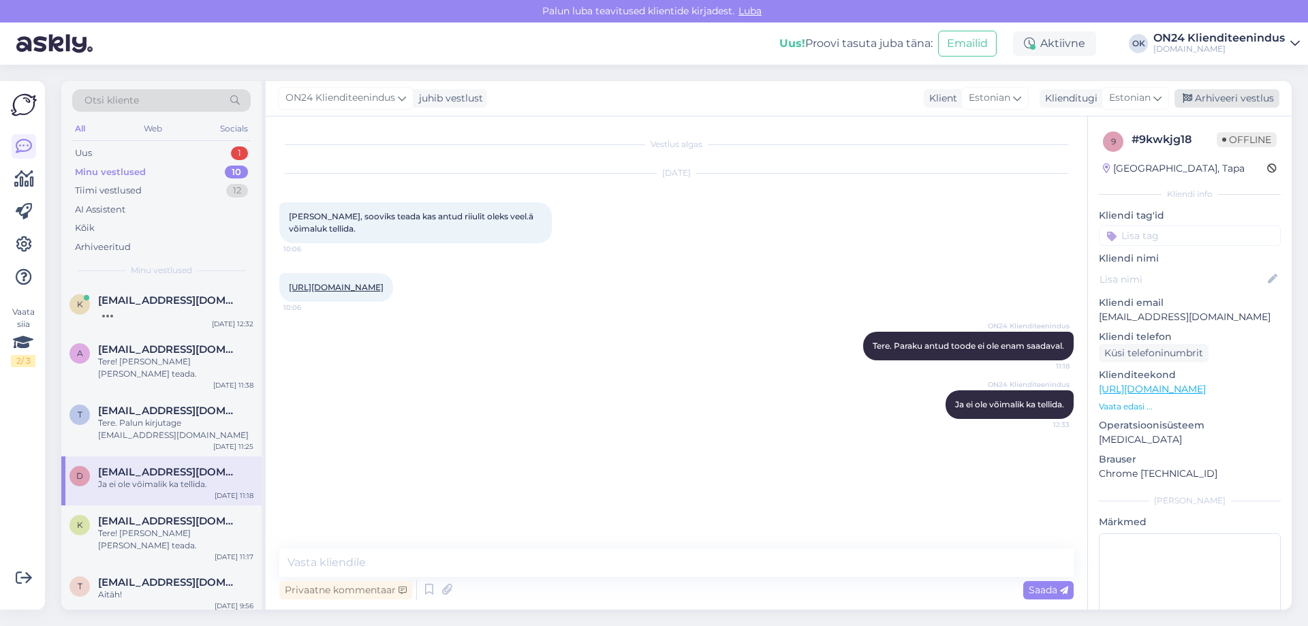
click at [1221, 99] on div "Arhiveeri vestlus" at bounding box center [1226, 98] width 105 height 18
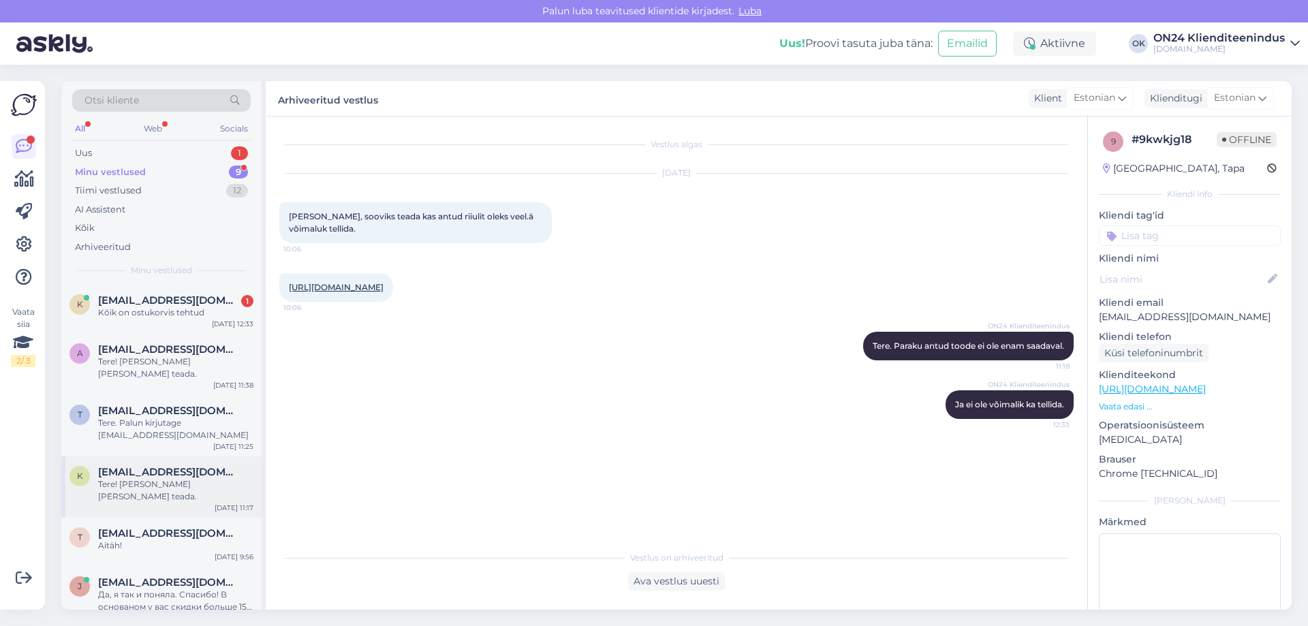
click at [203, 466] on div "[EMAIL_ADDRESS][DOMAIN_NAME]" at bounding box center [175, 472] width 155 height 12
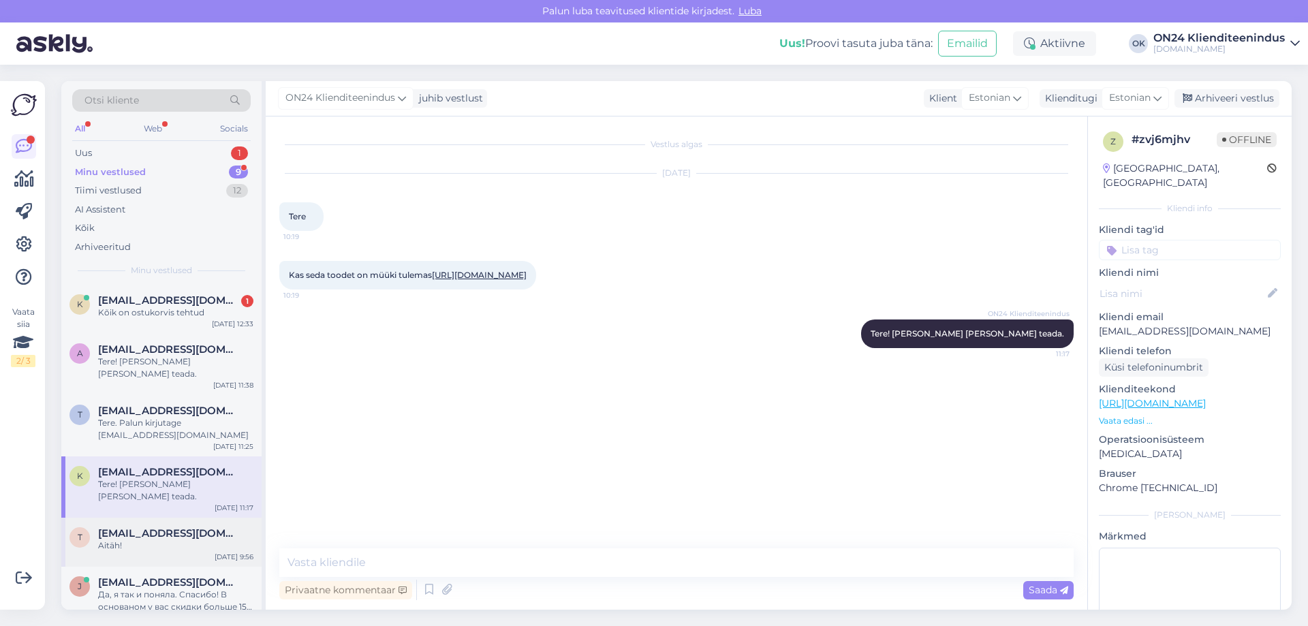
click at [165, 540] on div "Aitäh!" at bounding box center [175, 546] width 155 height 12
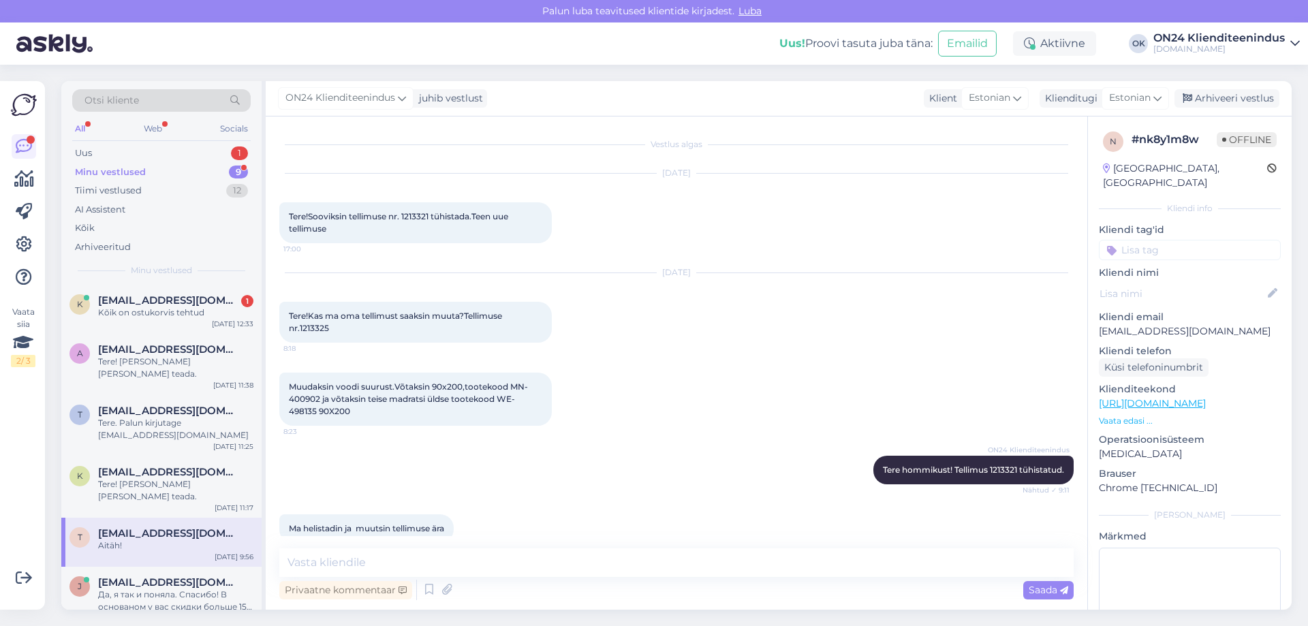
scroll to position [1253, 0]
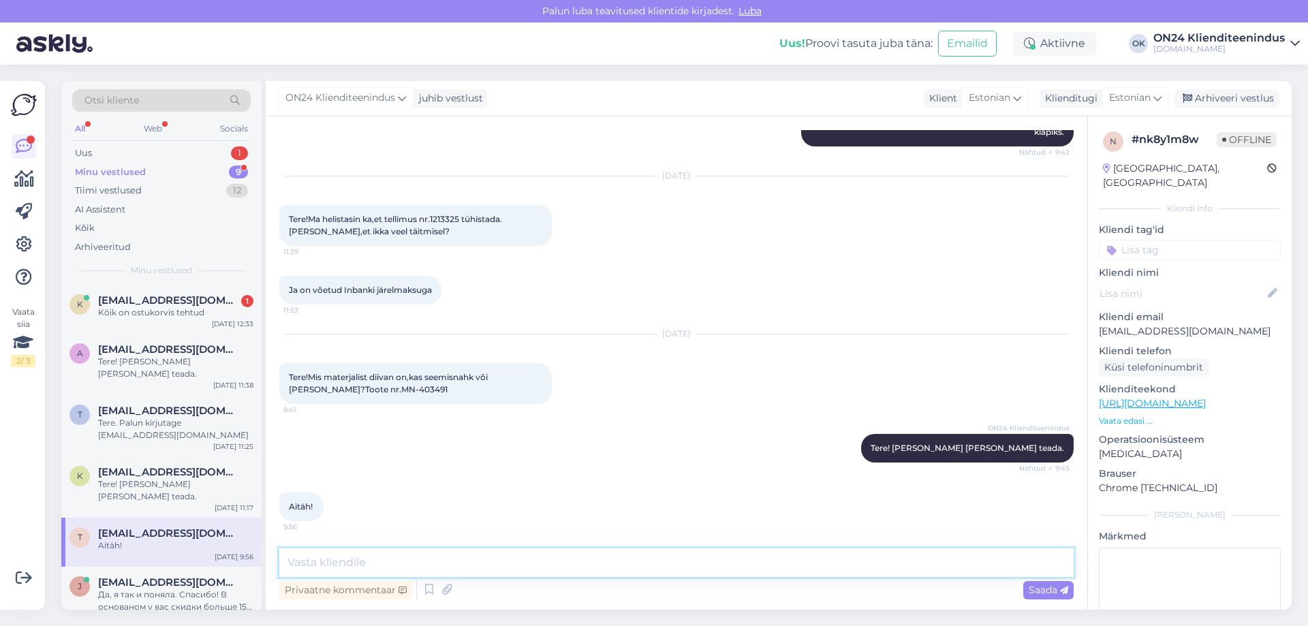
click at [369, 557] on textarea at bounding box center [676, 562] width 794 height 29
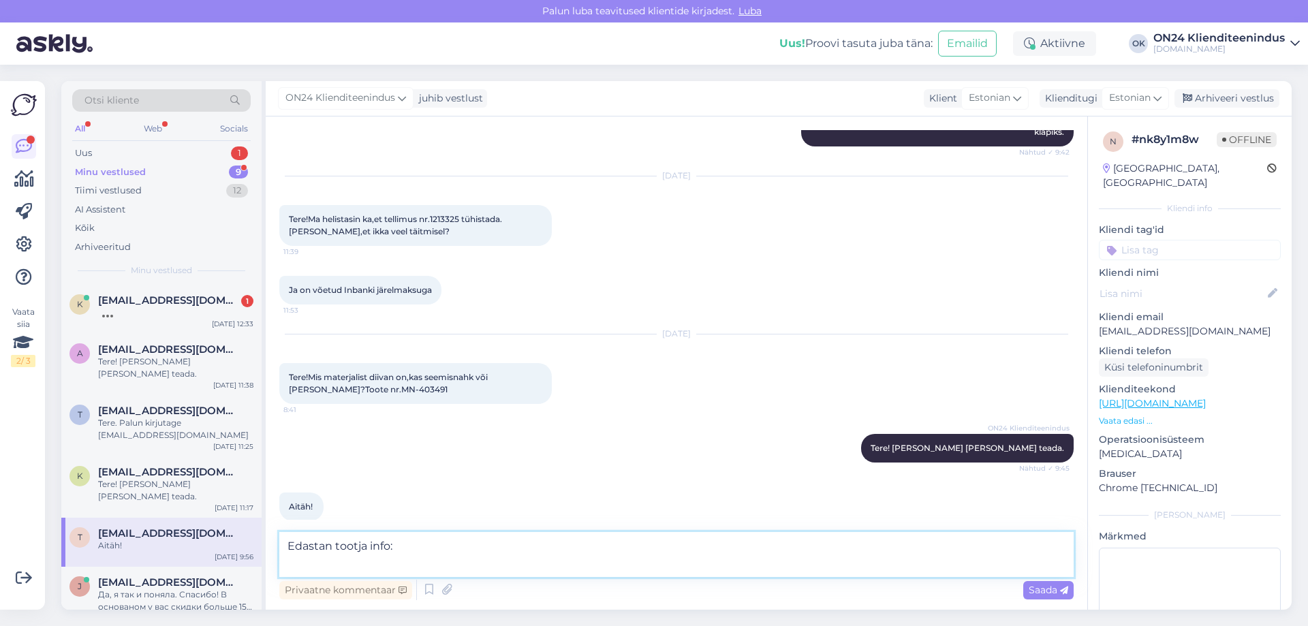
paste textarea "This product is made of Forever 63 + Forever 60 fabric. Forever fabric descript…"
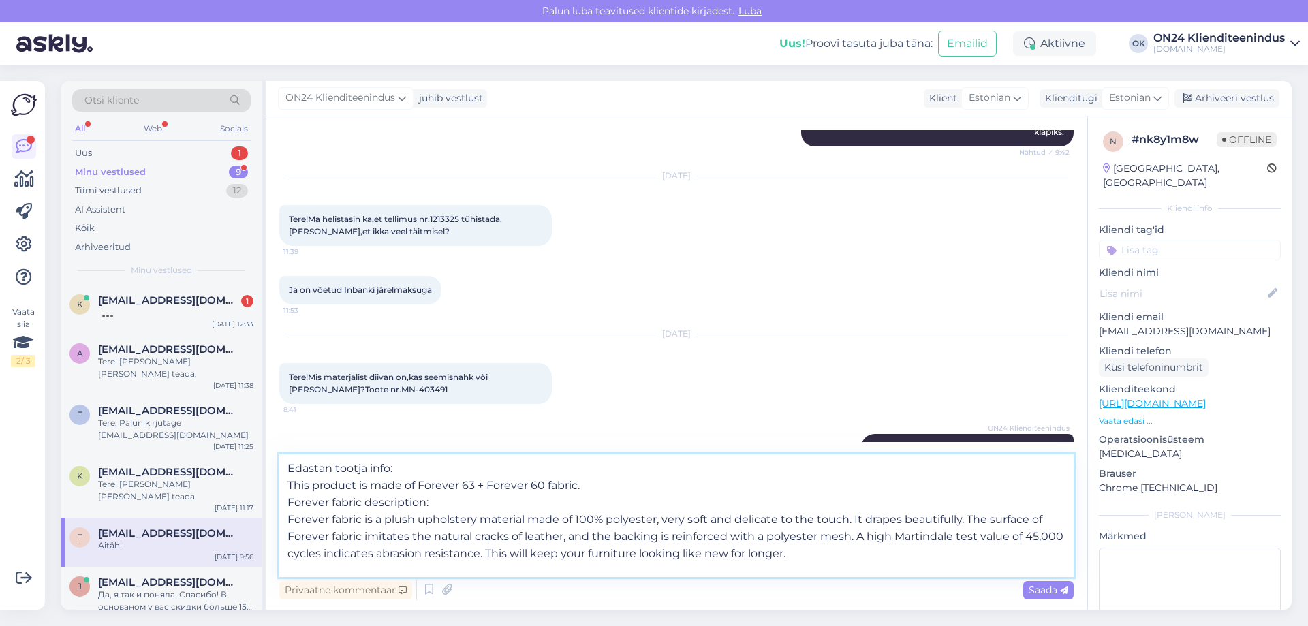
scroll to position [34, 0]
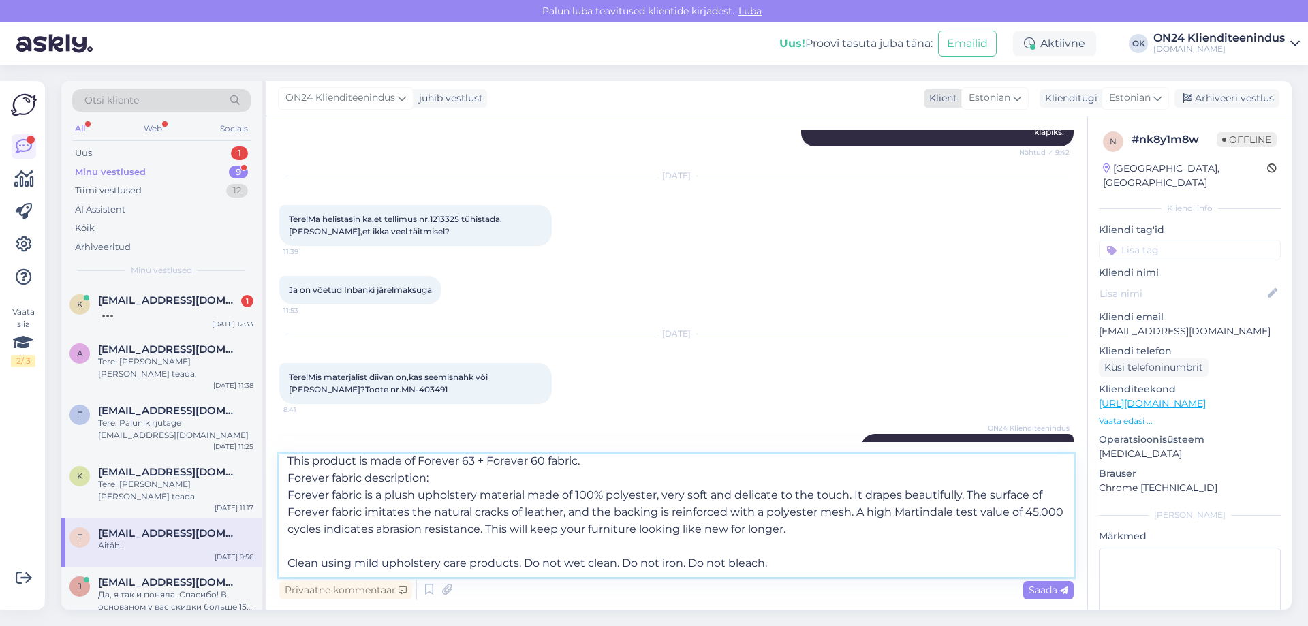
type textarea "Edastan tootja info: This product is made of Forever 63 + Forever 60 fabric. Fo…"
click at [1013, 99] on icon at bounding box center [1017, 98] width 8 height 15
type input "eng"
click at [990, 159] on link "English" at bounding box center [976, 159] width 150 height 22
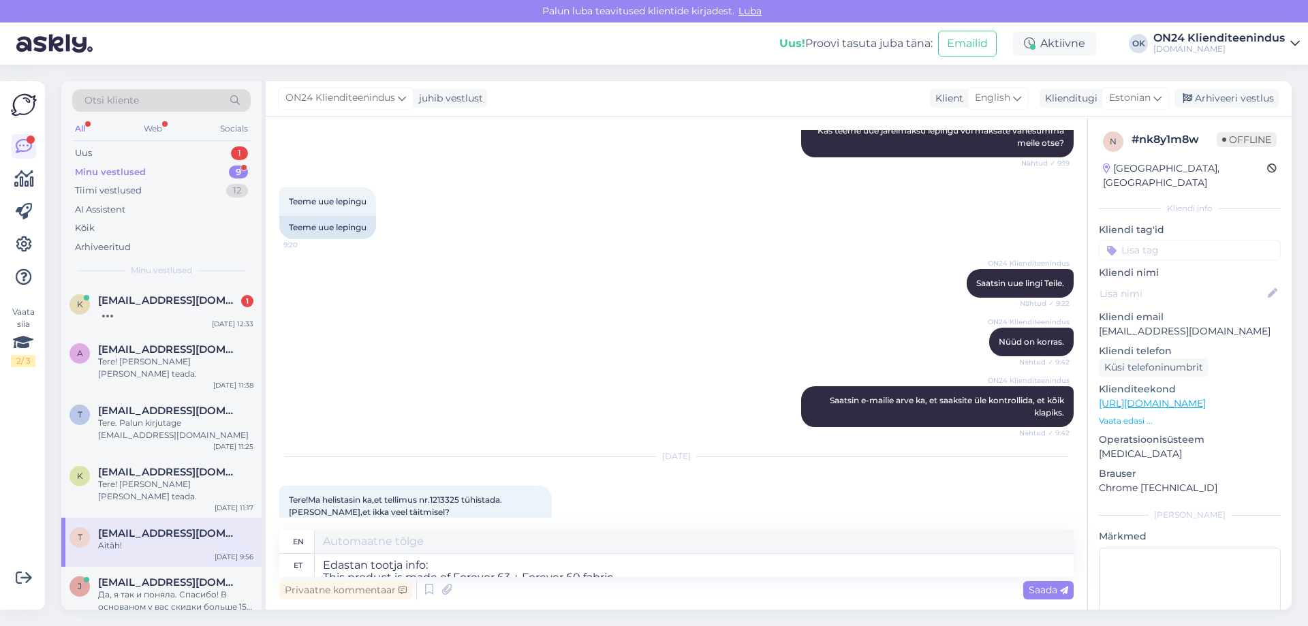
scroll to position [1534, 0]
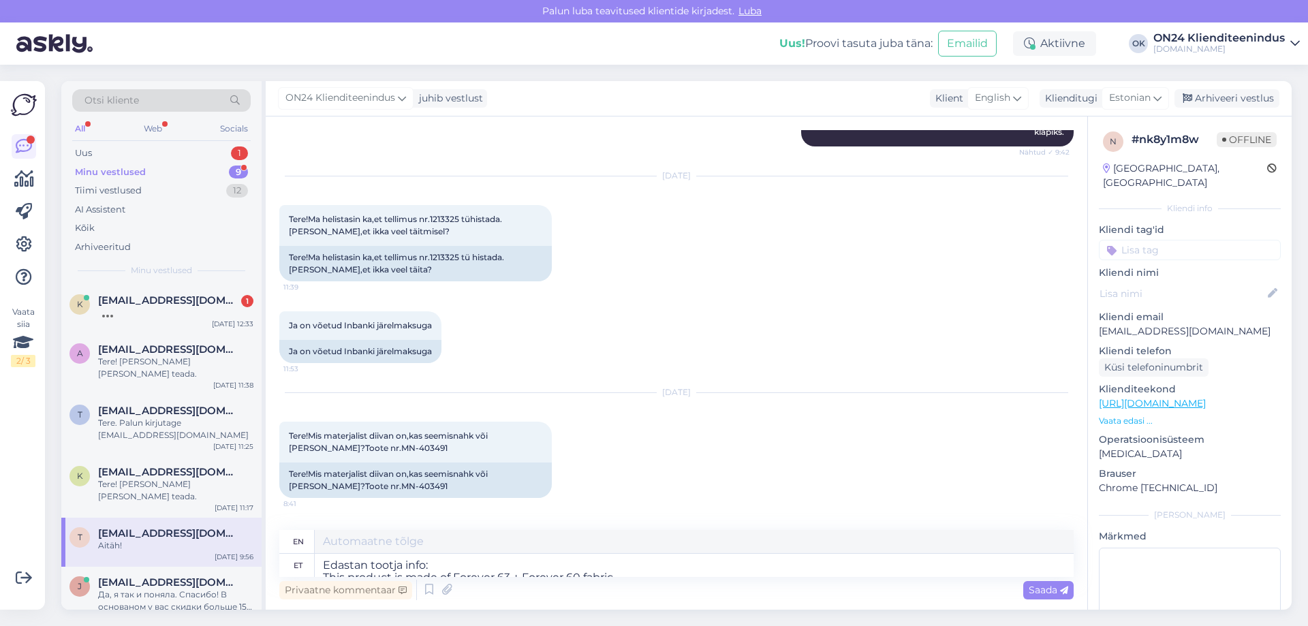
type textarea "I am passing on the manufacturer's information: This product is made of Forever…"
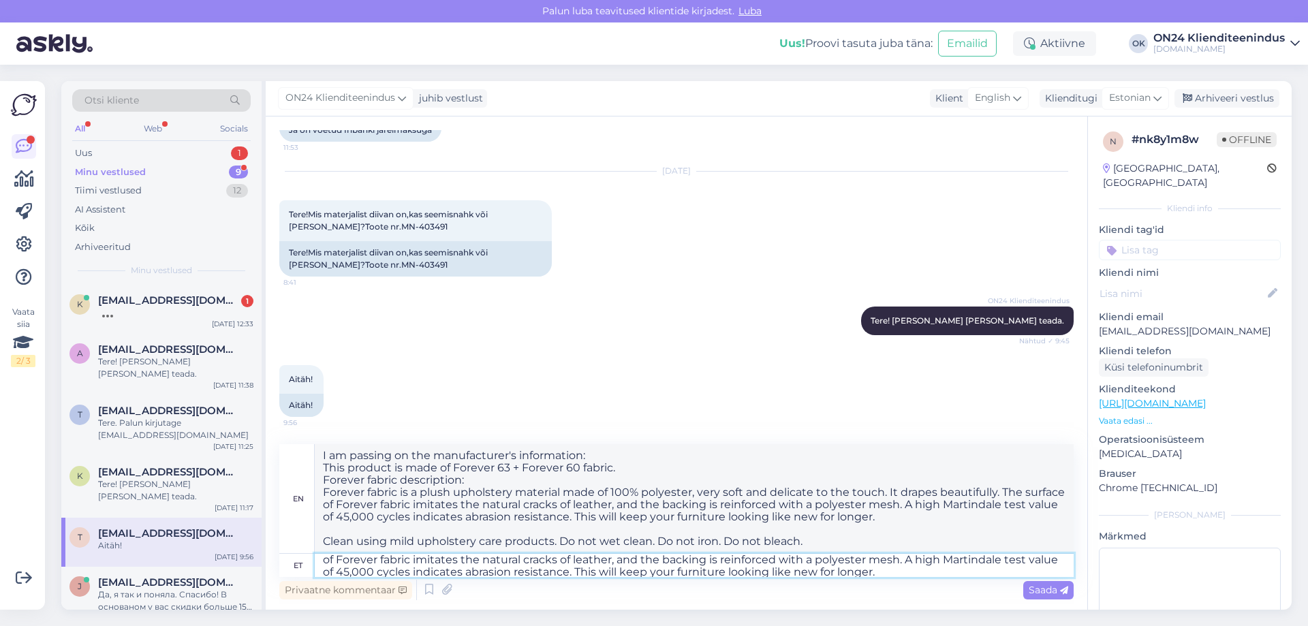
scroll to position [82, 0]
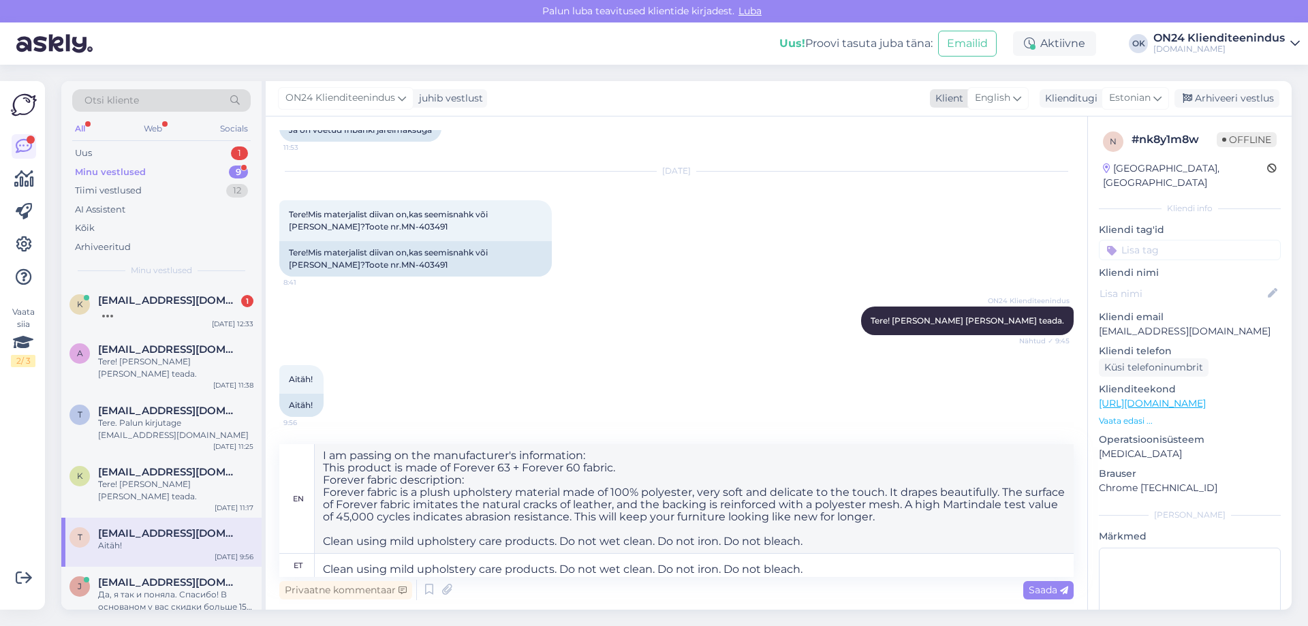
click at [982, 97] on span "English" at bounding box center [992, 98] width 35 height 15
drag, startPoint x: 945, startPoint y: 134, endPoint x: 918, endPoint y: 132, distance: 27.3
click at [918, 132] on input "eng" at bounding box center [980, 127] width 128 height 21
type input "est"
click at [948, 163] on link "Estonian" at bounding box center [980, 159] width 150 height 22
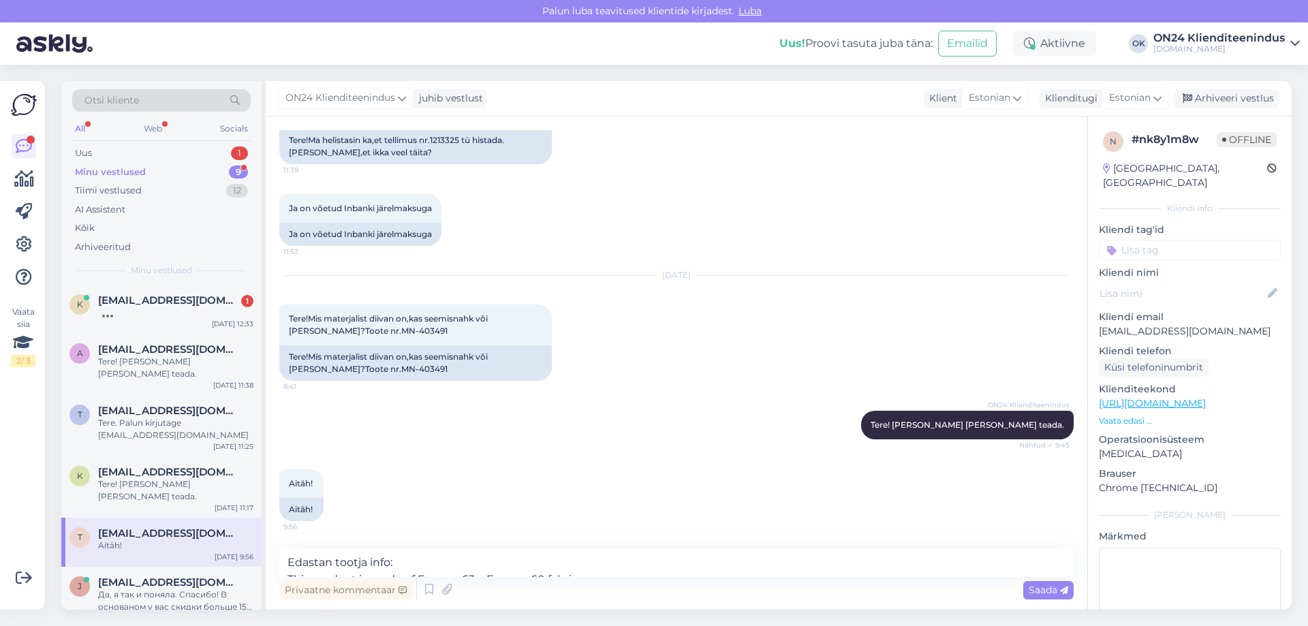
scroll to position [1651, 0]
click at [1127, 93] on span "Estonian" at bounding box center [1130, 98] width 42 height 15
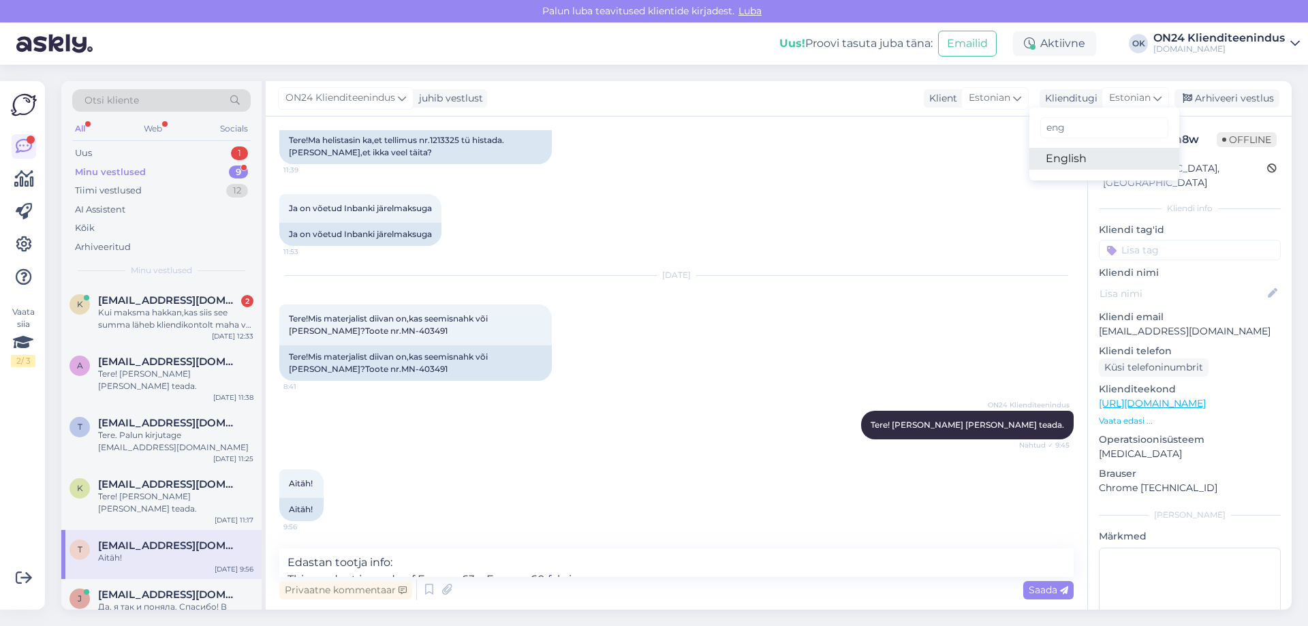
type input "eng"
click at [1105, 158] on link "English" at bounding box center [1104, 159] width 150 height 22
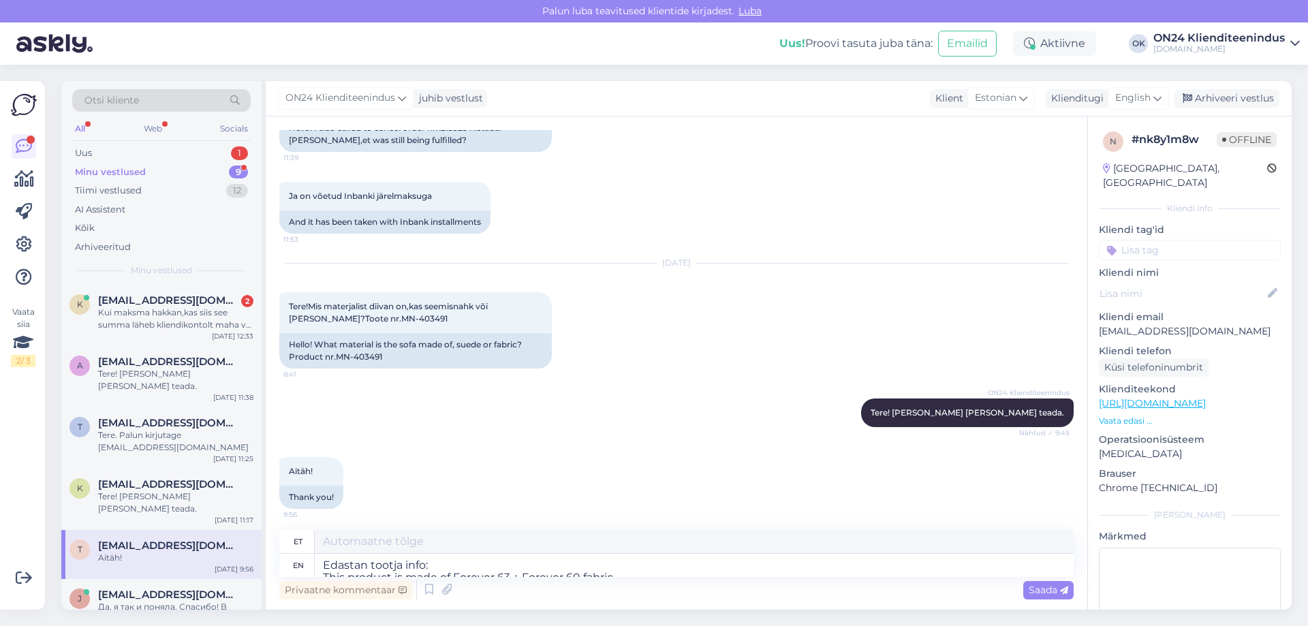
scroll to position [1657, 0]
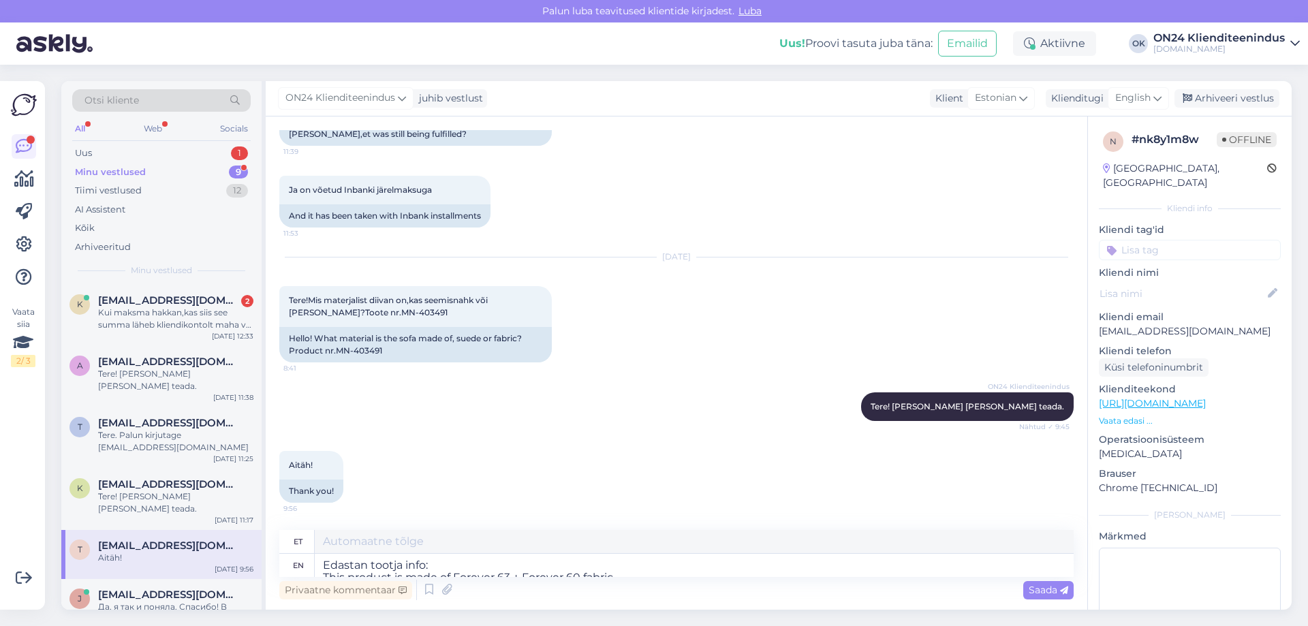
type textarea "Edastan tootja info: See toode on valmistatud Forever 63 + Forever 60 kangast. …"
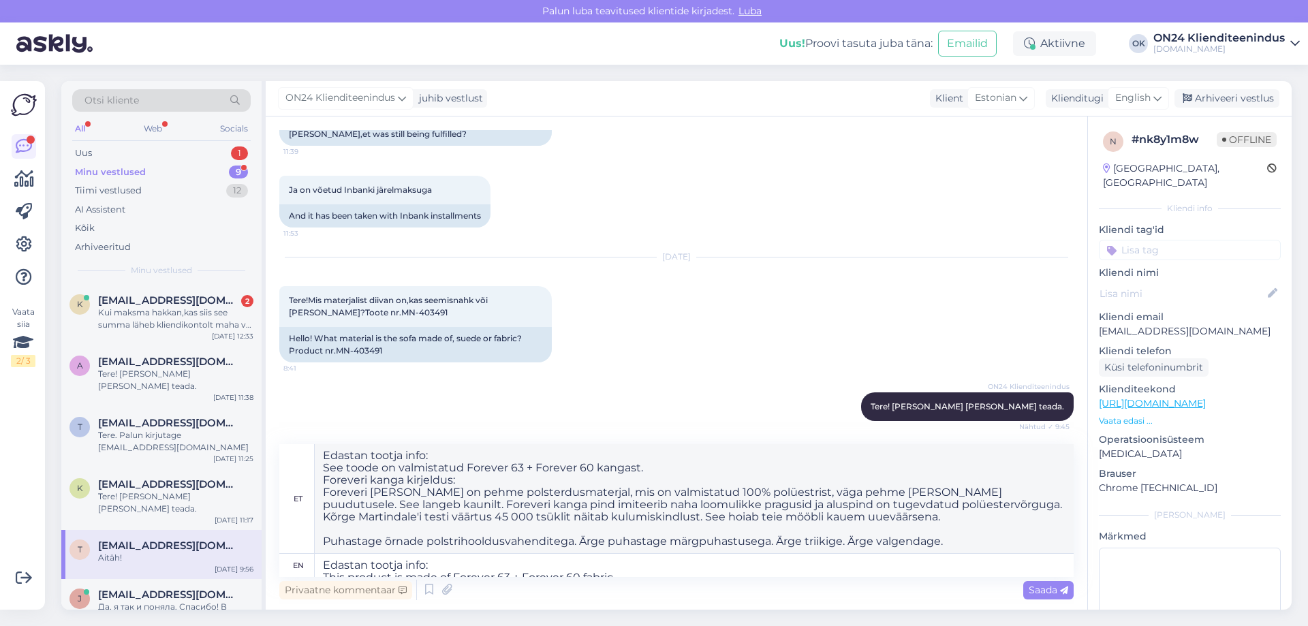
scroll to position [1743, 0]
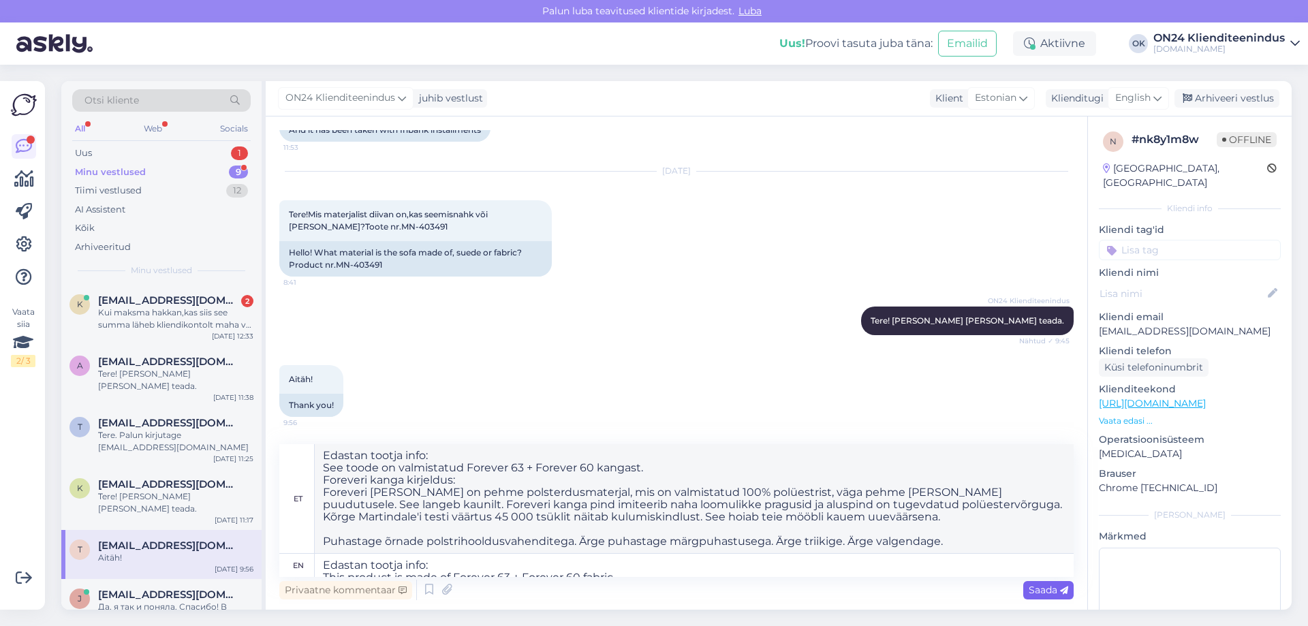
click at [1054, 589] on span "Saada" at bounding box center [1049, 590] width 40 height 12
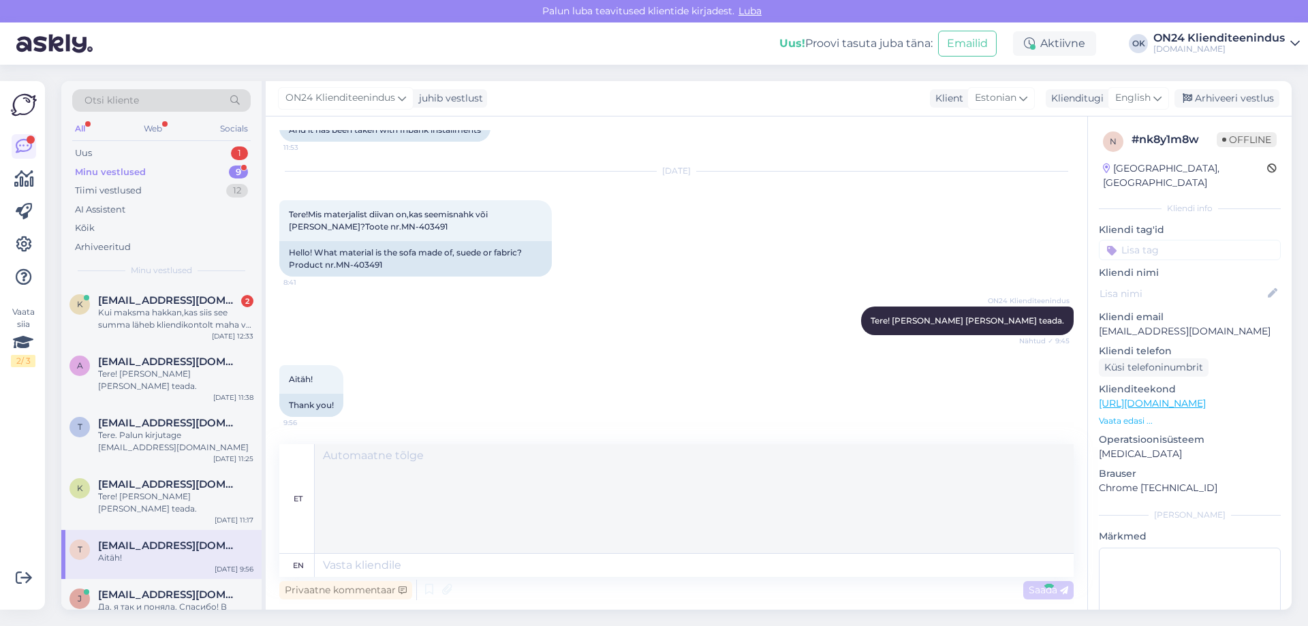
scroll to position [2046, 0]
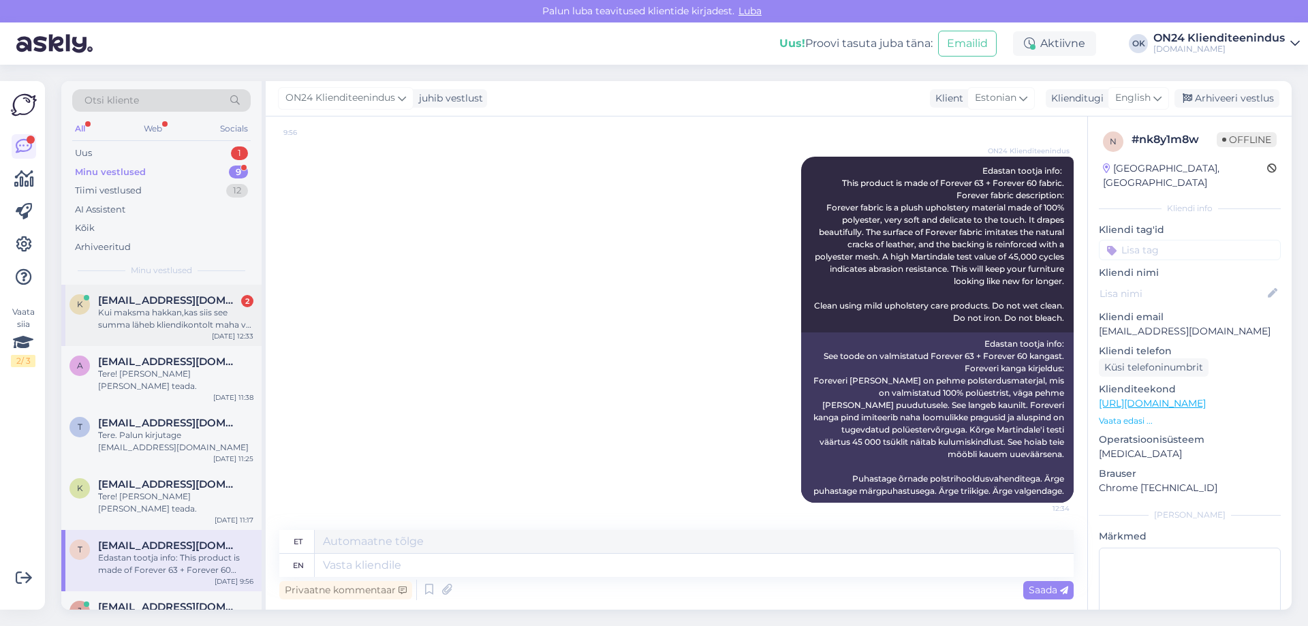
click at [196, 294] on span "[EMAIL_ADDRESS][DOMAIN_NAME]" at bounding box center [169, 300] width 142 height 12
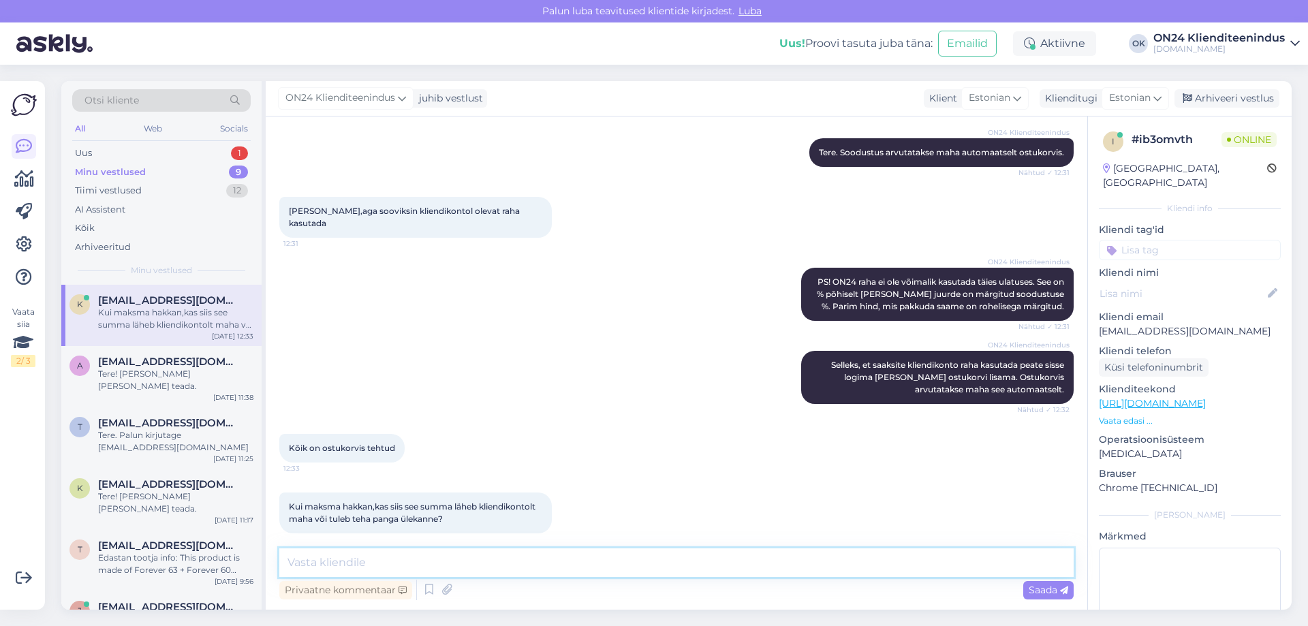
click at [319, 569] on textarea at bounding box center [676, 562] width 794 height 29
click at [1136, 324] on p "[EMAIL_ADDRESS][DOMAIN_NAME]" at bounding box center [1190, 331] width 182 height 14
copy p "[EMAIL_ADDRESS][DOMAIN_NAME]"
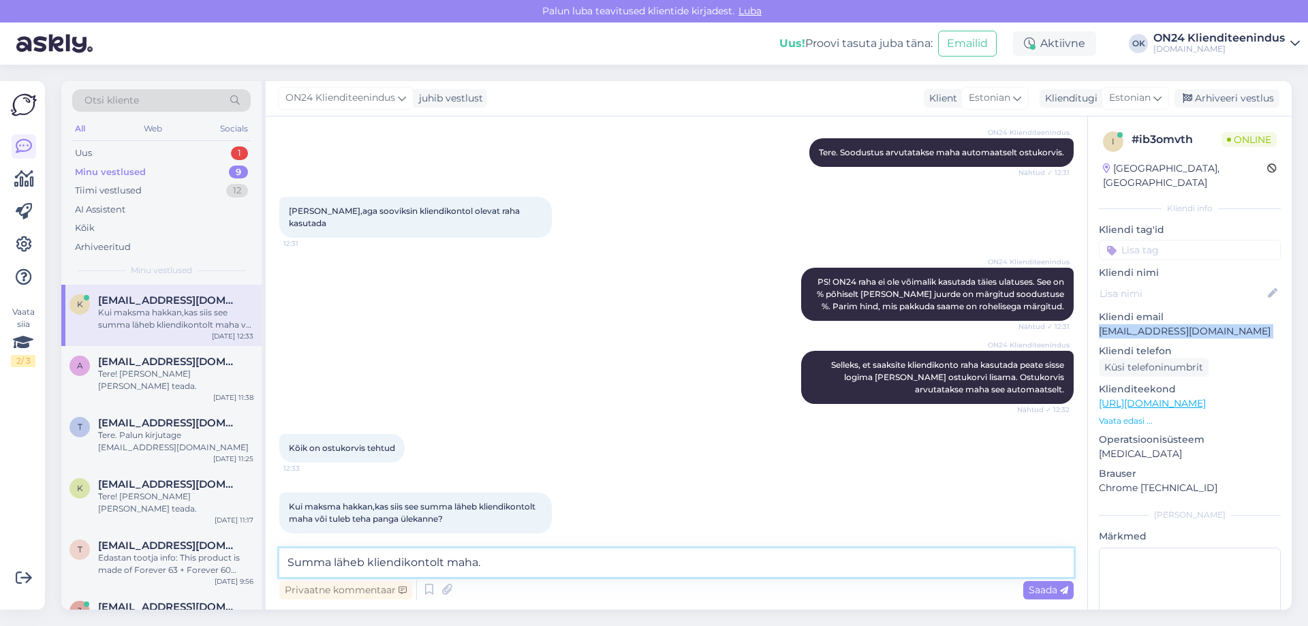
click at [502, 558] on textarea "Summa läheb kliendikontolt maha." at bounding box center [676, 562] width 794 height 29
paste textarea "-463,01 €"
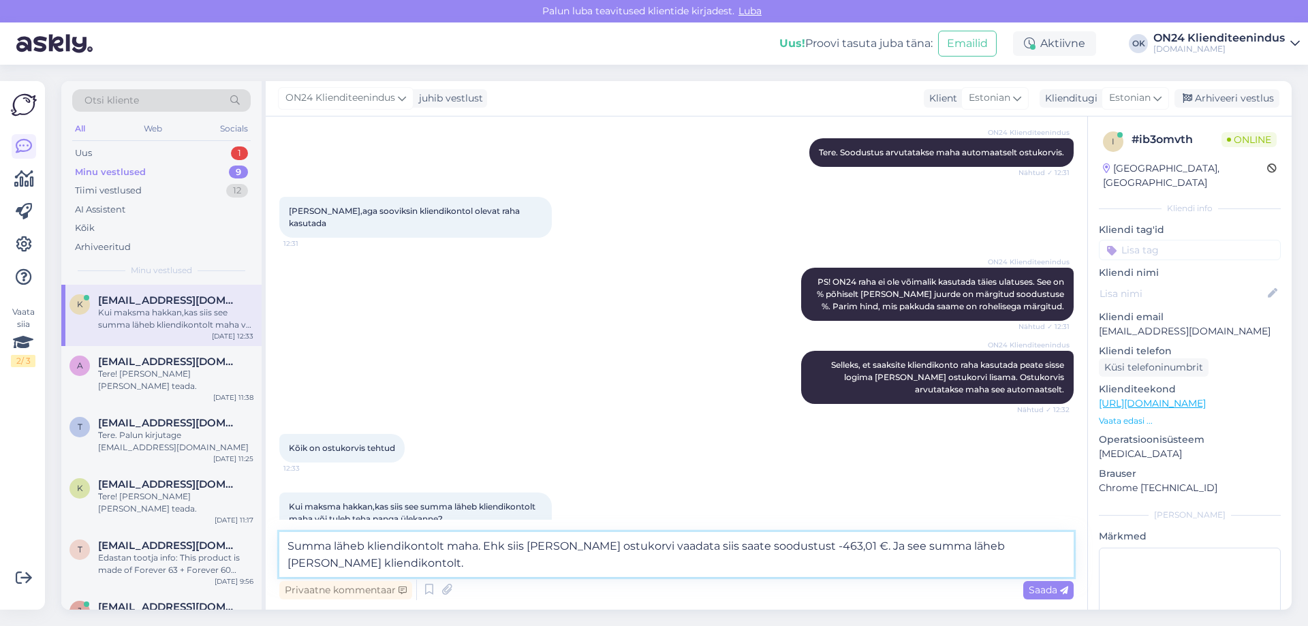
type textarea "Summa läheb kliendikontolt maha. Ehk siis [PERSON_NAME] ostukorvi vaadata siis …"
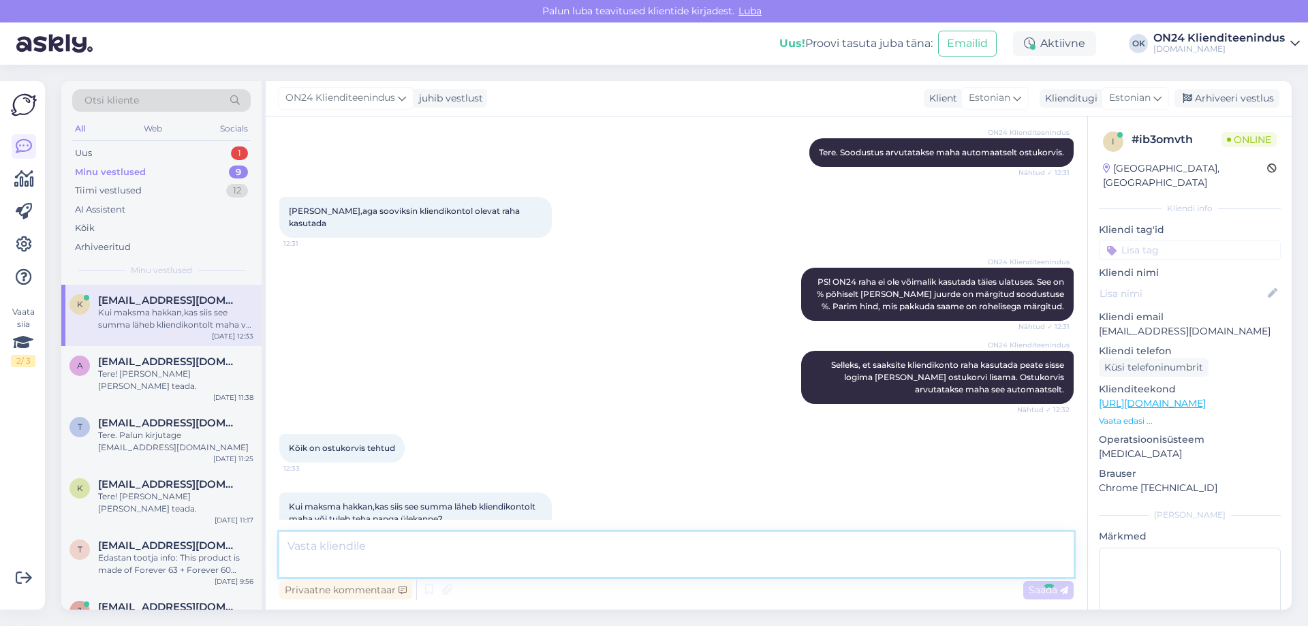
scroll to position [218, 0]
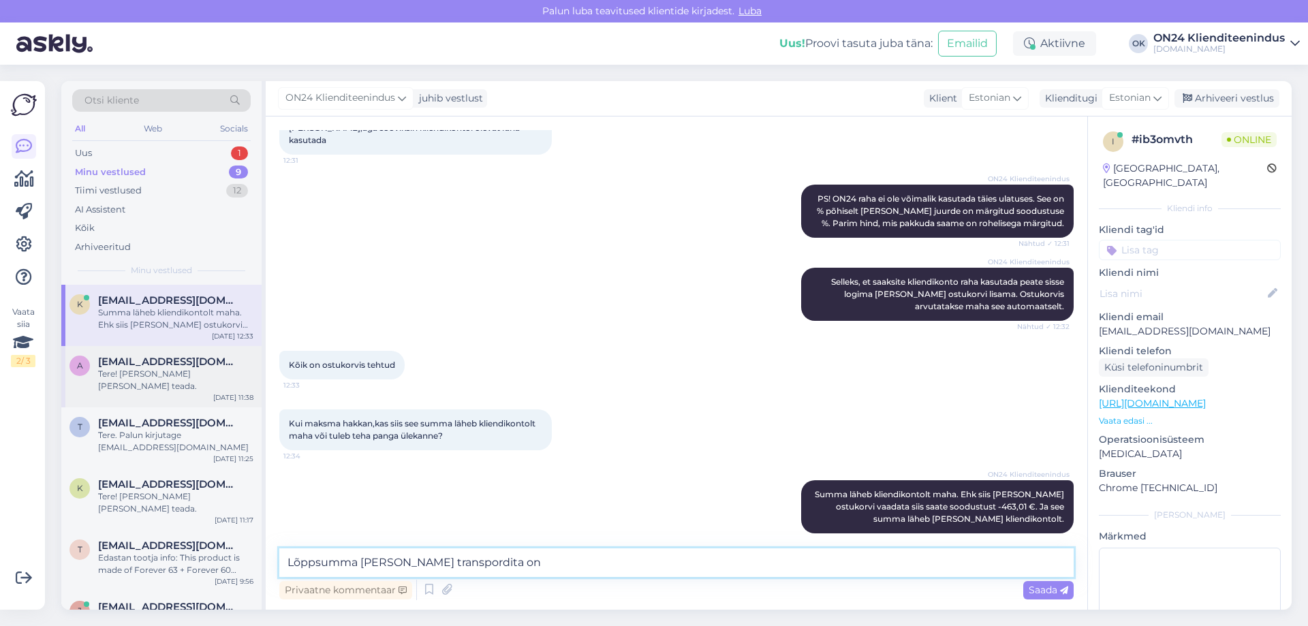
paste textarea "876,44 €"
type textarea "Lõppsumma [PERSON_NAME] transpordita on 876,44 €"
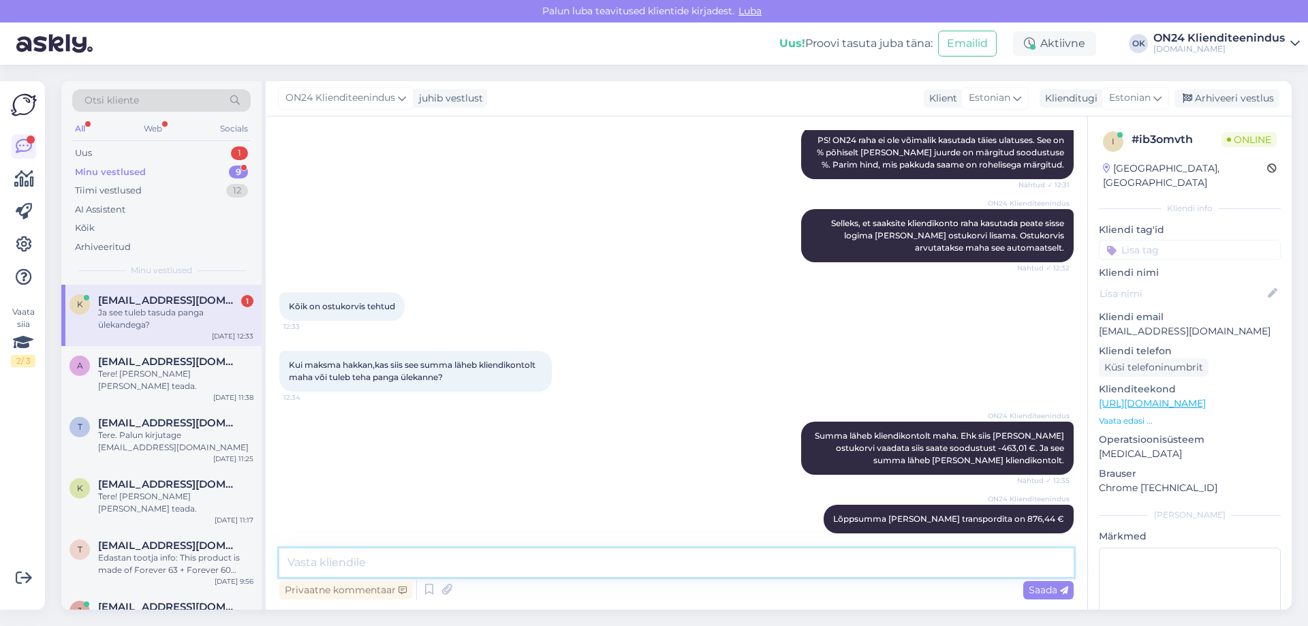
scroll to position [335, 0]
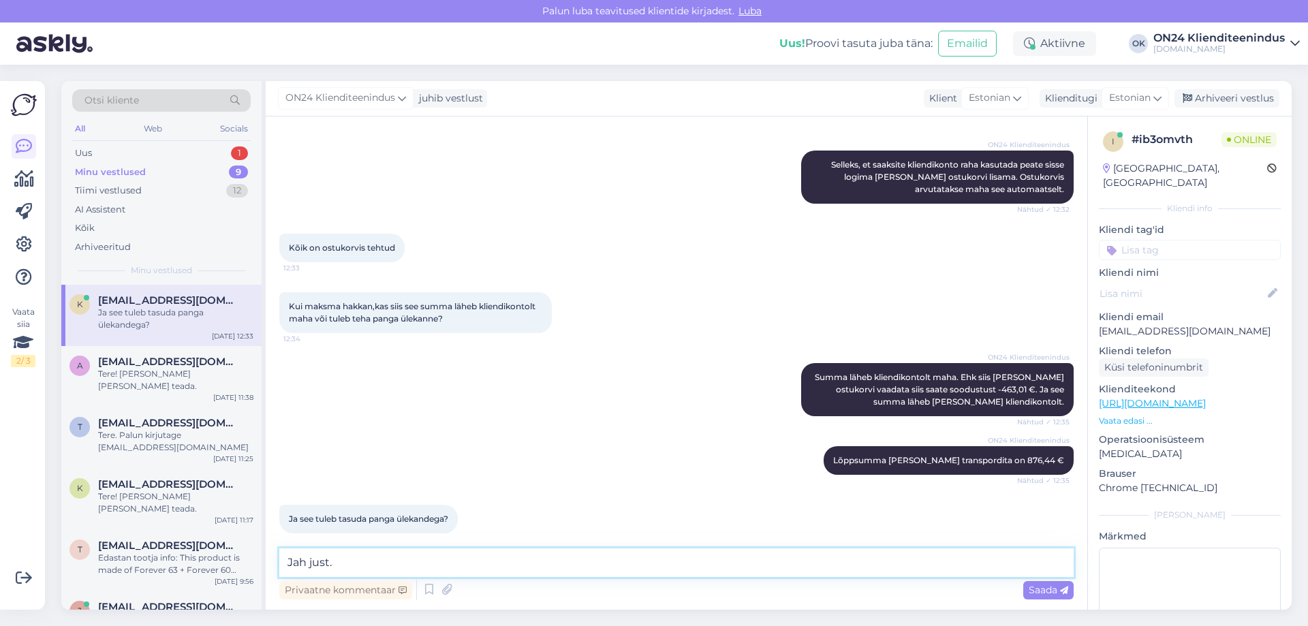
type textarea "Jah just."
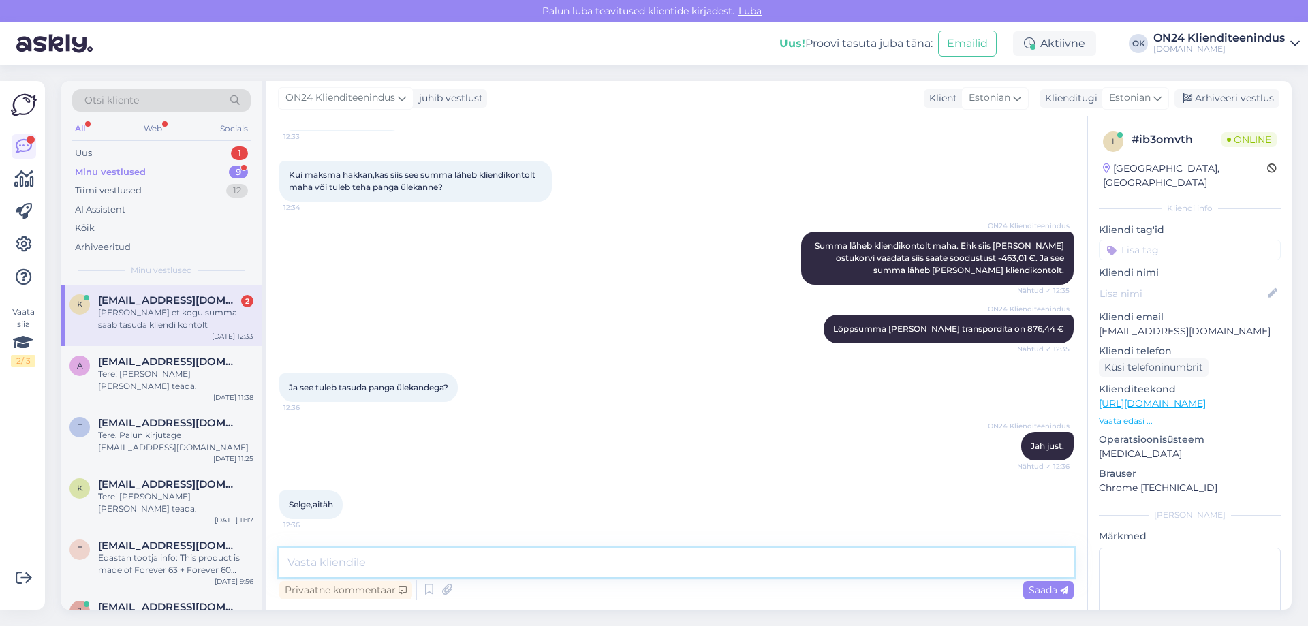
scroll to position [511, 0]
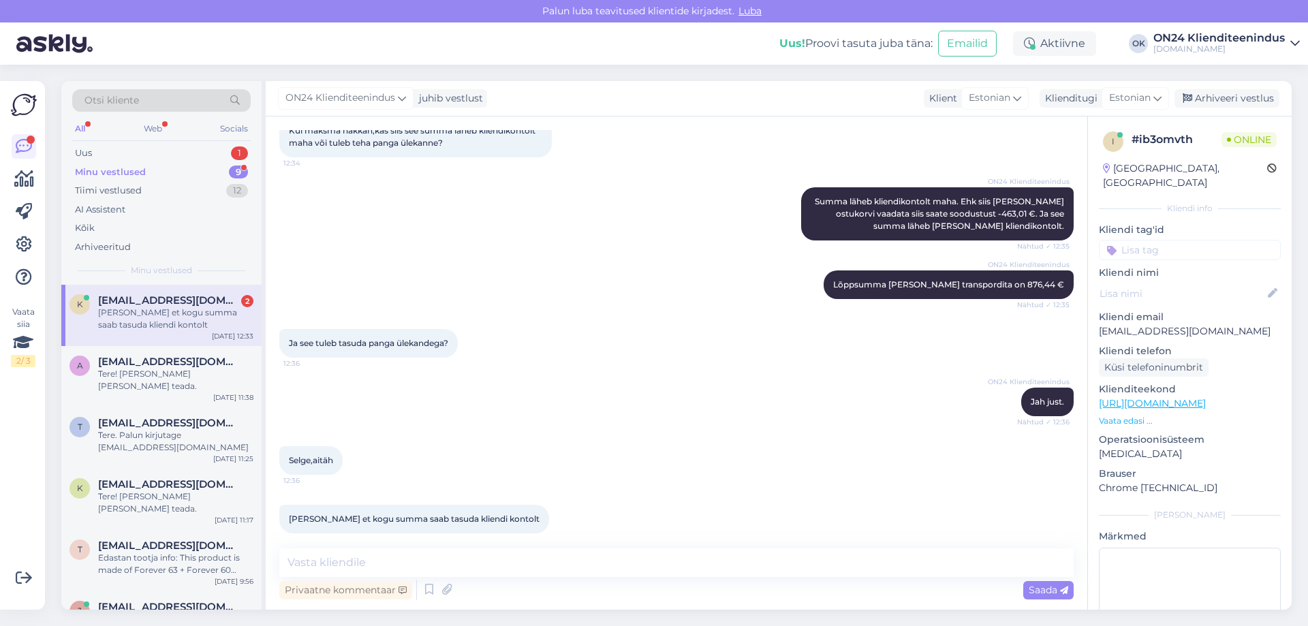
click at [130, 303] on span "[EMAIL_ADDRESS][DOMAIN_NAME]" at bounding box center [169, 300] width 142 height 12
click at [620, 547] on div "Vestlus algas [DATE] Tere ,sooviksin tellida ja kasutada kliendikontol olevat r…" at bounding box center [677, 362] width 822 height 493
click at [619, 559] on textarea at bounding box center [676, 562] width 794 height 29
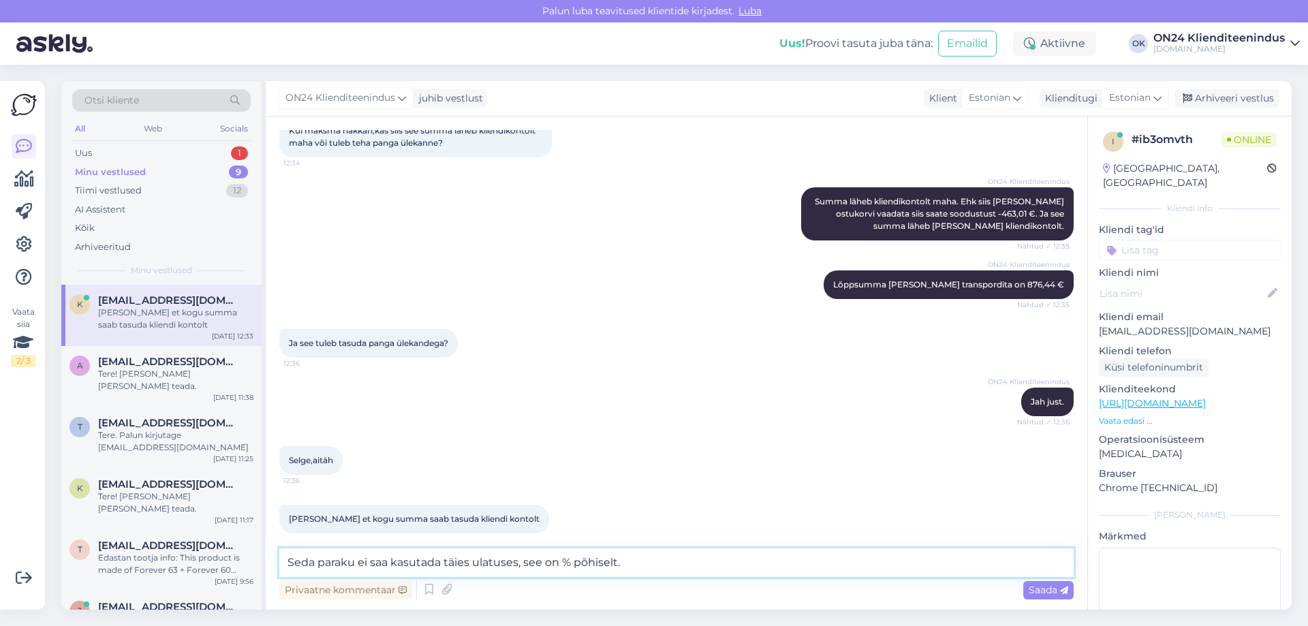
type textarea "Seda paraku ei saa kasutada täies ulatuses, see on % põhiselt."
